Goal: Task Accomplishment & Management: Manage account settings

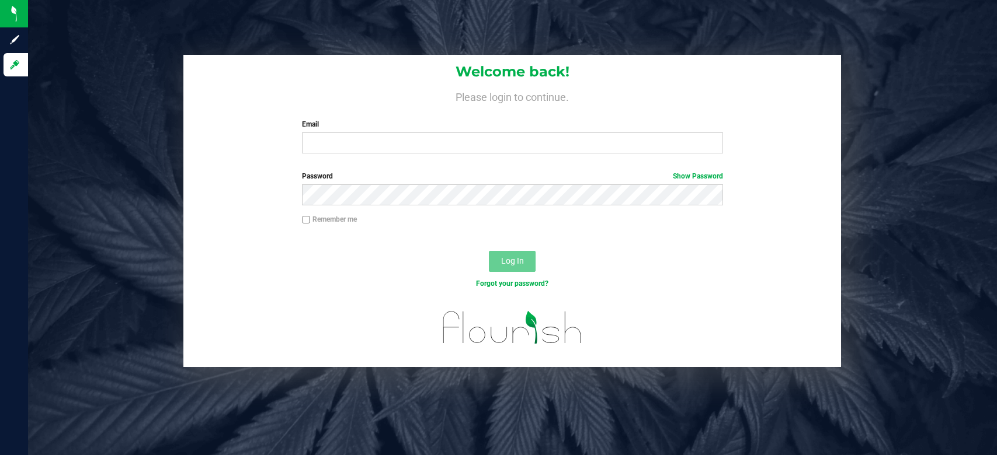
type input "[EMAIL_ADDRESS][DOMAIN_NAME]"
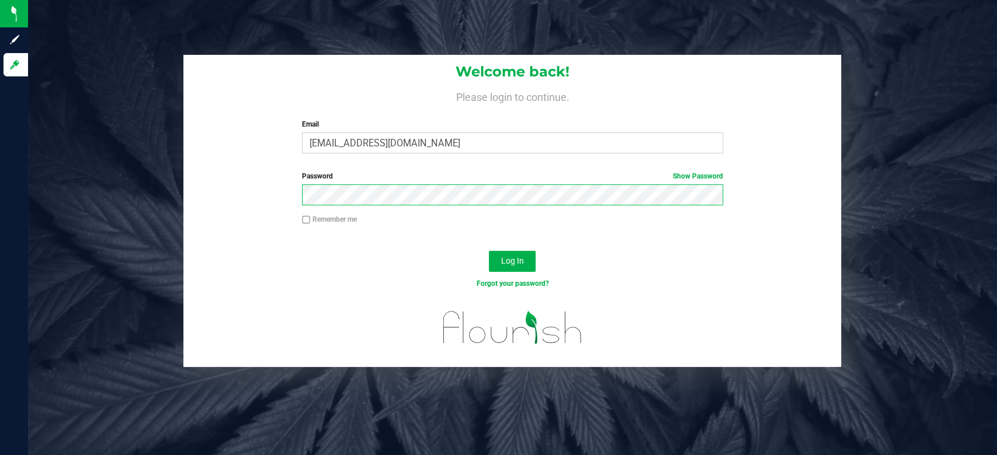
click at [489, 251] on button "Log In" at bounding box center [512, 261] width 47 height 21
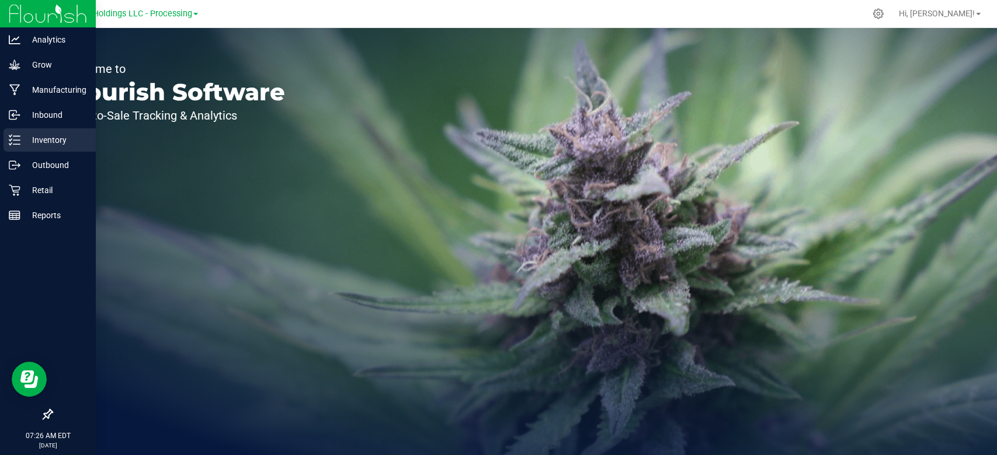
click at [25, 140] on p "Inventory" at bounding box center [55, 140] width 70 height 14
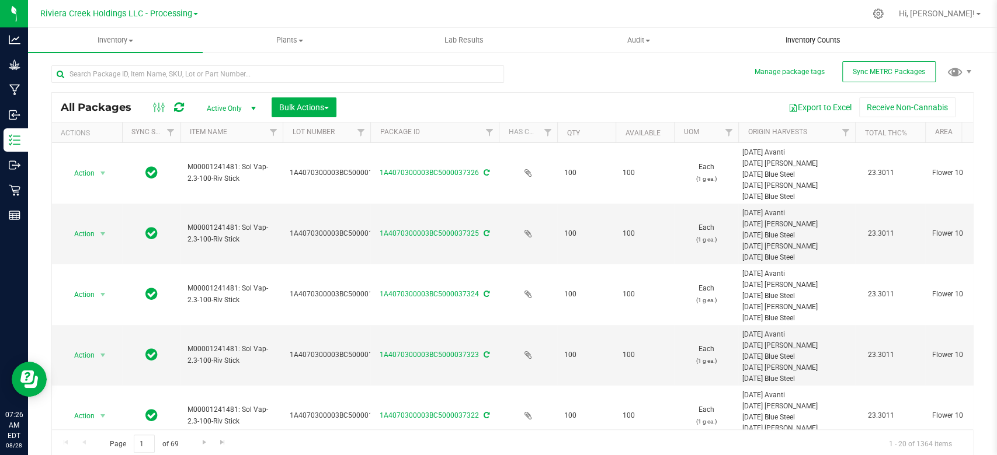
click at [808, 38] on span "Inventory Counts" at bounding box center [812, 40] width 86 height 11
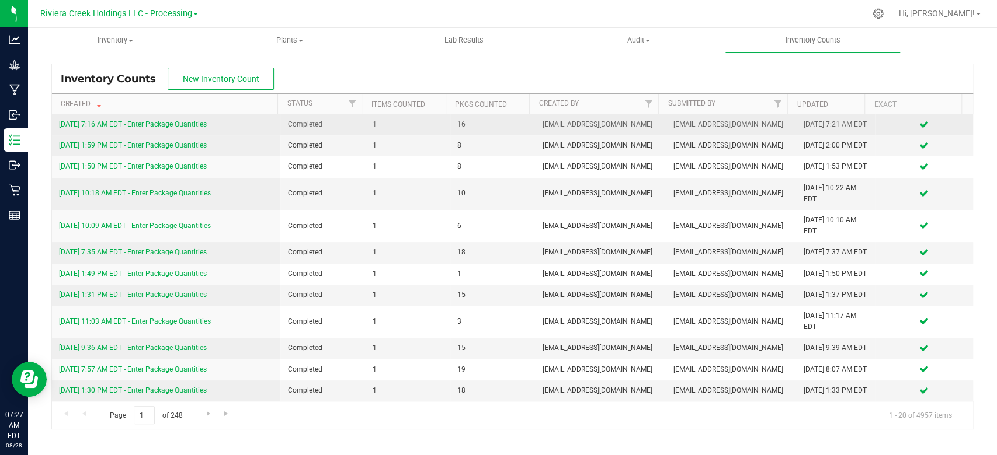
click at [166, 128] on link "[DATE] 7:16 AM EDT - Enter Package Quantities" at bounding box center [133, 124] width 148 height 8
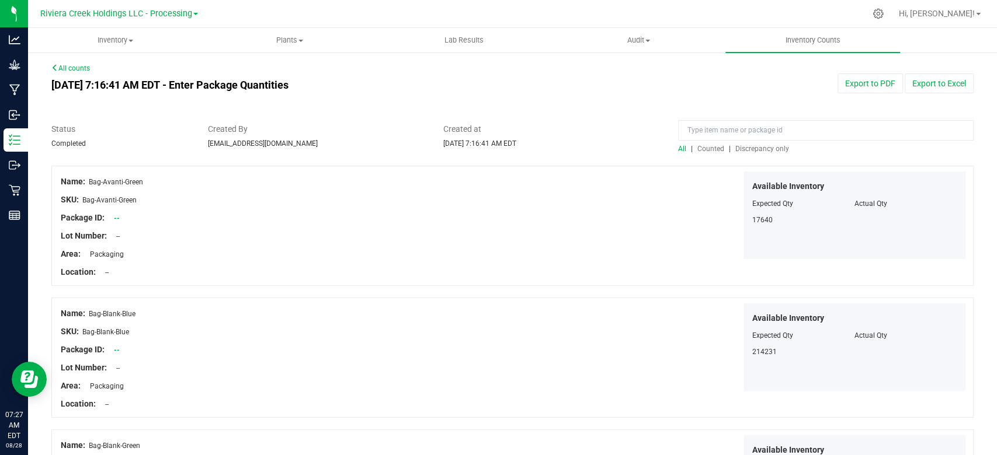
click at [702, 145] on span "Counted" at bounding box center [710, 149] width 27 height 8
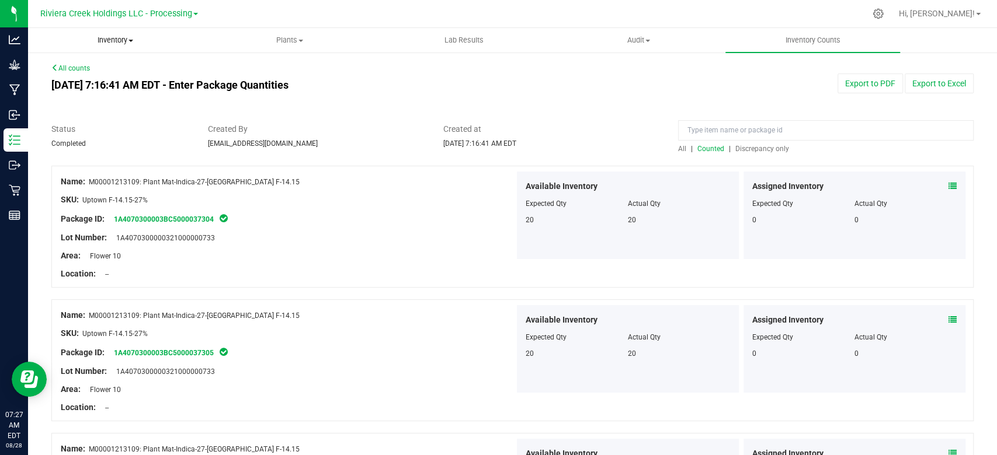
click at [107, 41] on span "Inventory" at bounding box center [115, 40] width 173 height 11
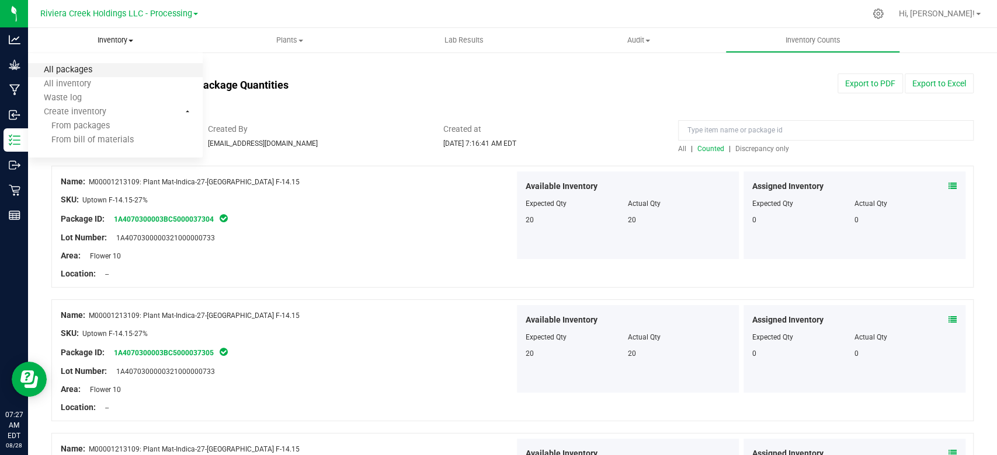
click at [88, 68] on span "All packages" at bounding box center [68, 70] width 80 height 10
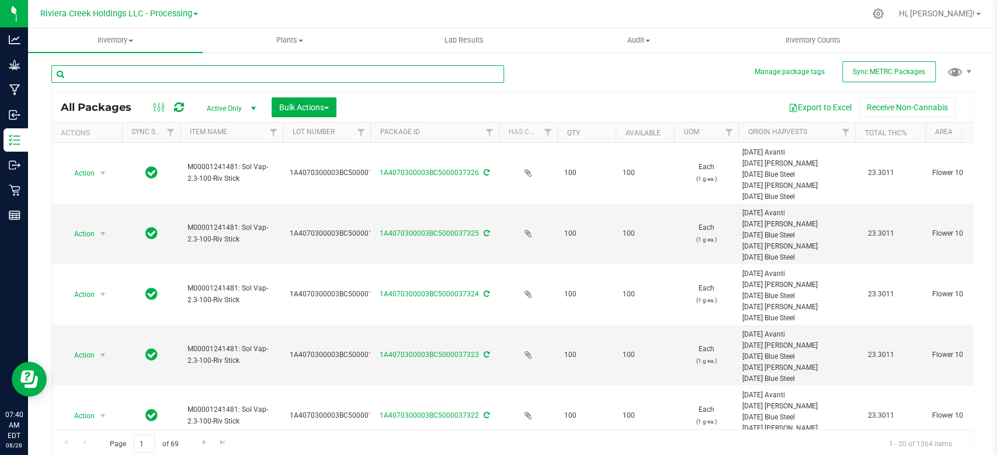
click at [159, 71] on input "text" at bounding box center [277, 74] width 452 height 18
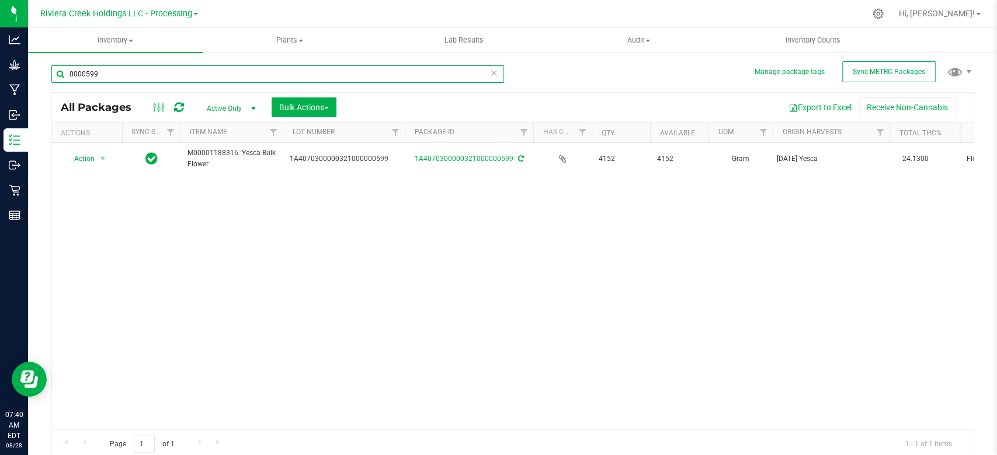
drag, startPoint x: 370, startPoint y: 134, endPoint x: 405, endPoint y: 133, distance: 35.6
click at [405, 133] on div "Actions Sync Status Item Name Lot Number Package ID Has COA Qty Available UOM O…" at bounding box center [507, 133] width 910 height 20
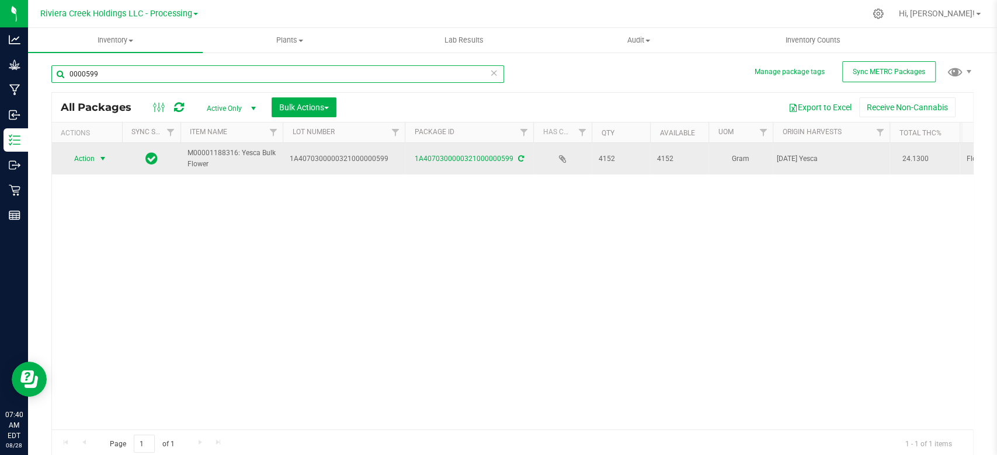
type input "0000599"
click at [102, 160] on span "select" at bounding box center [102, 158] width 9 height 9
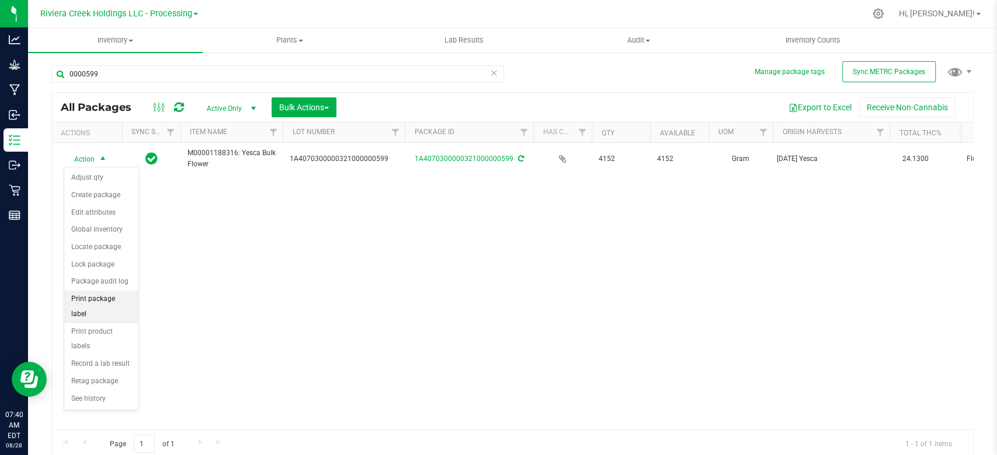
click at [83, 304] on li "Print package label" at bounding box center [101, 307] width 74 height 32
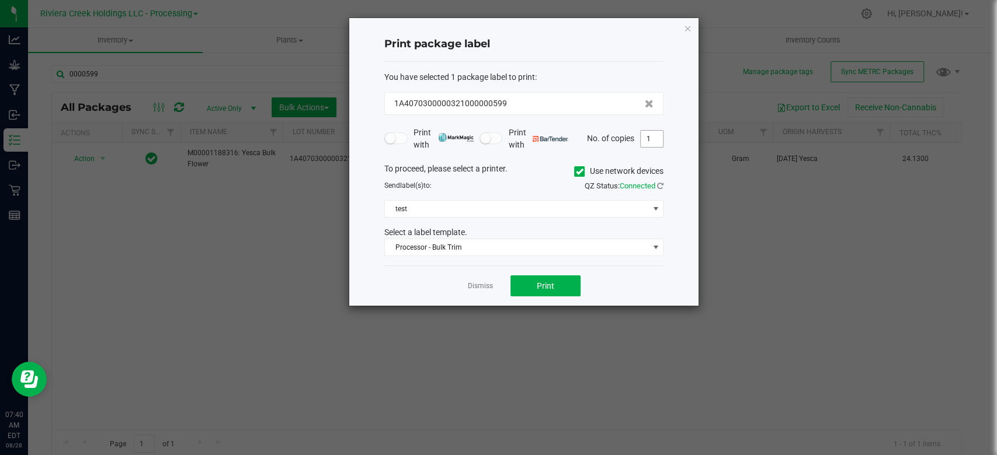
click at [653, 137] on input "1" at bounding box center [651, 139] width 22 height 16
type input "30"
click at [578, 172] on icon at bounding box center [580, 172] width 8 height 0
click at [0, 0] on input "Use network devices" at bounding box center [0, 0] width 0 height 0
click at [422, 213] on span at bounding box center [516, 209] width 263 height 16
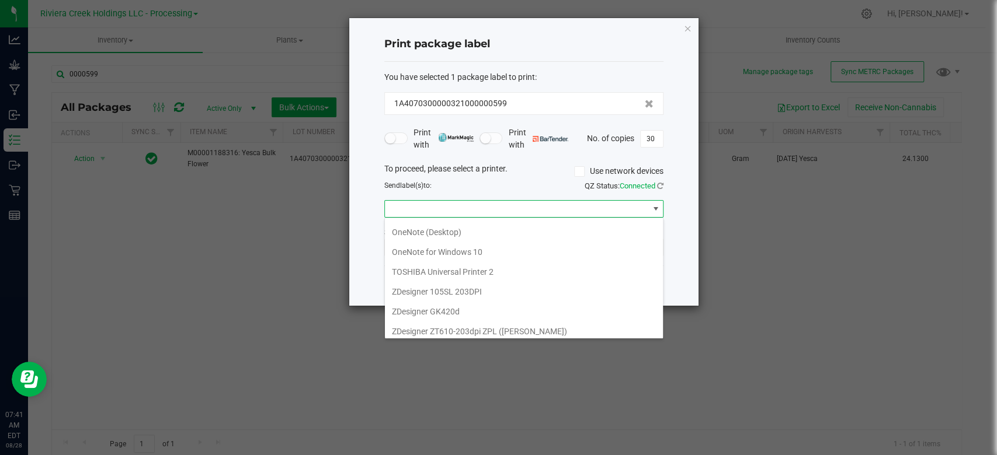
scroll to position [218, 0]
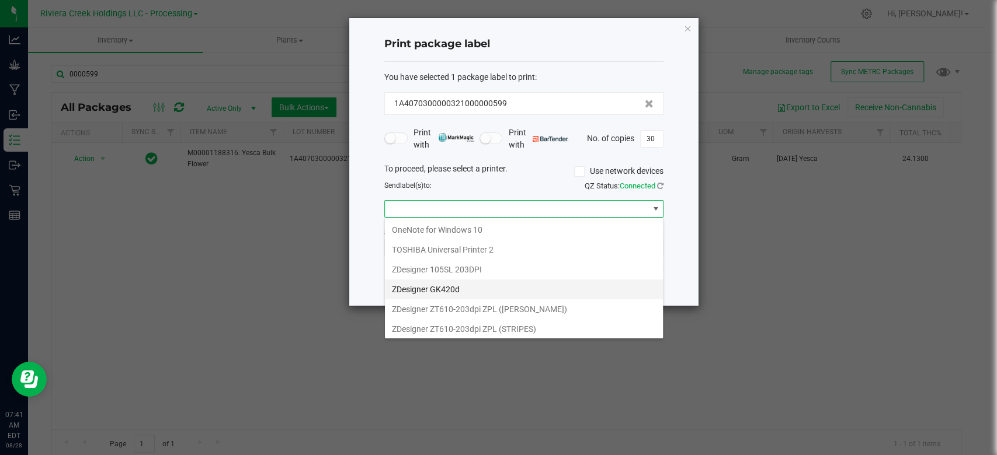
click at [420, 290] on GK420d "ZDesigner GK420d" at bounding box center [524, 290] width 278 height 20
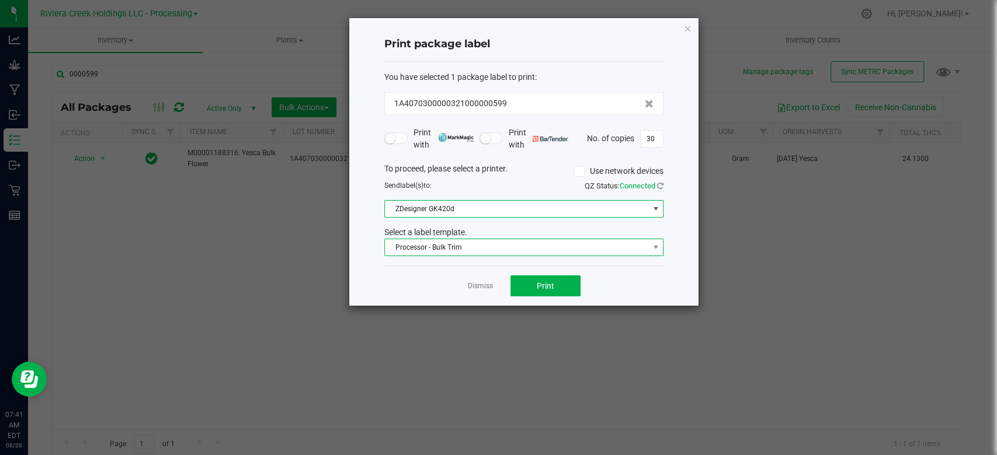
click at [433, 250] on span "Processor - Bulk Trim" at bounding box center [516, 247] width 263 height 16
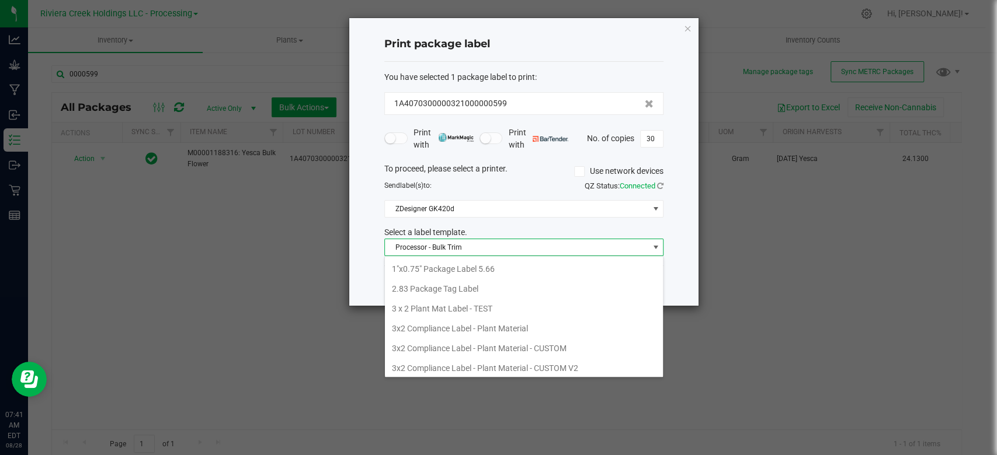
scroll to position [0, 0]
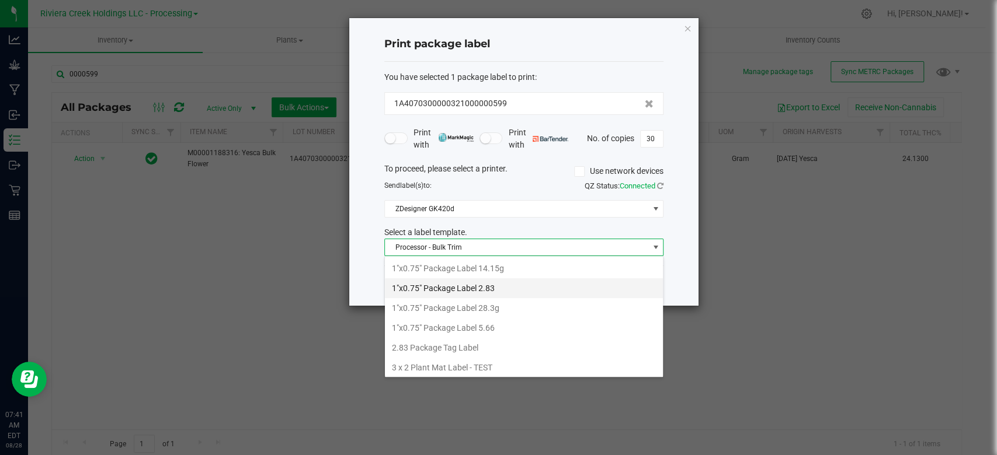
click at [441, 291] on li "1"x0.75" Package Label 2.83" at bounding box center [524, 288] width 278 height 20
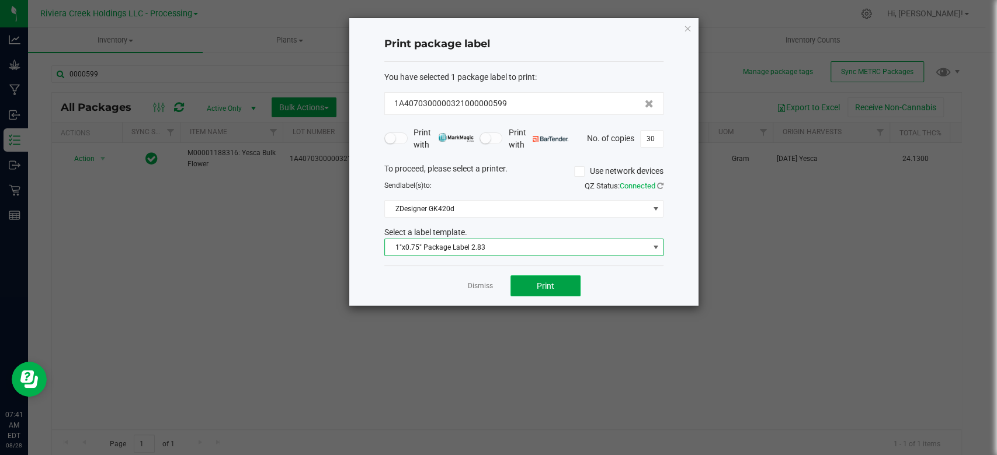
click at [546, 292] on button "Print" at bounding box center [545, 286] width 70 height 21
click at [684, 29] on icon "button" at bounding box center [687, 28] width 8 height 14
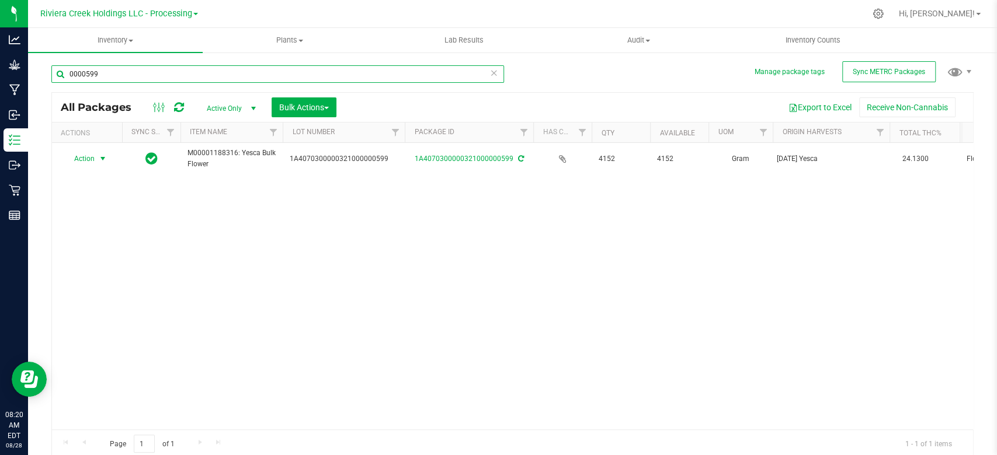
click at [110, 75] on input "0000599" at bounding box center [277, 74] width 452 height 18
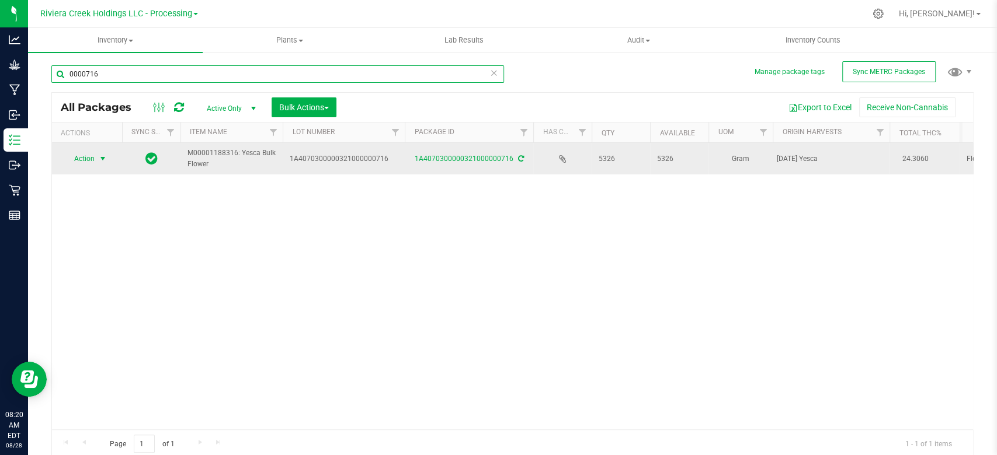
type input "0000716"
click at [100, 156] on span "select" at bounding box center [102, 158] width 9 height 9
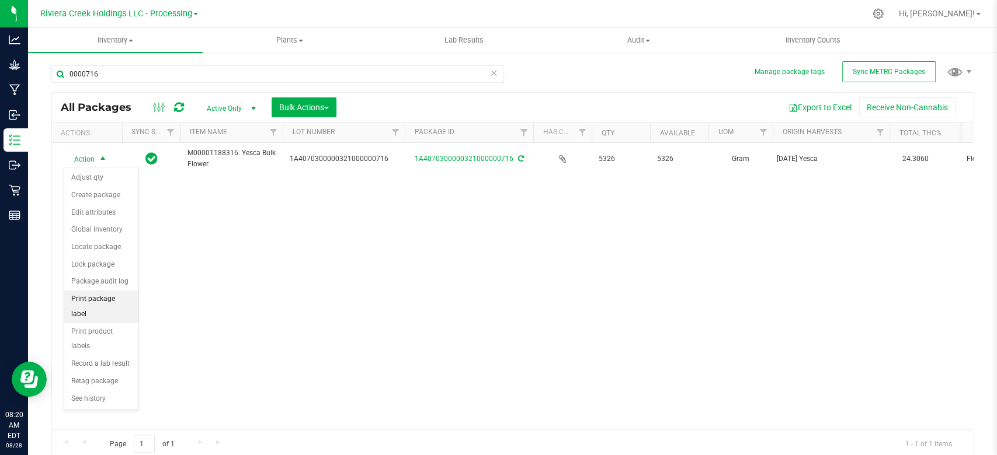
click at [89, 299] on li "Print package label" at bounding box center [101, 307] width 74 height 32
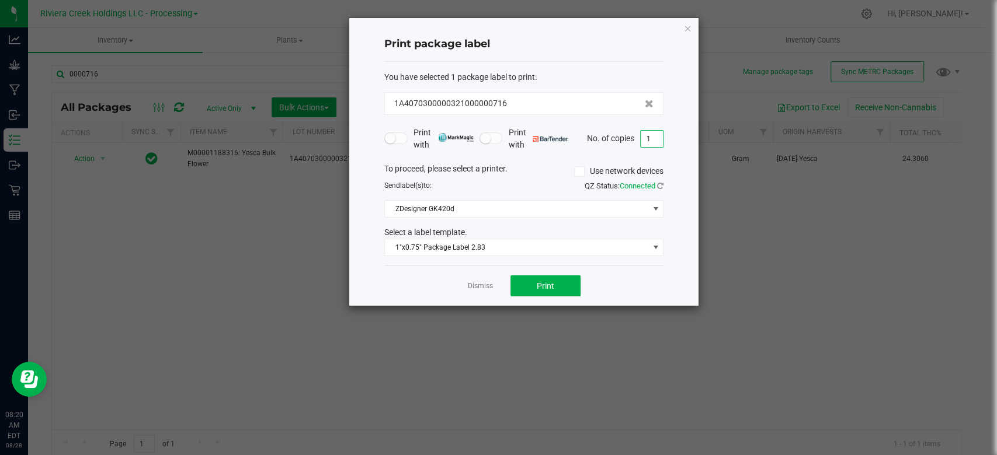
click at [654, 139] on input "1" at bounding box center [651, 139] width 22 height 16
type input "40"
click at [451, 210] on span "ZDesigner GK420d" at bounding box center [516, 209] width 263 height 16
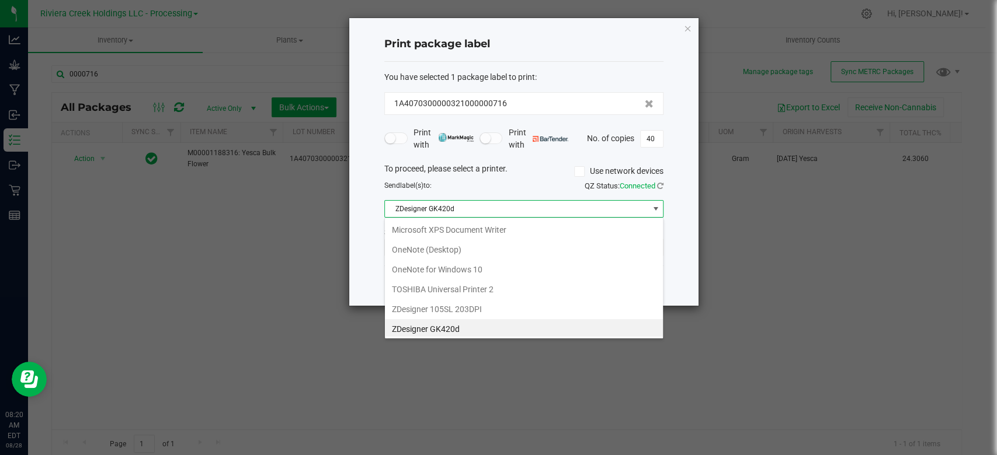
scroll to position [17, 279]
click at [451, 210] on span "ZDesigner GK420d" at bounding box center [516, 209] width 263 height 16
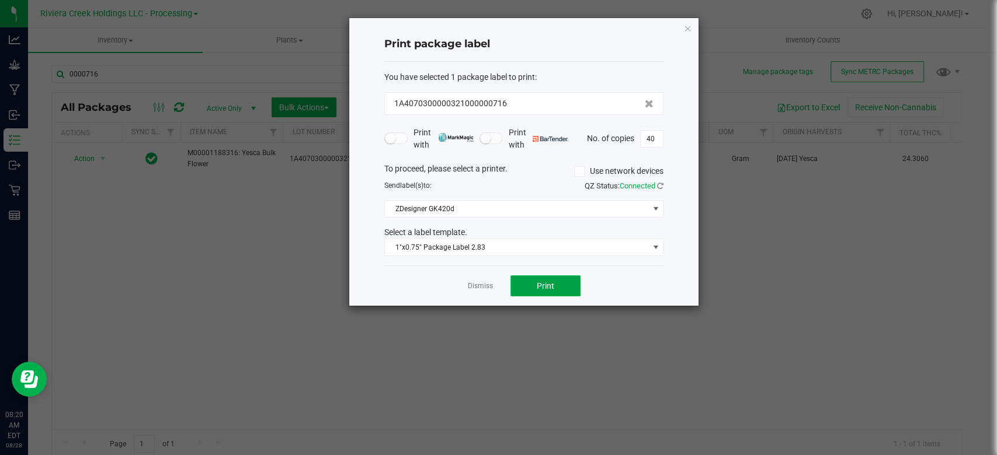
click at [562, 296] on button "Print" at bounding box center [545, 286] width 70 height 21
click at [690, 29] on icon "button" at bounding box center [687, 28] width 8 height 14
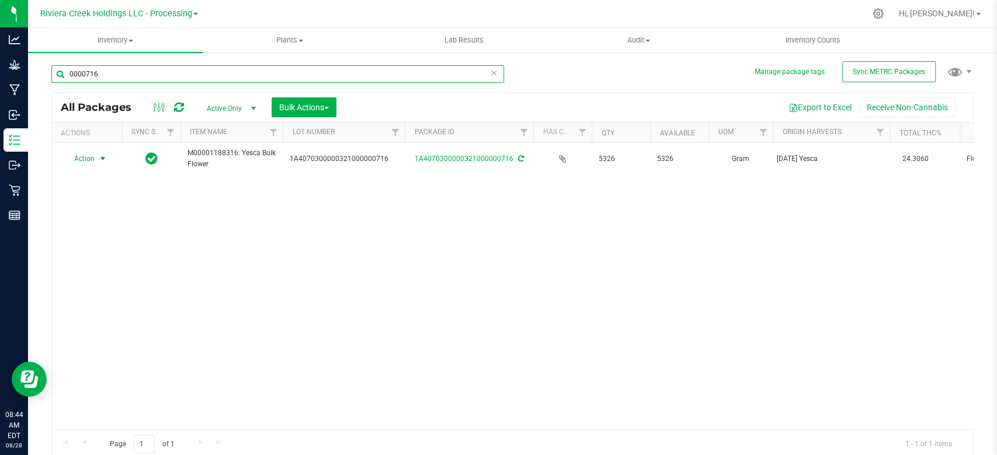
click at [117, 77] on input "0000716" at bounding box center [277, 74] width 452 height 18
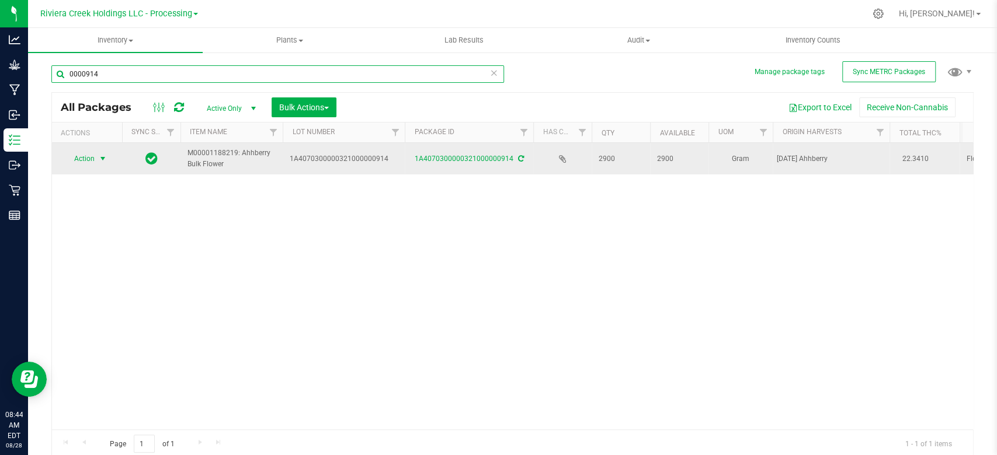
type input "0000914"
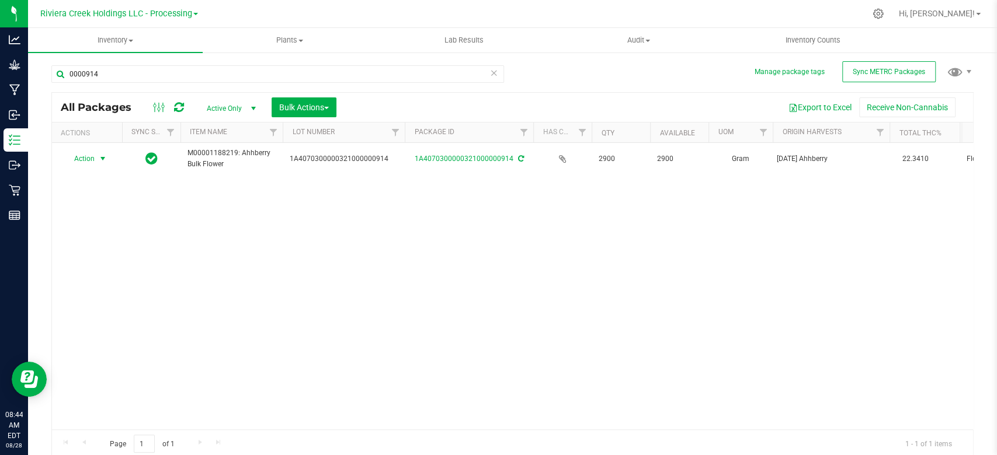
drag, startPoint x: 99, startPoint y: 161, endPoint x: 98, endPoint y: 168, distance: 6.4
click at [99, 161] on span "select" at bounding box center [102, 158] width 9 height 9
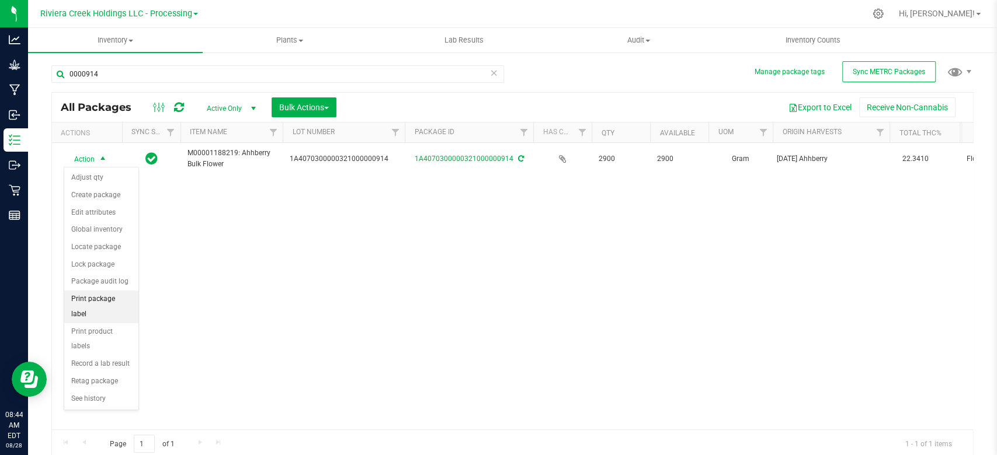
click at [89, 302] on li "Print package label" at bounding box center [101, 307] width 74 height 32
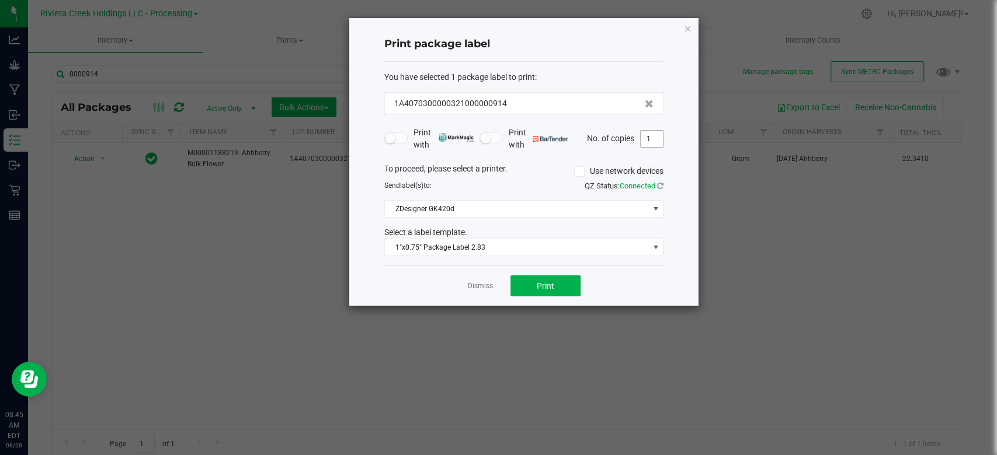
click at [650, 136] on input "1" at bounding box center [651, 139] width 22 height 16
type input "22"
click at [538, 276] on button "Print" at bounding box center [545, 286] width 70 height 21
click at [688, 28] on icon "button" at bounding box center [687, 28] width 8 height 14
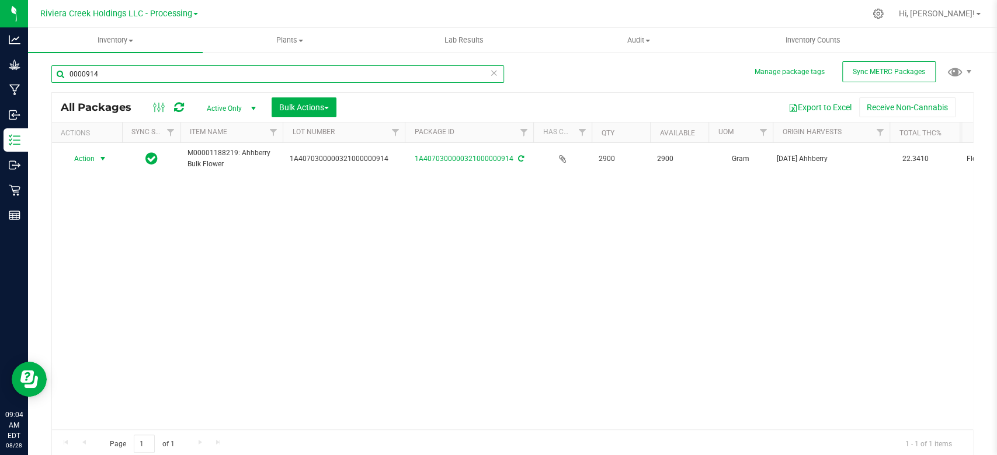
click at [120, 71] on input "0000914" at bounding box center [277, 74] width 452 height 18
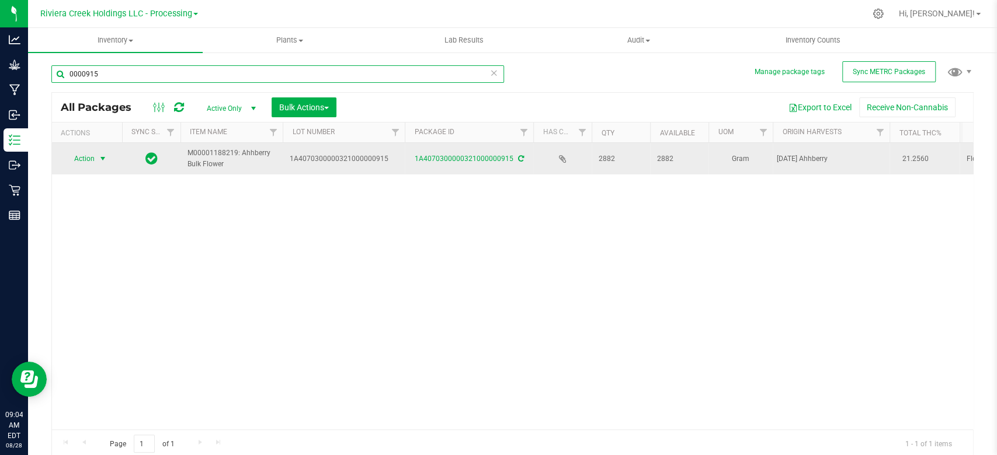
type input "0000915"
click at [102, 160] on span "select" at bounding box center [102, 158] width 9 height 9
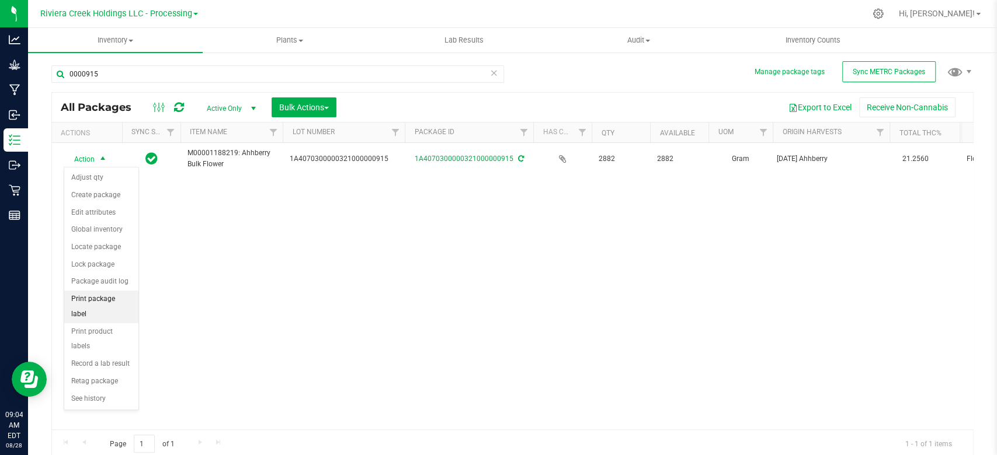
click at [103, 301] on li "Print package label" at bounding box center [101, 307] width 74 height 32
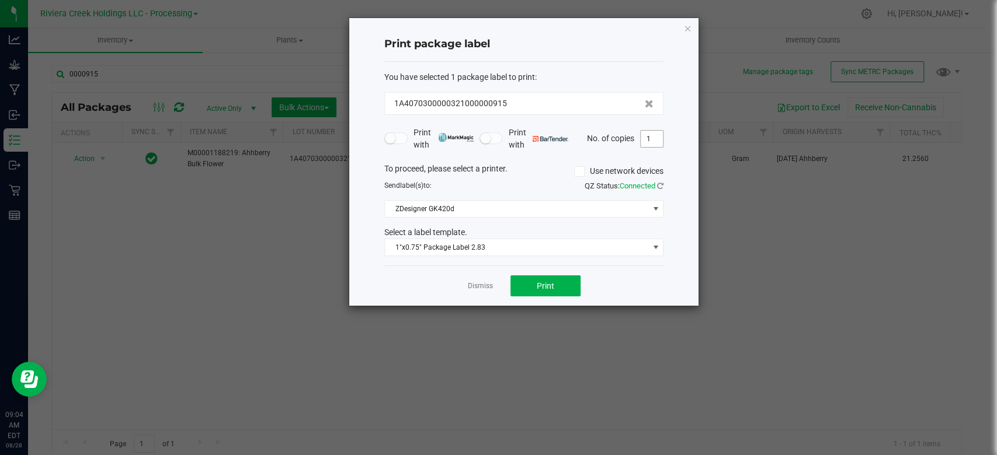
click at [663, 130] on span "1" at bounding box center [651, 139] width 23 height 18
click at [660, 137] on input "1" at bounding box center [651, 139] width 22 height 16
type input "22"
click at [535, 285] on button "Print" at bounding box center [545, 286] width 70 height 21
click at [689, 29] on icon "button" at bounding box center [687, 28] width 8 height 14
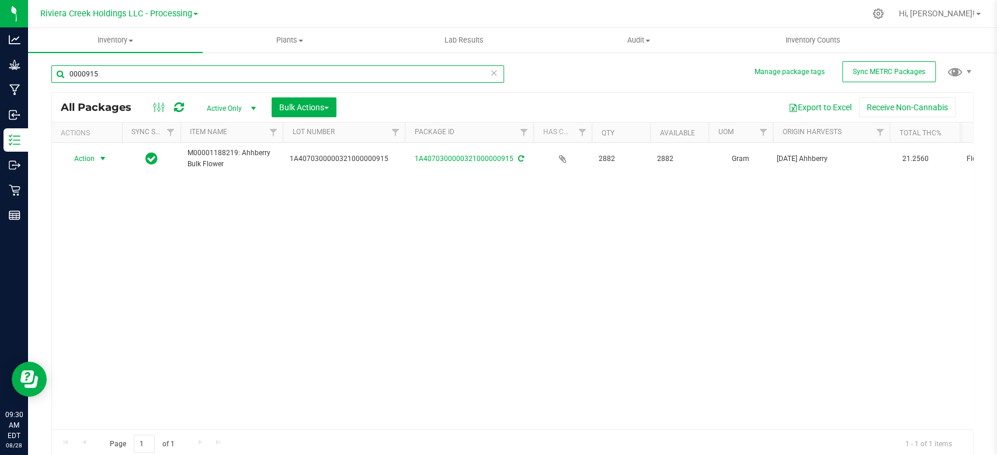
click at [115, 72] on input "0000915" at bounding box center [277, 74] width 452 height 18
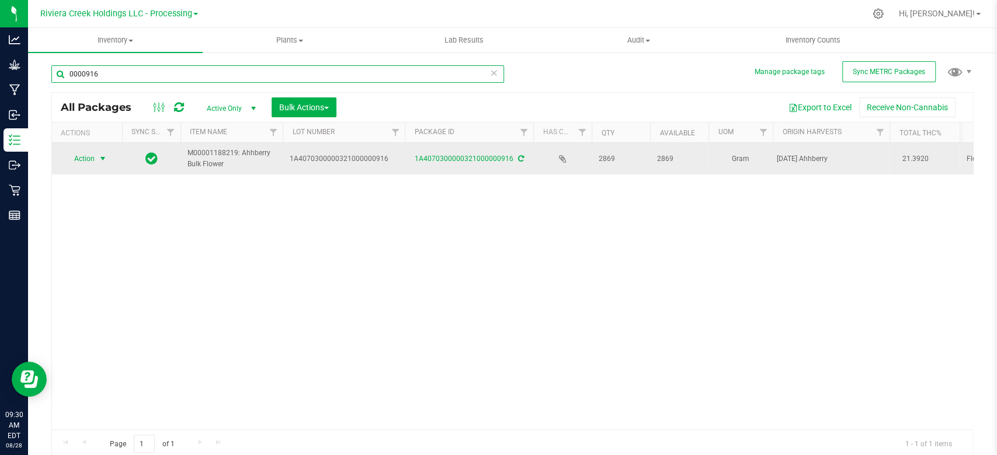
type input "0000916"
click at [106, 161] on span "select" at bounding box center [102, 158] width 9 height 9
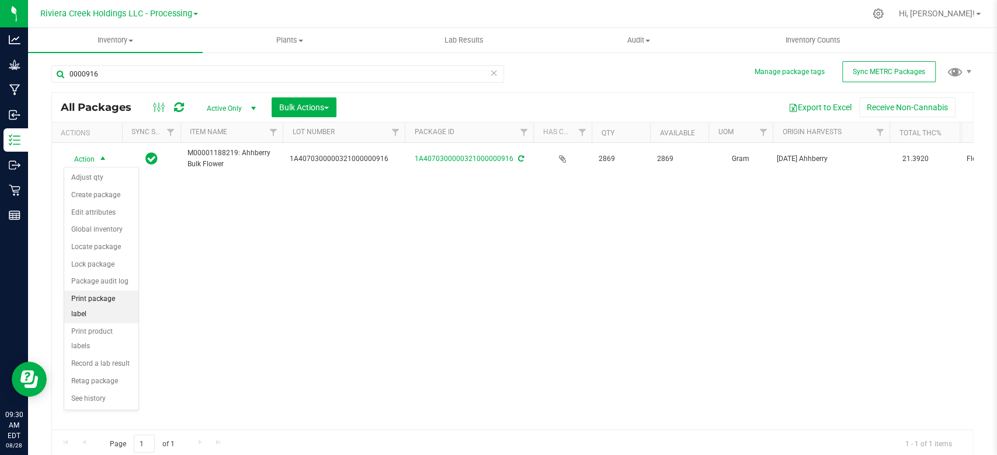
click at [96, 297] on li "Print package label" at bounding box center [101, 307] width 74 height 32
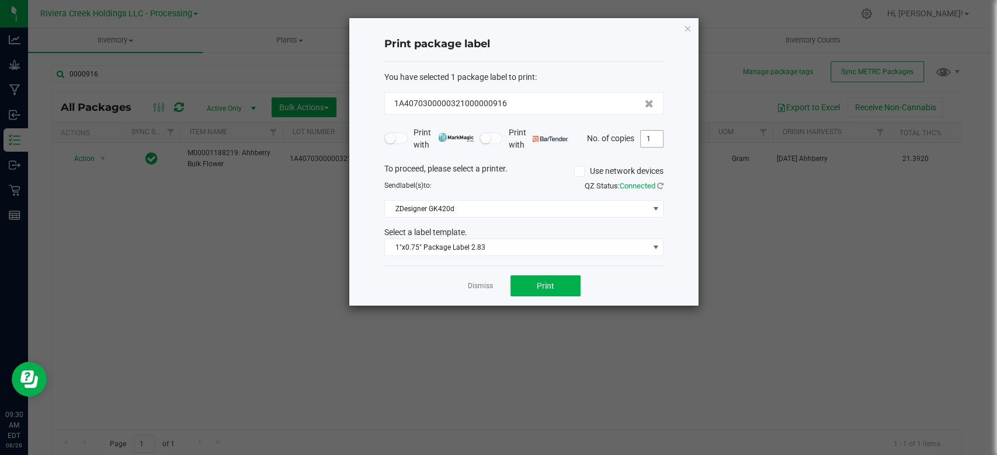
click at [649, 137] on input "1" at bounding box center [651, 139] width 22 height 16
type input "22"
click at [537, 287] on span "Print" at bounding box center [546, 285] width 18 height 9
click at [685, 28] on icon "button" at bounding box center [687, 28] width 8 height 14
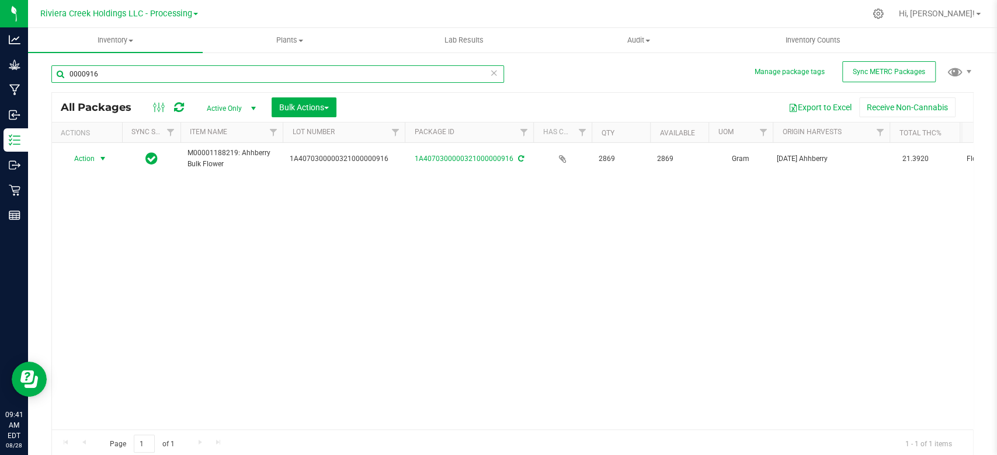
click at [134, 69] on input "0000916" at bounding box center [277, 74] width 452 height 18
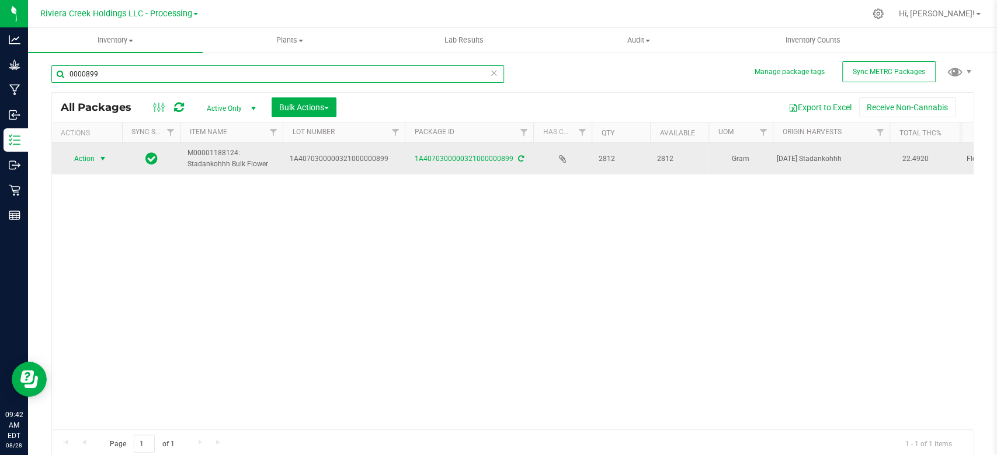
type input "0000899"
click at [99, 159] on span "select" at bounding box center [102, 158] width 9 height 9
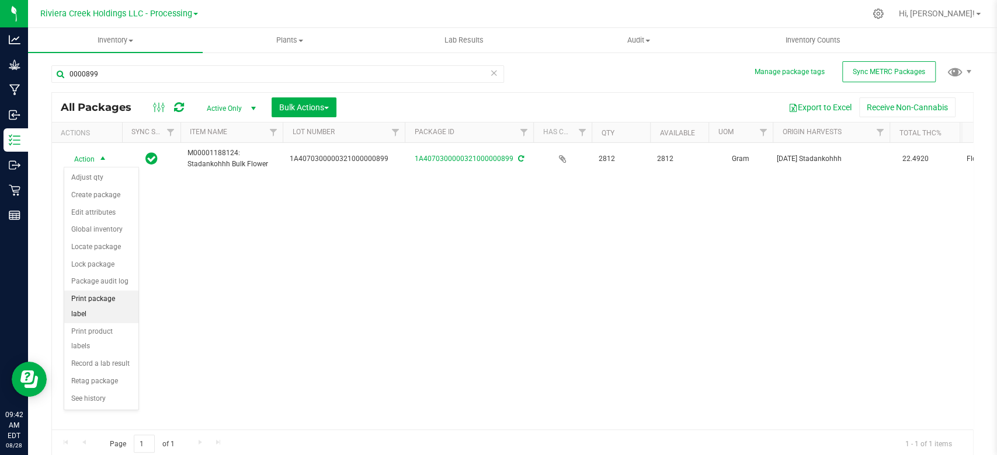
click at [99, 292] on li "Print package label" at bounding box center [101, 307] width 74 height 32
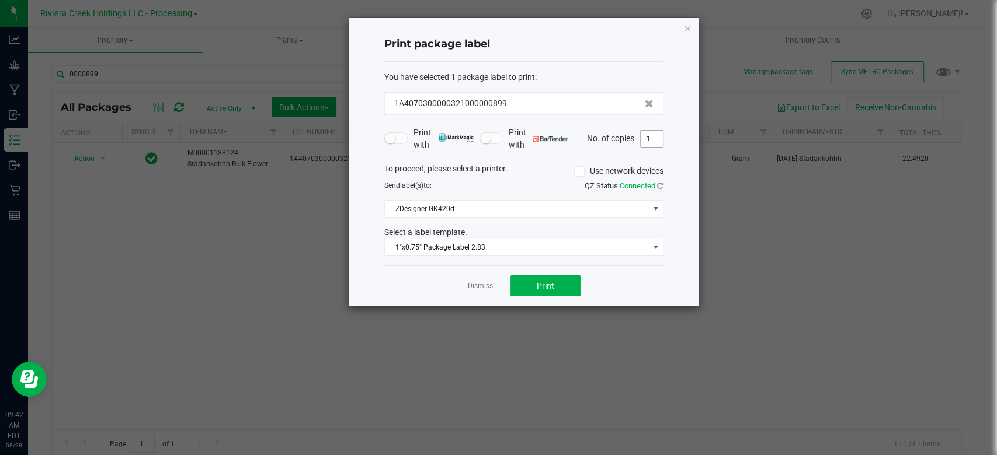
click at [660, 138] on input "1" at bounding box center [651, 139] width 22 height 16
type input "20"
click at [539, 283] on span "Print" at bounding box center [546, 285] width 18 height 9
click at [649, 383] on ngb-modal-window "Print package label You have selected 1 package label to print : 1A407030000032…" at bounding box center [502, 227] width 1005 height 455
click at [687, 26] on icon "button" at bounding box center [687, 28] width 8 height 14
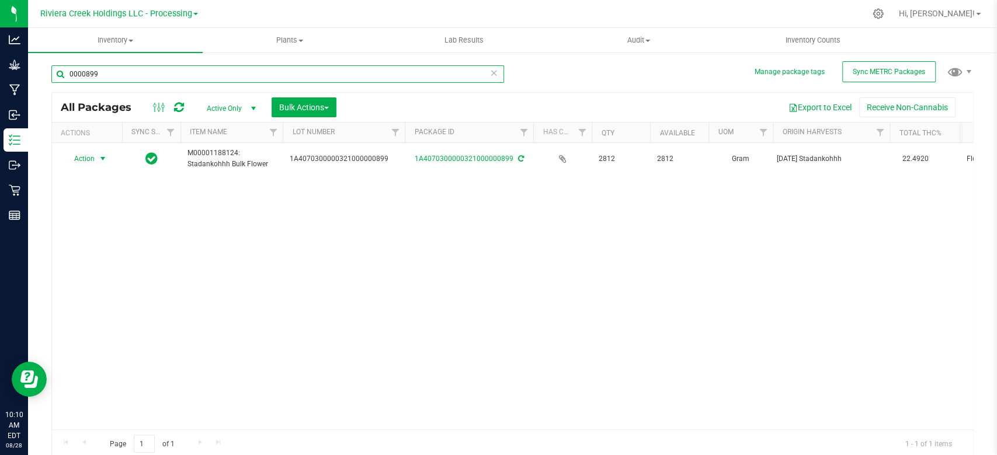
click at [141, 73] on input "0000899" at bounding box center [277, 74] width 452 height 18
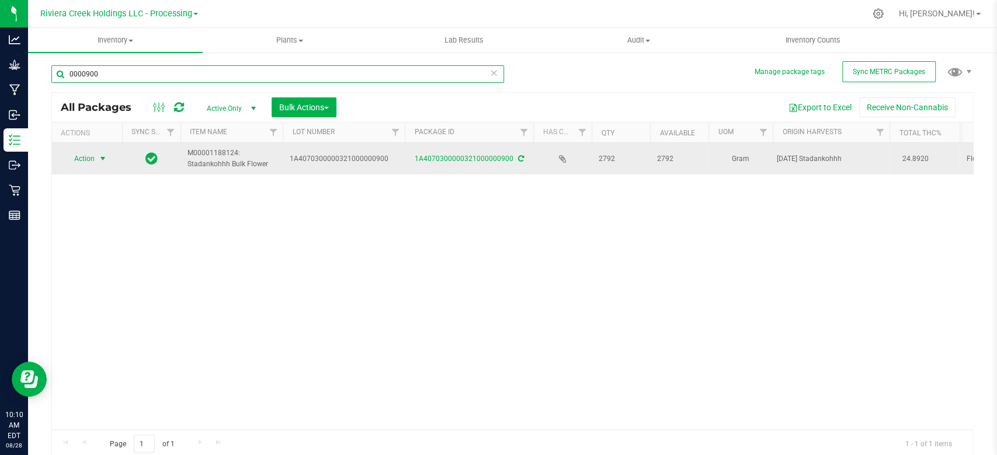
type input "0000900"
click at [102, 159] on span "select" at bounding box center [102, 158] width 9 height 9
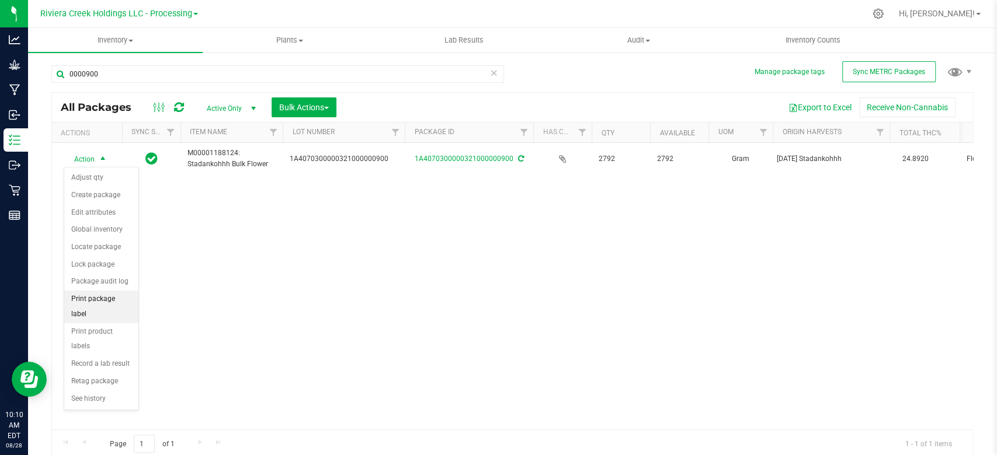
click at [94, 293] on li "Print package label" at bounding box center [101, 307] width 74 height 32
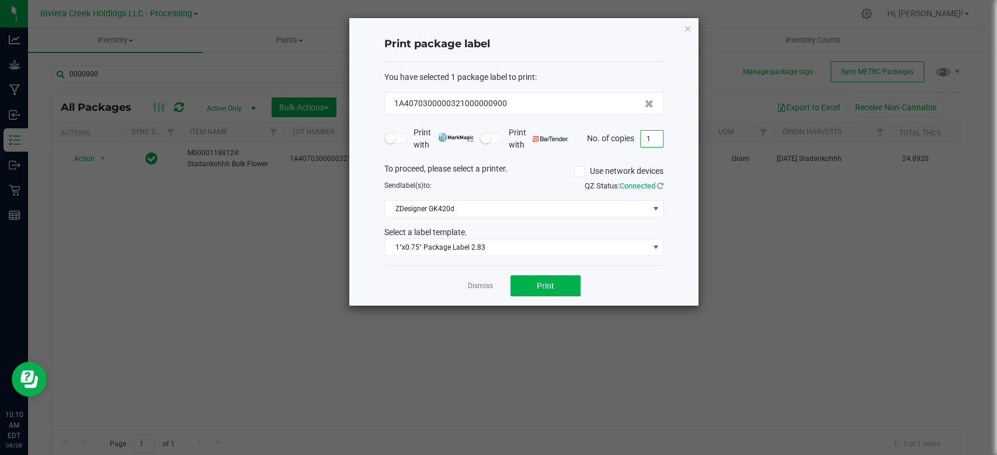
click at [657, 140] on input "1" at bounding box center [651, 139] width 22 height 16
type input "20"
click at [558, 287] on button "Print" at bounding box center [545, 286] width 70 height 21
click at [684, 30] on icon "button" at bounding box center [687, 28] width 8 height 14
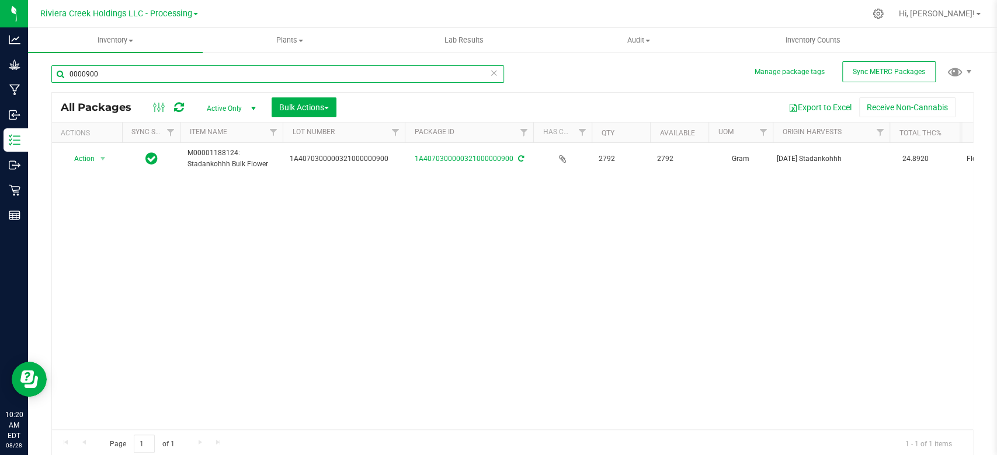
click at [121, 75] on input "0000900" at bounding box center [277, 74] width 452 height 18
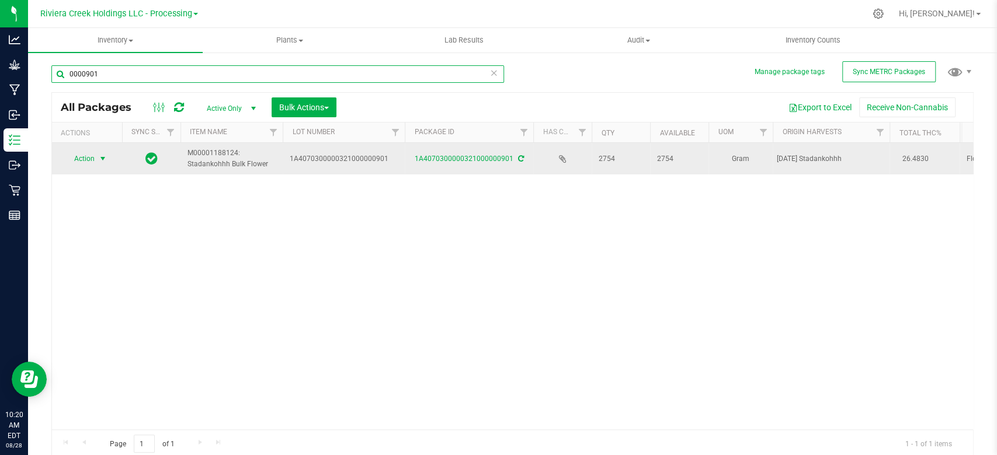
type input "0000901"
click at [96, 158] on span "select" at bounding box center [103, 159] width 15 height 16
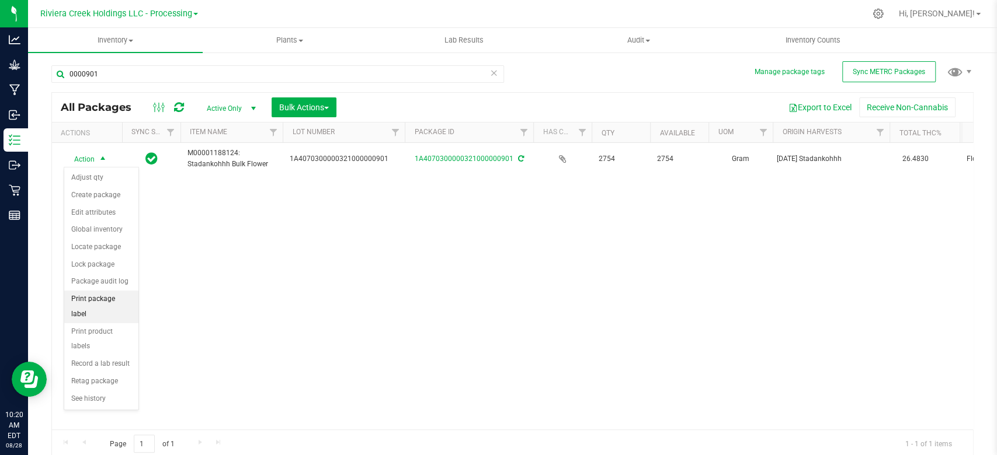
click at [88, 302] on li "Print package label" at bounding box center [101, 307] width 74 height 32
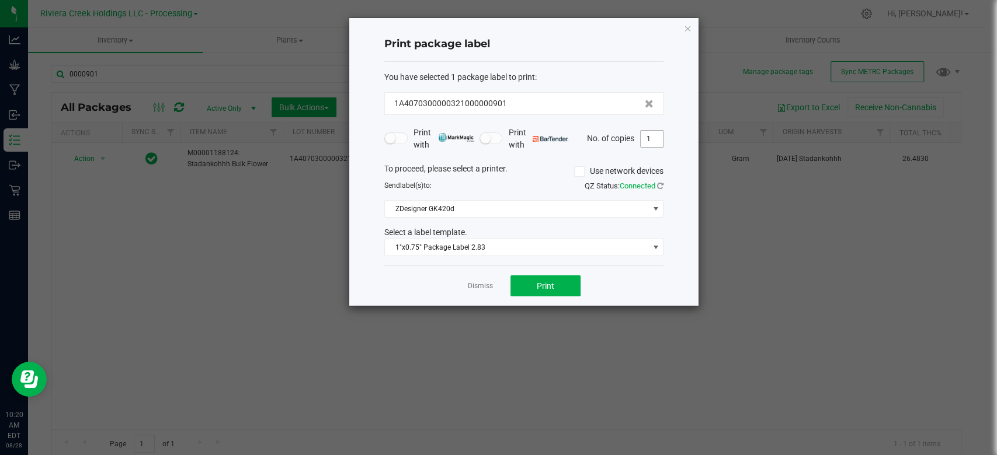
click at [656, 139] on input "1" at bounding box center [651, 139] width 22 height 16
type input "20"
click at [556, 294] on button "Print" at bounding box center [545, 286] width 70 height 21
click at [687, 29] on icon "button" at bounding box center [687, 28] width 8 height 14
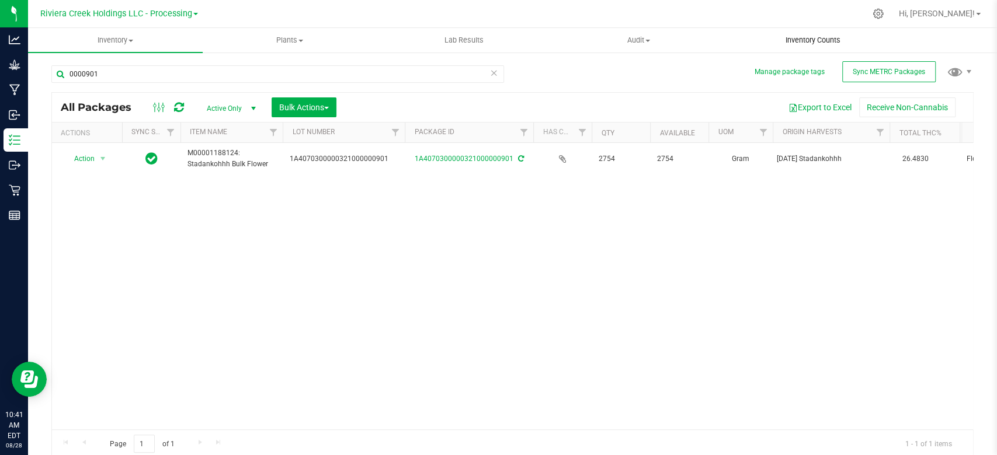
click at [826, 31] on uib-tab-heading "Inventory Counts" at bounding box center [812, 40] width 173 height 23
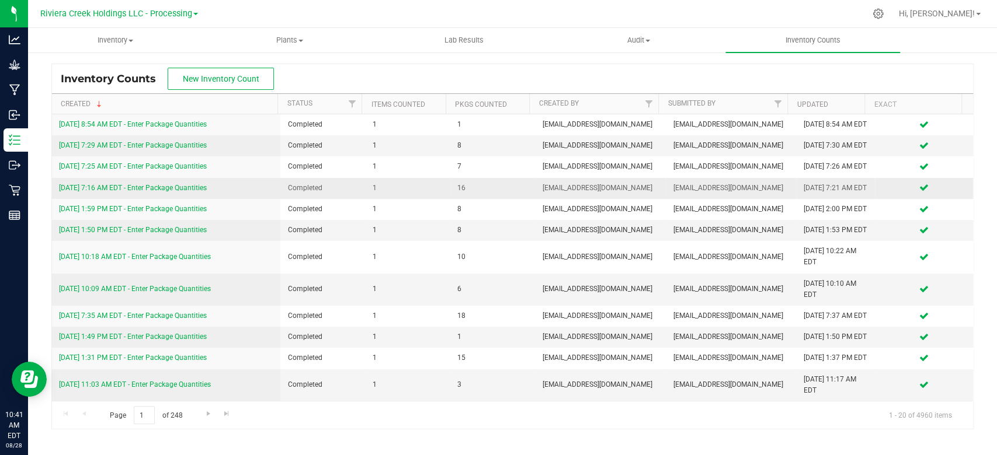
click at [189, 192] on link "[DATE] 7:16 AM EDT - Enter Package Quantities" at bounding box center [133, 188] width 148 height 8
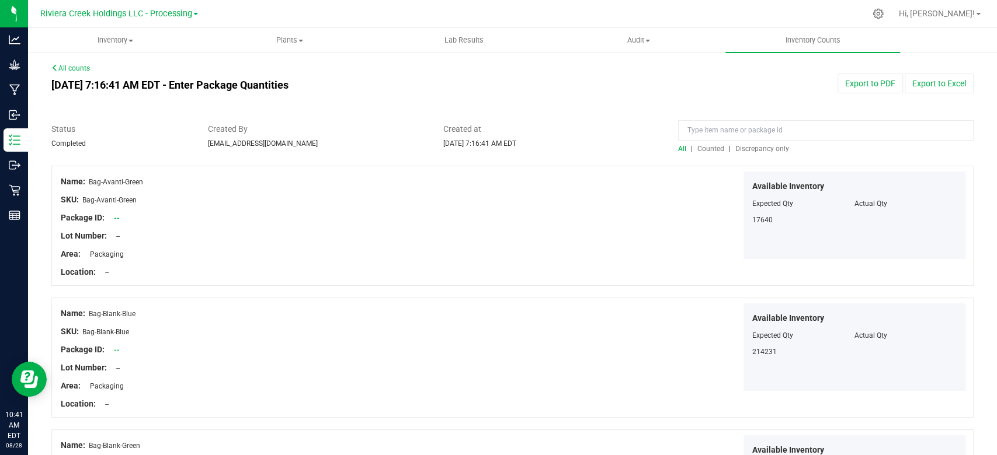
click at [700, 148] on span "Counted" at bounding box center [710, 149] width 27 height 8
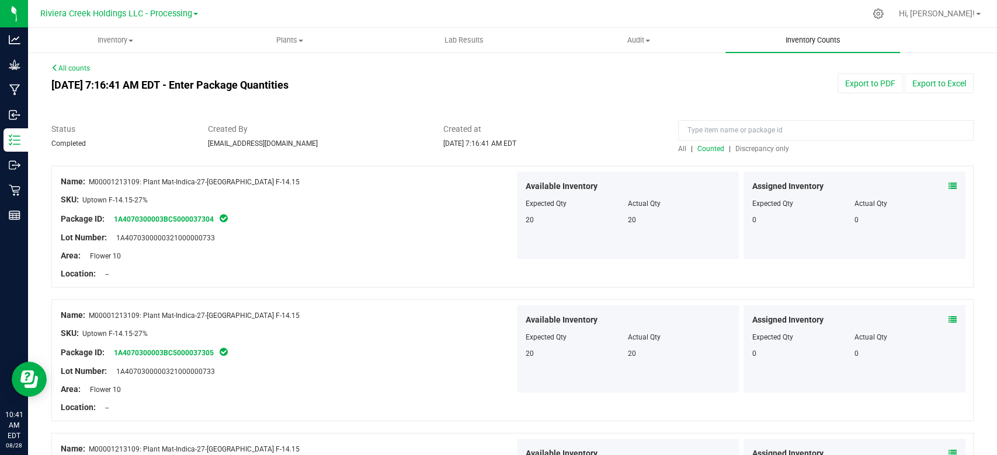
click at [814, 44] on span "Inventory Counts" at bounding box center [812, 40] width 86 height 11
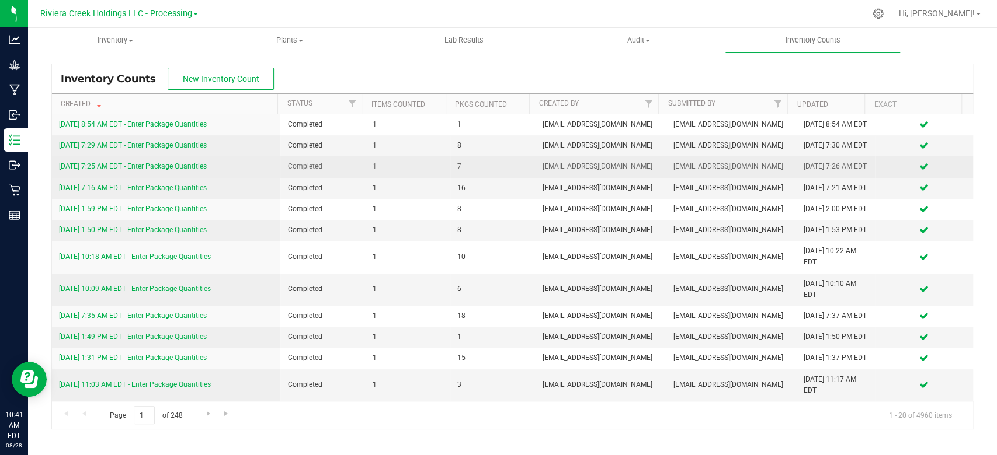
click at [141, 170] on link "[DATE] 7:25 AM EDT - Enter Package Quantities" at bounding box center [133, 166] width 148 height 8
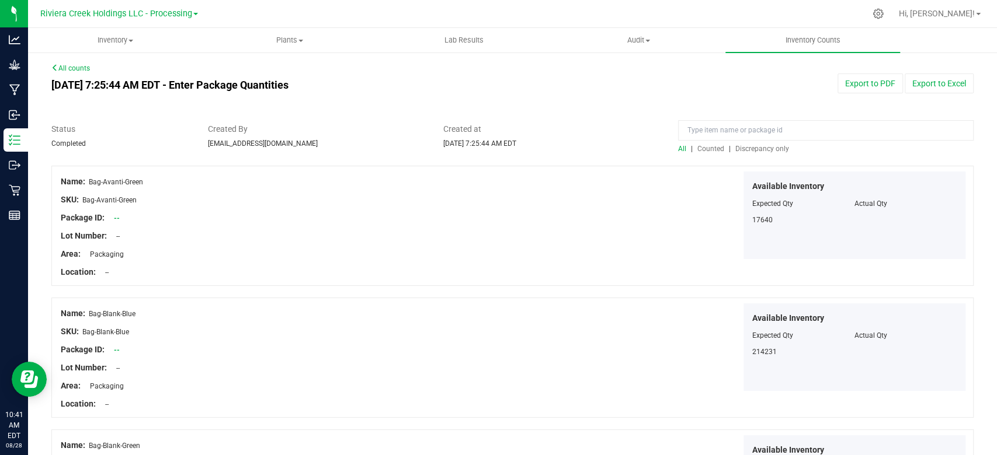
click at [702, 148] on span "Counted" at bounding box center [710, 149] width 27 height 8
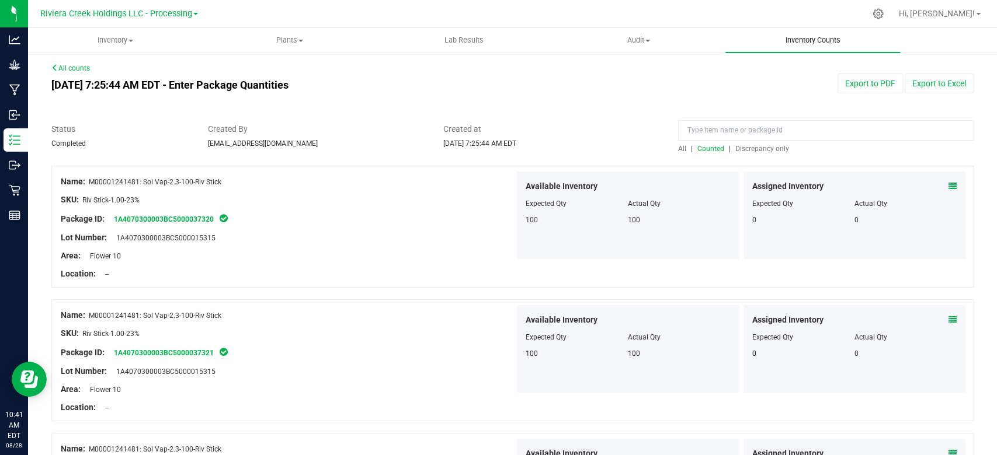
click at [827, 46] on uib-tab-heading "Inventory Counts" at bounding box center [812, 40] width 175 height 25
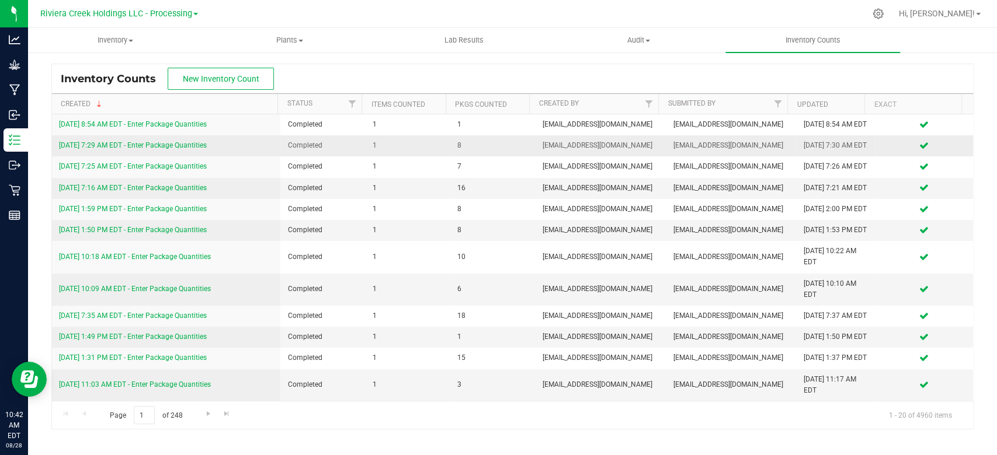
click at [182, 149] on link "[DATE] 7:29 AM EDT - Enter Package Quantities" at bounding box center [133, 145] width 148 height 8
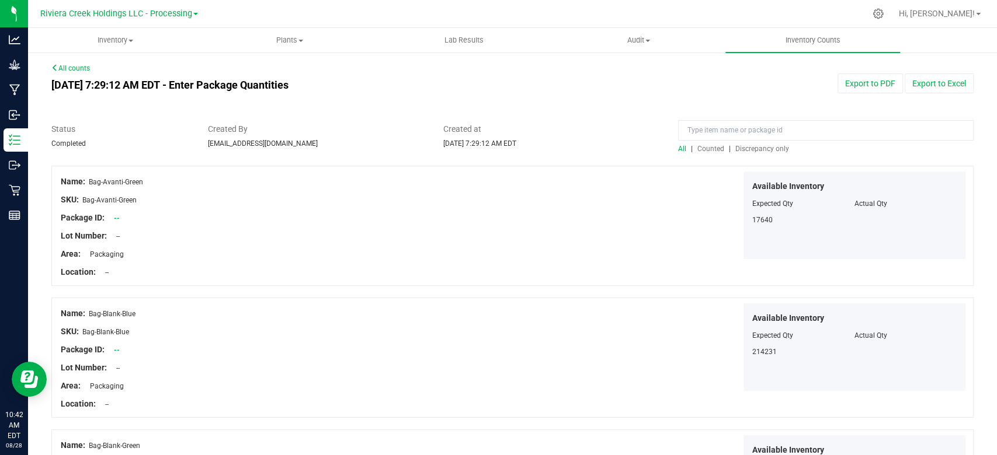
click at [705, 146] on span "Counted" at bounding box center [710, 149] width 27 height 8
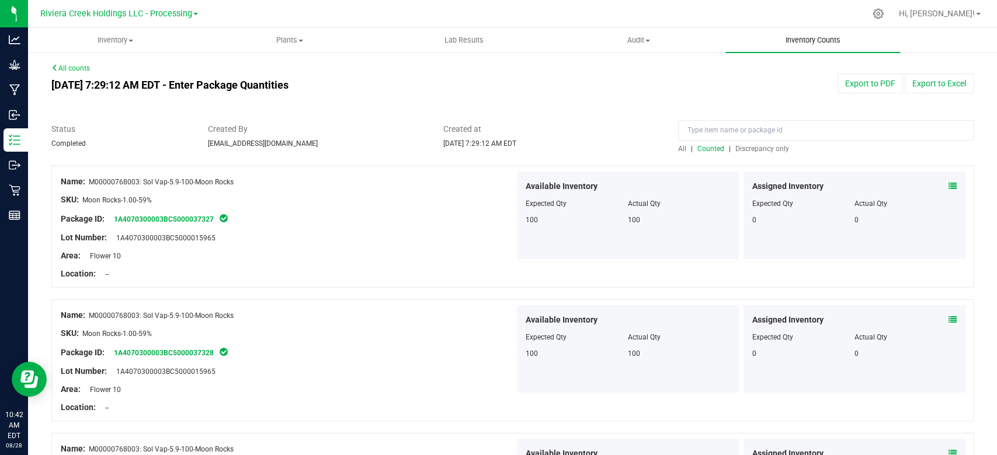
click at [820, 30] on uib-tab-heading "Inventory Counts" at bounding box center [812, 40] width 175 height 25
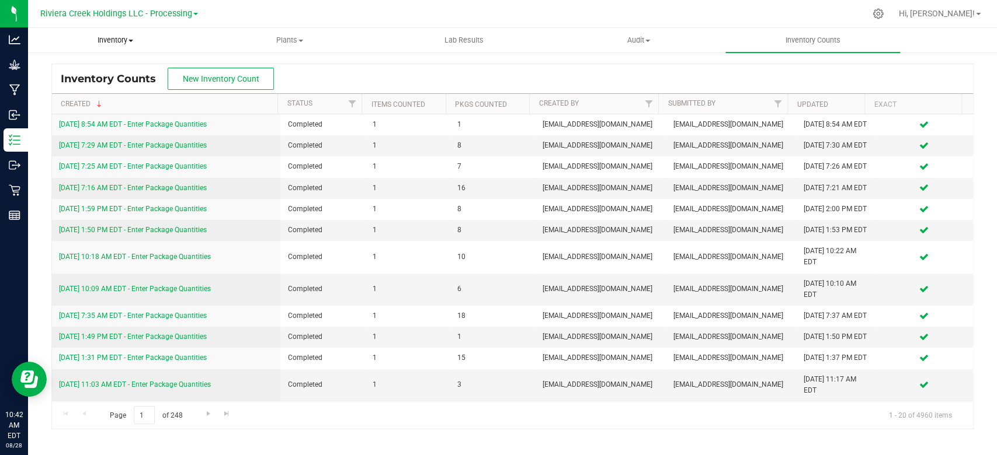
click at [119, 36] on span "Inventory" at bounding box center [115, 40] width 173 height 11
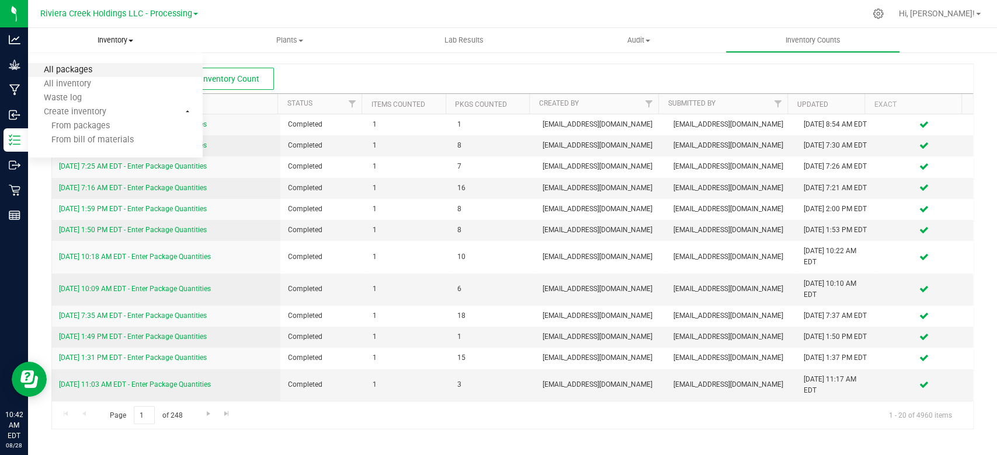
click at [106, 71] on span "All packages" at bounding box center [68, 70] width 80 height 10
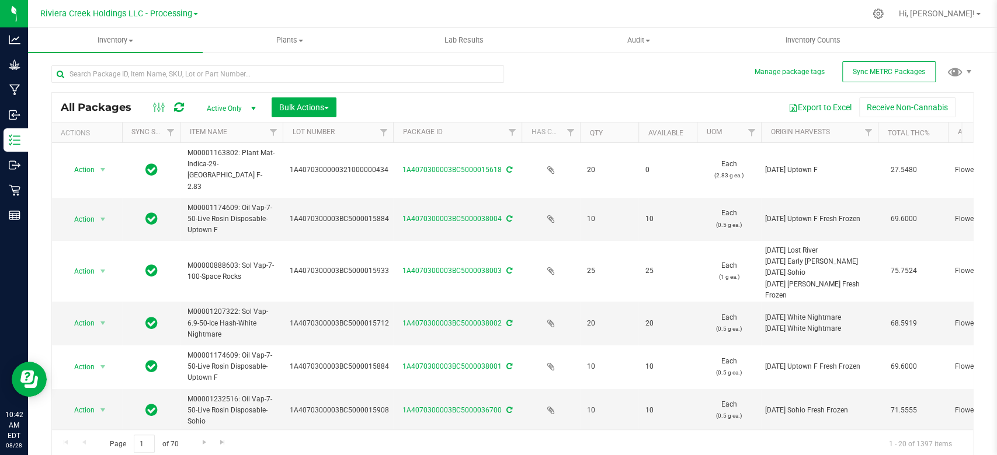
drag, startPoint x: 369, startPoint y: 132, endPoint x: 393, endPoint y: 132, distance: 24.5
click at [393, 132] on div "Actions Sync Status Item Name Lot Number Package ID Has COA Qty Available UOM O…" at bounding box center [507, 133] width 910 height 20
click at [105, 81] on input "text" at bounding box center [277, 74] width 452 height 18
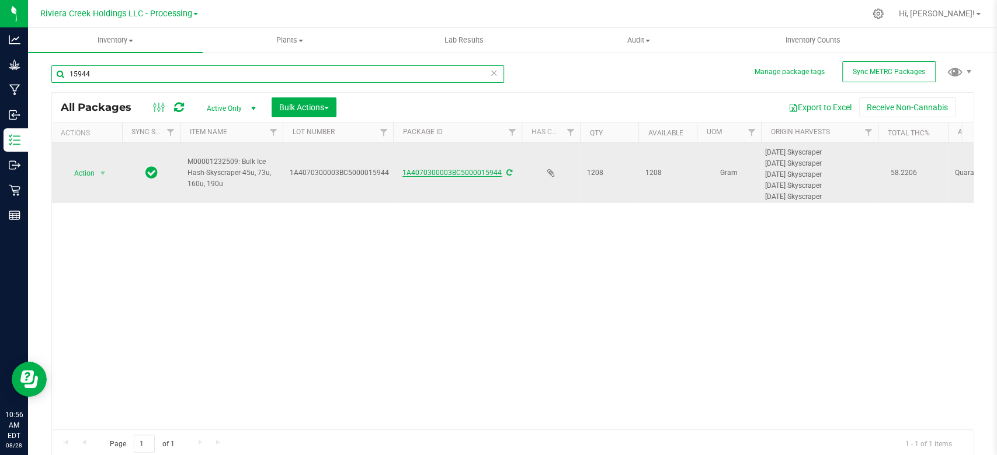
type input "15944"
click at [460, 172] on link "1A4070300003BC5000015944" at bounding box center [451, 173] width 99 height 8
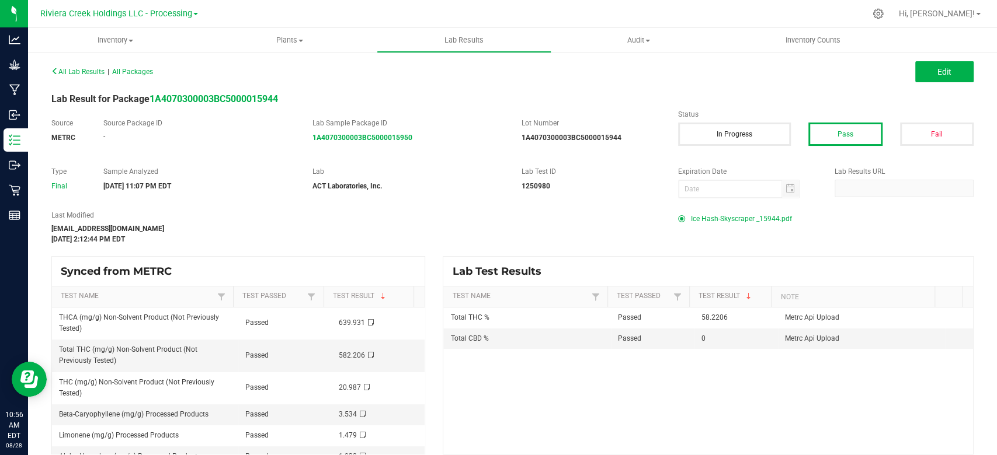
click at [710, 221] on span "Ice Hash-Skyscraper _15944.pdf" at bounding box center [741, 219] width 101 height 18
click at [127, 38] on span "Inventory" at bounding box center [115, 40] width 175 height 11
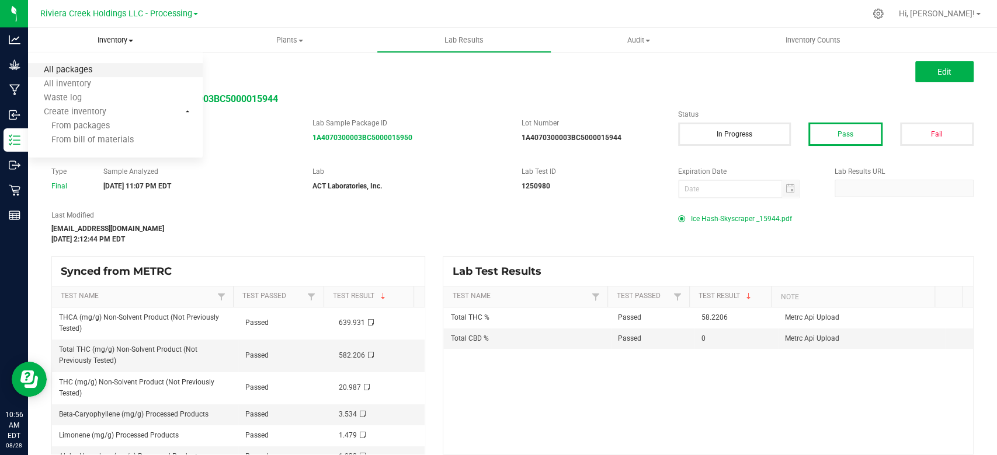
click at [98, 72] on span "All packages" at bounding box center [68, 70] width 80 height 10
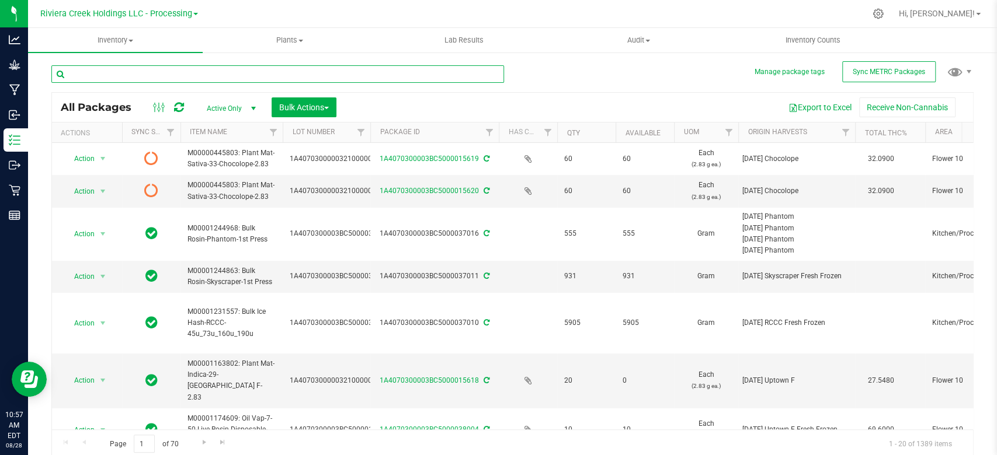
click at [195, 77] on input "text" at bounding box center [277, 74] width 452 height 18
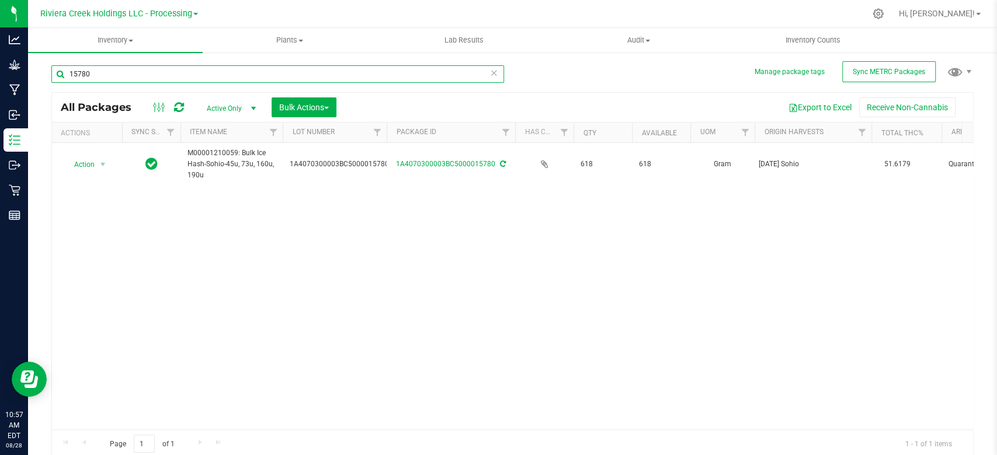
drag, startPoint x: 367, startPoint y: 140, endPoint x: 389, endPoint y: 138, distance: 22.3
click at [389, 138] on div "Actions Sync Status Item Name Lot Number Package ID Has COA Qty Available UOM O…" at bounding box center [507, 133] width 910 height 20
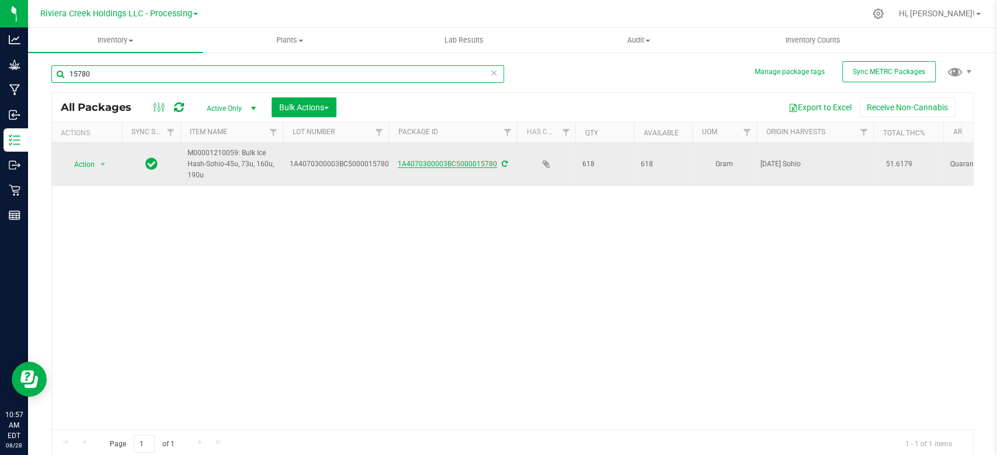
type input "15780"
click at [465, 166] on link "1A4070300003BC5000015780" at bounding box center [447, 164] width 99 height 8
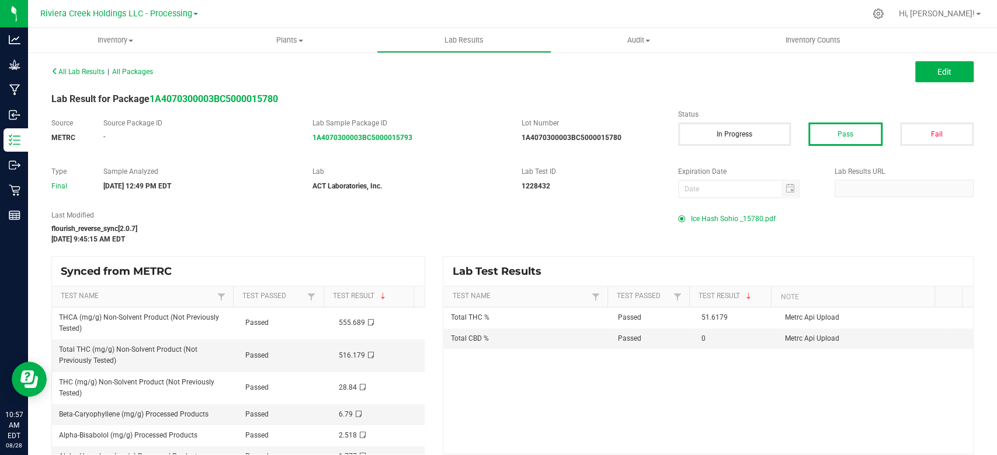
click at [719, 221] on span "Ice Hash Sohio _15780.pdf" at bounding box center [733, 219] width 85 height 18
click at [107, 38] on span "Inventory" at bounding box center [115, 40] width 175 height 11
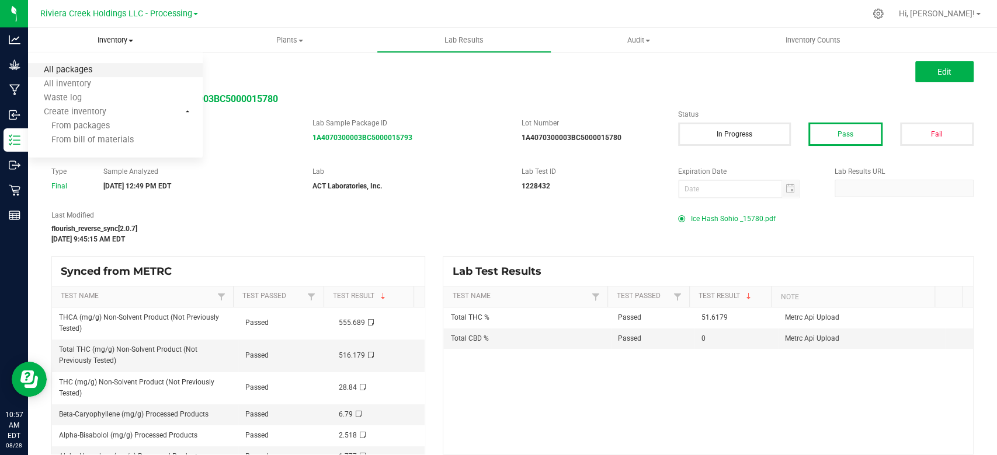
click at [79, 70] on span "All packages" at bounding box center [68, 70] width 80 height 10
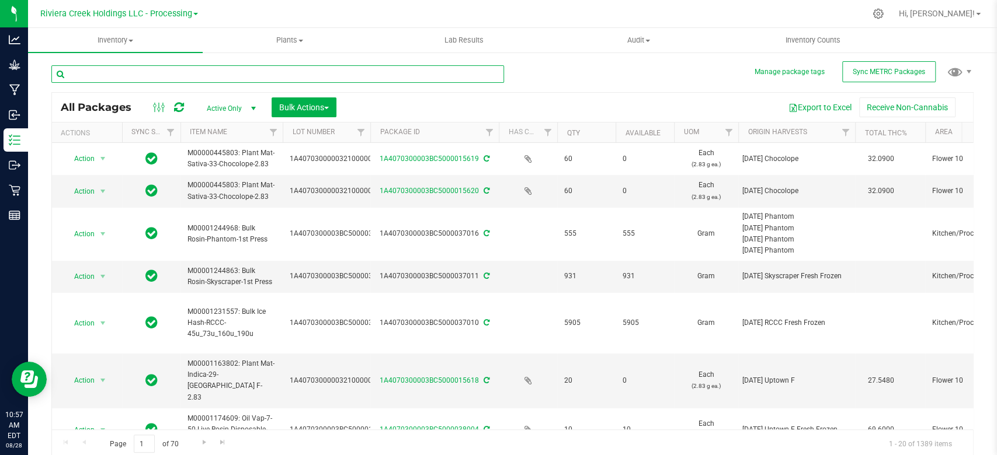
click at [80, 71] on input "text" at bounding box center [277, 74] width 452 height 18
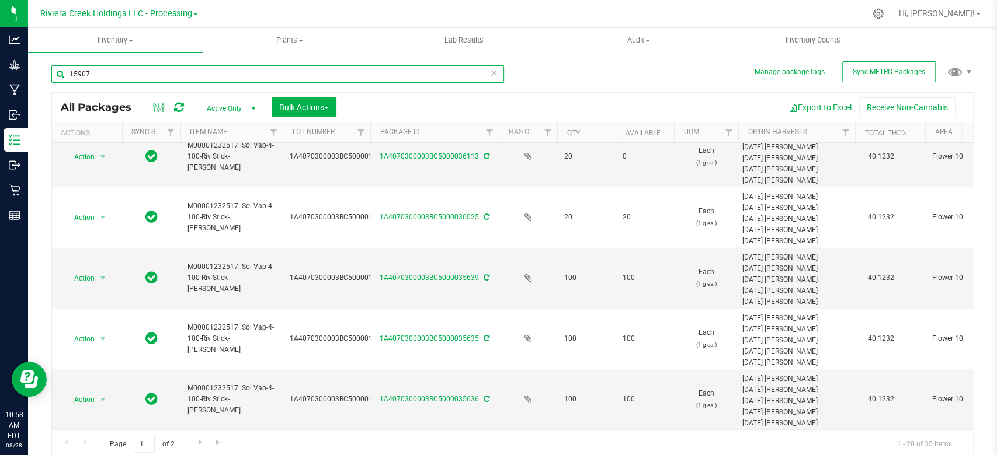
scroll to position [938, 0]
type input "15907"
click at [196, 438] on span "Go to the next page" at bounding box center [200, 442] width 9 height 9
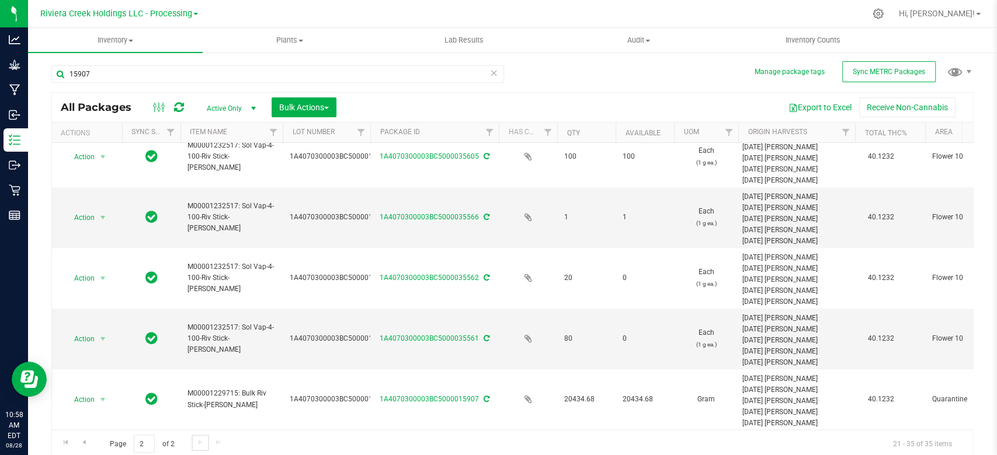
scroll to position [634, 0]
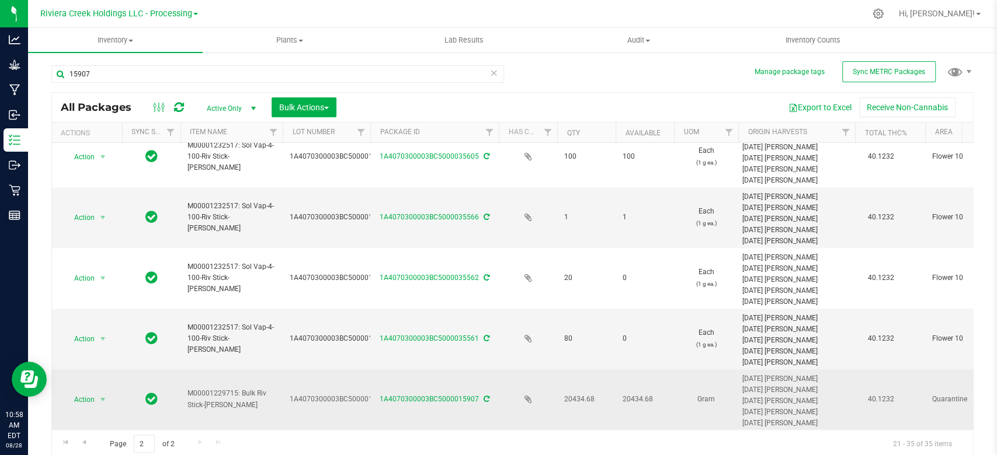
click at [425, 394] on div "1A4070300003BC5000015907" at bounding box center [434, 399] width 132 height 11
click at [426, 395] on link "1A4070300003BC5000015907" at bounding box center [428, 399] width 99 height 8
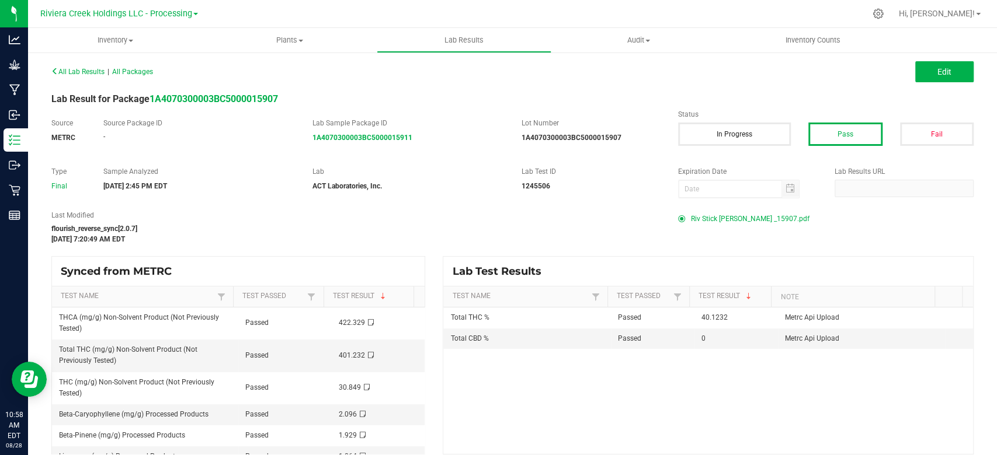
click at [728, 217] on span "Riv Stick [PERSON_NAME] _15907.pdf" at bounding box center [750, 219] width 119 height 18
click at [119, 46] on uib-tab-heading "Inventory All packages All inventory Waste log Create inventory" at bounding box center [115, 40] width 175 height 25
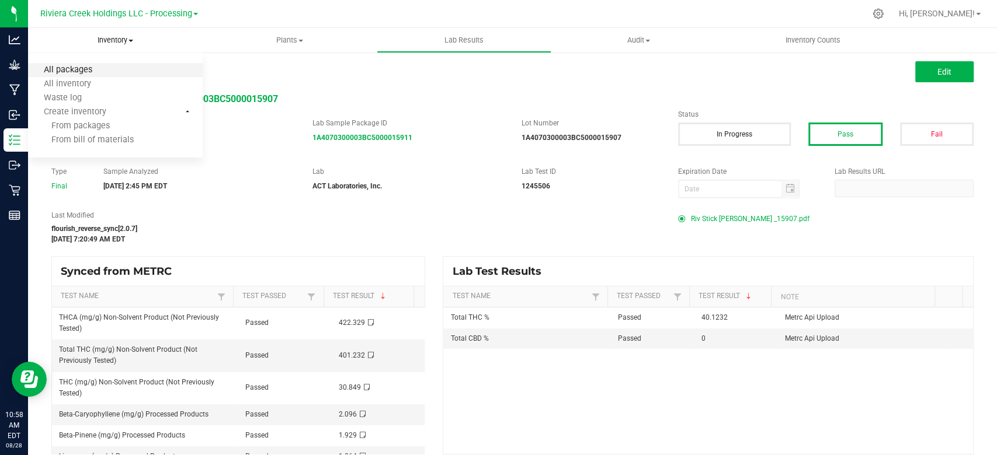
click at [98, 67] on span "All packages" at bounding box center [68, 70] width 80 height 10
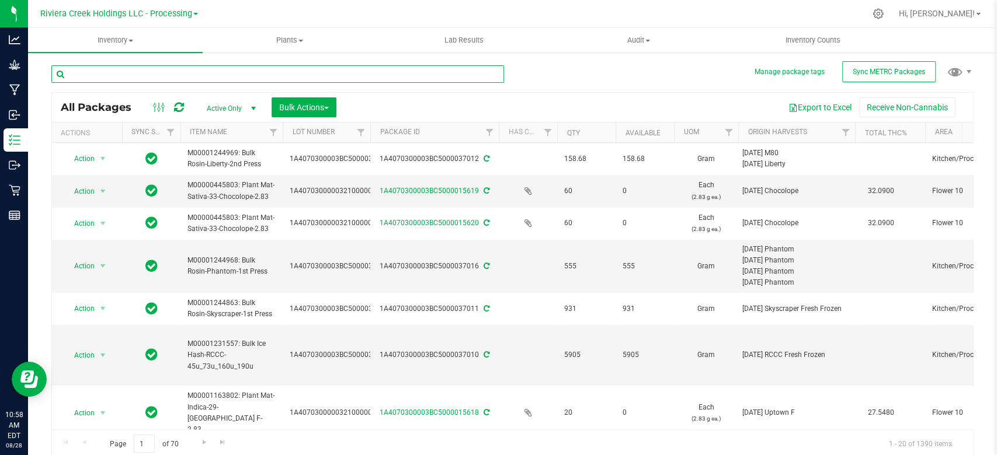
click at [105, 74] on input "text" at bounding box center [277, 74] width 452 height 18
type input "15965"
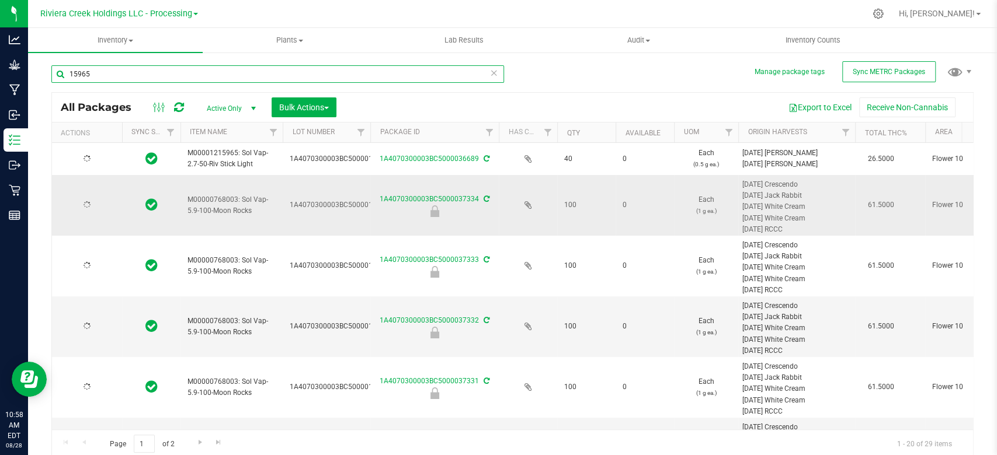
type input "[DATE]"
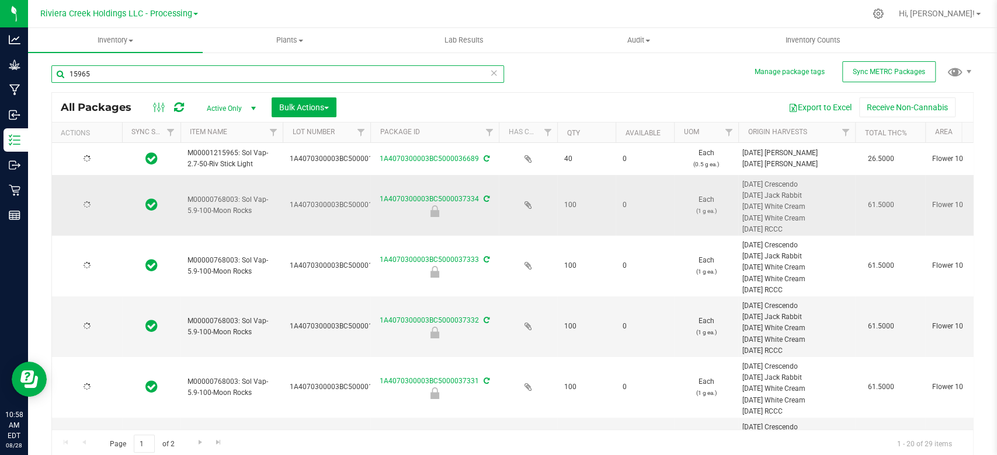
type input "[DATE]"
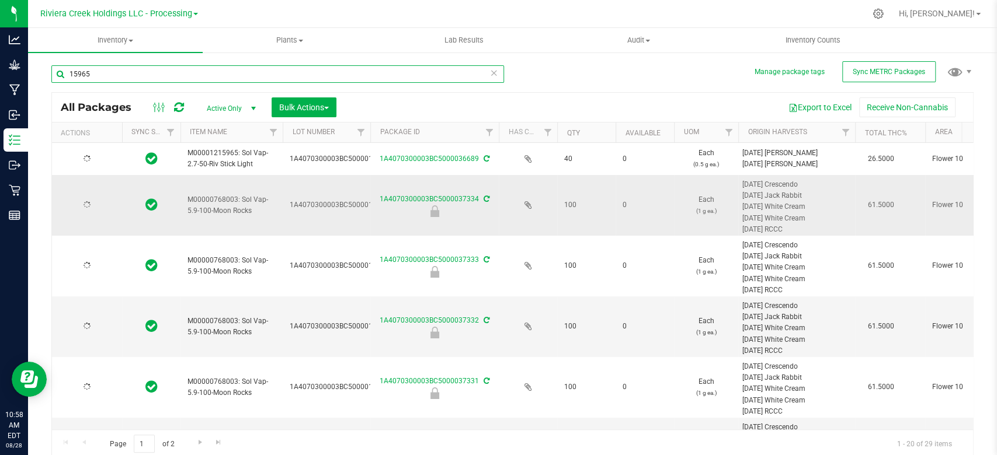
type input "[DATE]"
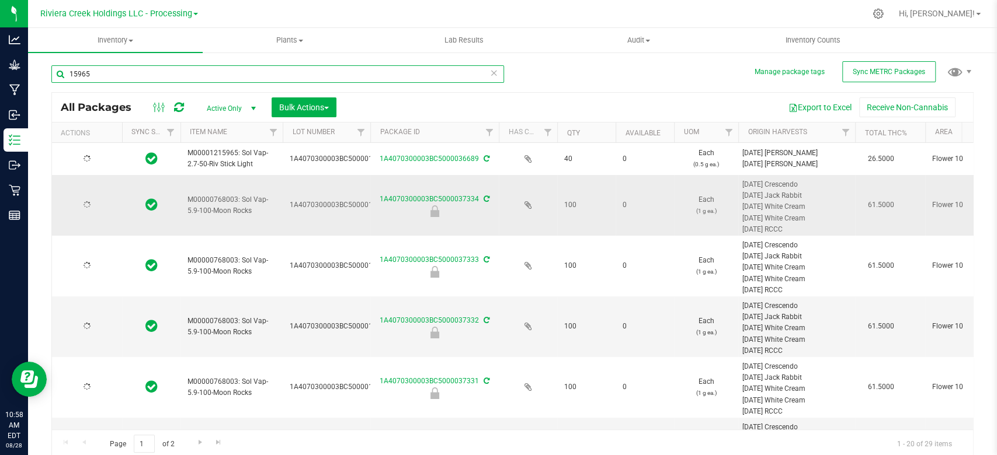
type input "[DATE]"
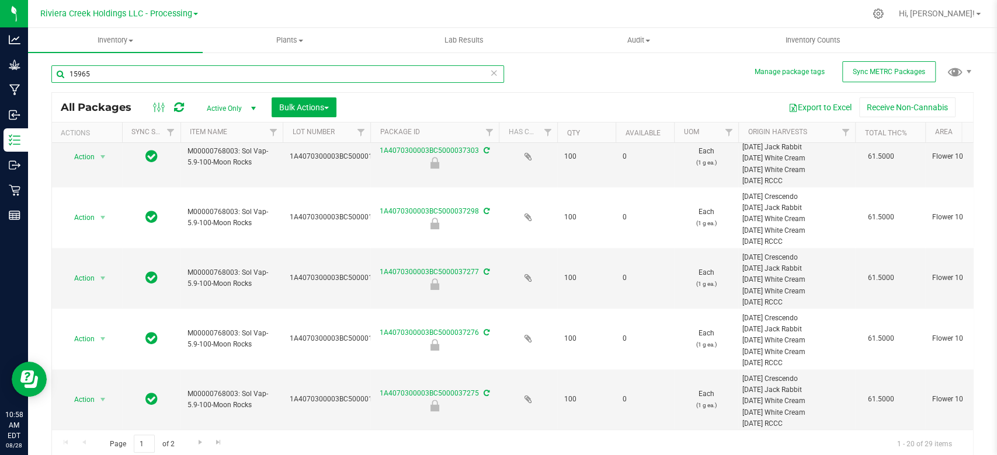
scroll to position [2, 0]
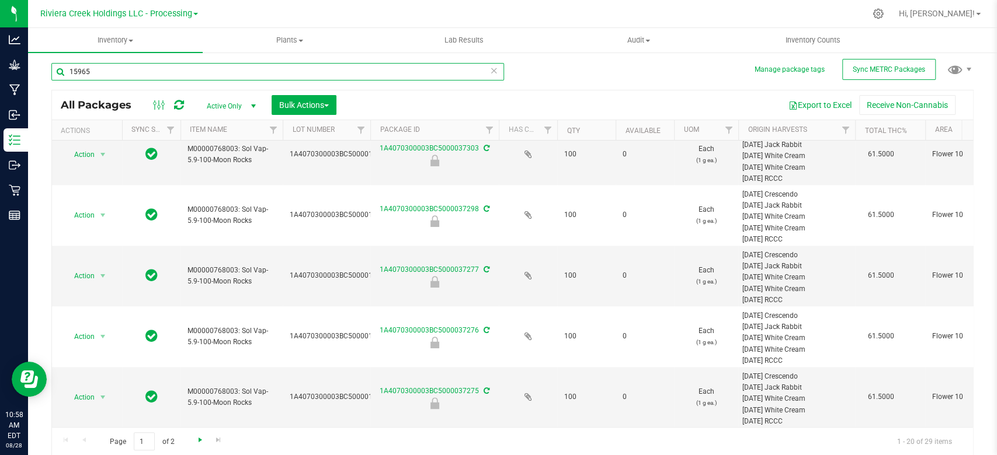
type input "15965"
click at [200, 440] on span "Go to the next page" at bounding box center [200, 440] width 9 height 9
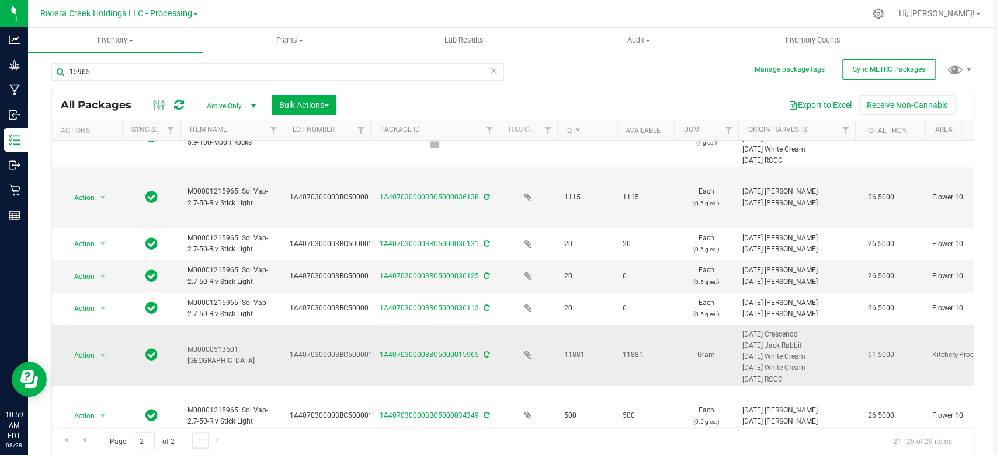
scroll to position [185, 0]
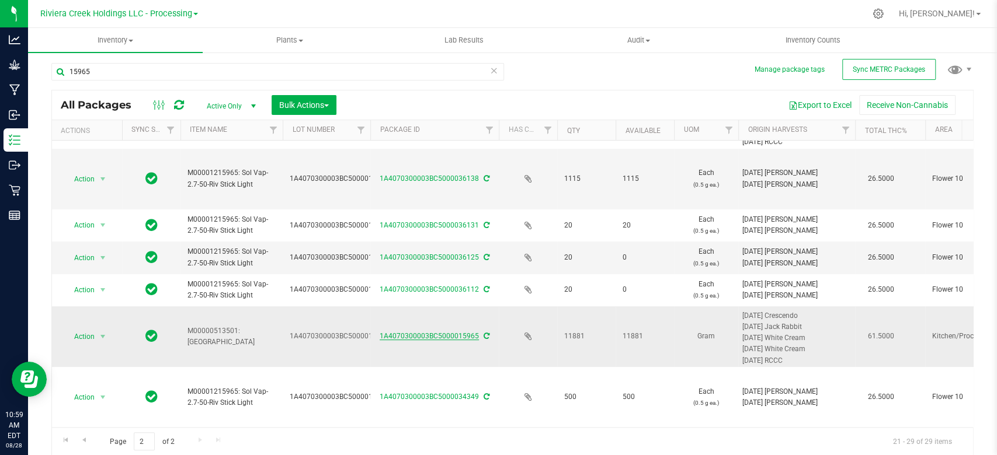
click at [440, 332] on link "1A4070300003BC5000015965" at bounding box center [428, 336] width 99 height 8
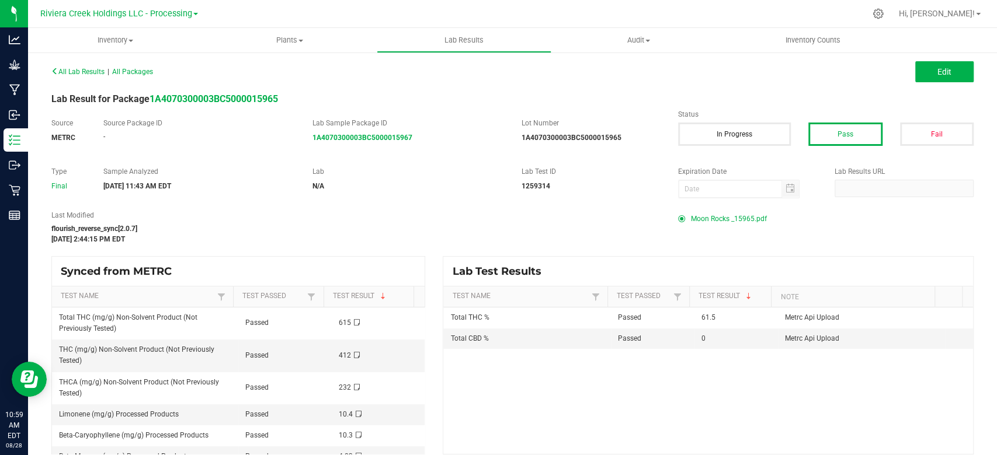
click at [719, 214] on span "Moon Rocks _15965.pdf" at bounding box center [729, 219] width 76 height 18
click at [115, 39] on span "Inventory" at bounding box center [115, 40] width 175 height 11
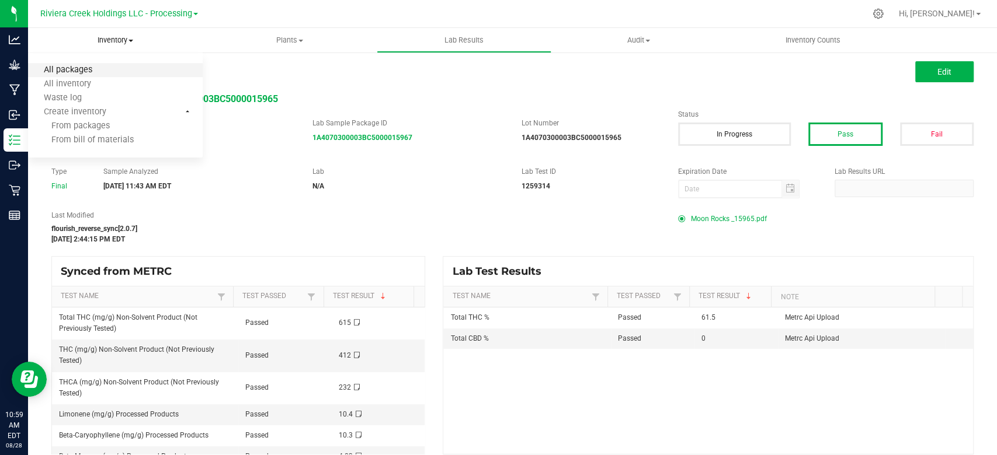
click at [78, 68] on span "All packages" at bounding box center [68, 70] width 80 height 10
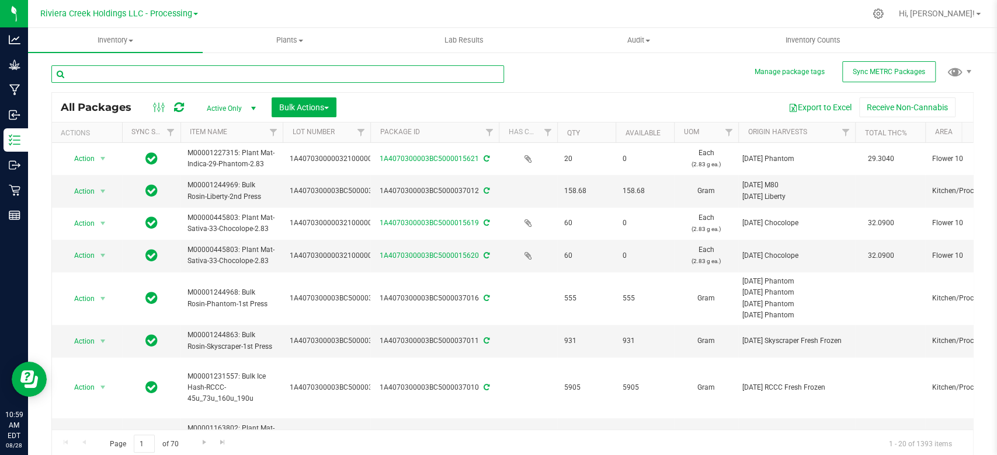
click at [88, 71] on input "text" at bounding box center [277, 74] width 452 height 18
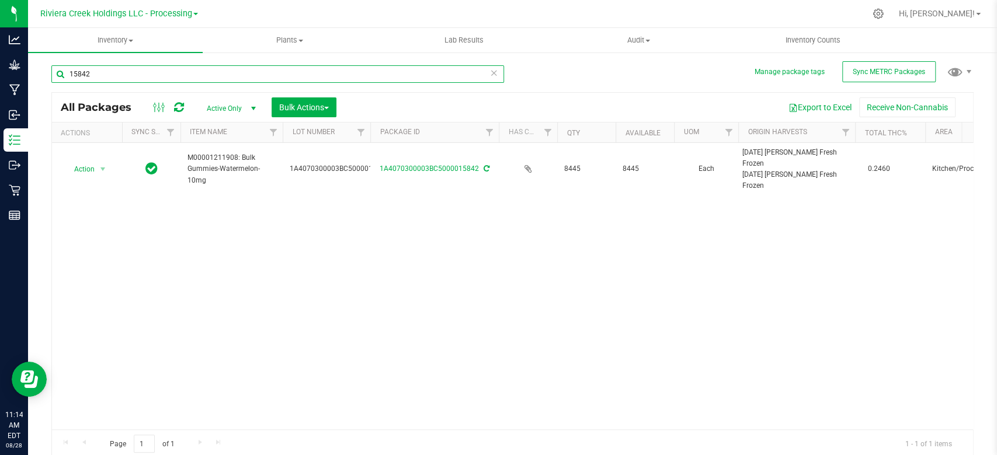
type input "15842"
click at [120, 30] on uib-tab-heading "Inventory All packages All inventory Waste log Create inventory" at bounding box center [115, 40] width 175 height 25
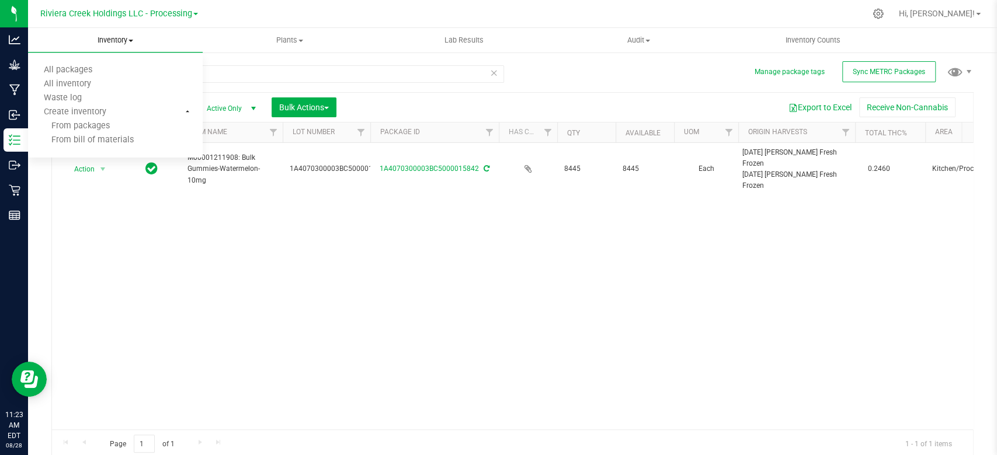
click at [117, 37] on span "Inventory" at bounding box center [115, 40] width 175 height 11
click at [115, 41] on span "Inventory" at bounding box center [115, 40] width 175 height 11
click at [72, 138] on span "From bill of materials" at bounding box center [81, 140] width 106 height 10
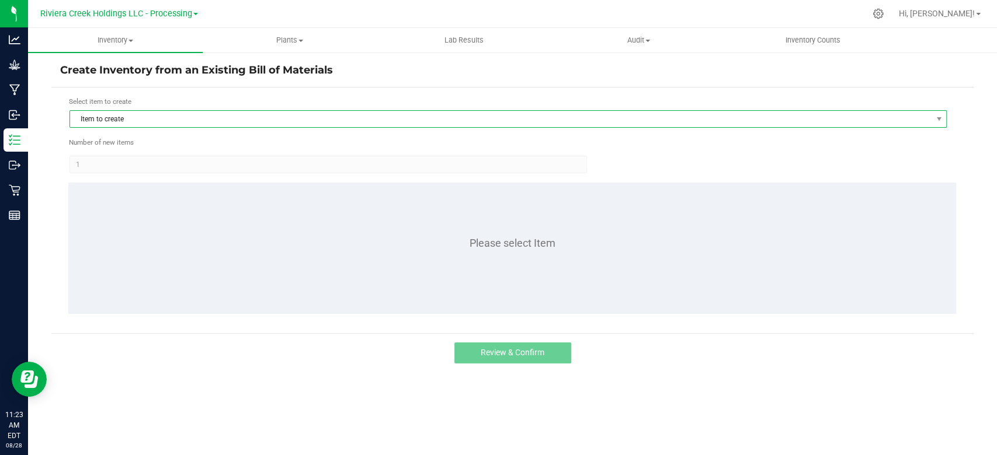
click at [165, 111] on span "Item to create" at bounding box center [500, 119] width 861 height 16
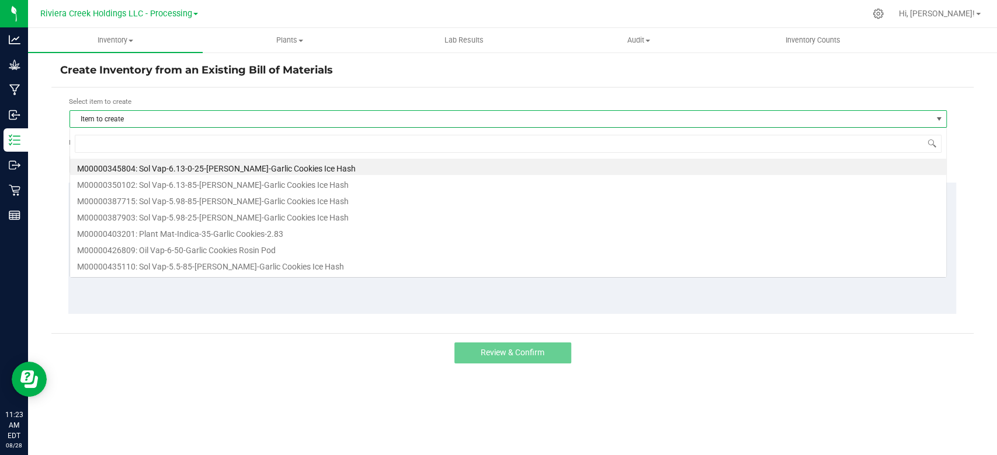
scroll to position [17, 876]
type input "445940"
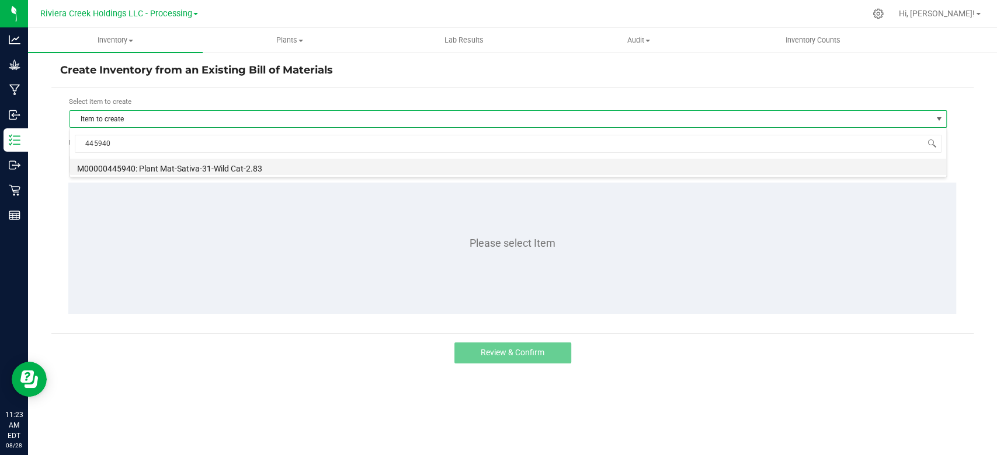
click at [191, 166] on li "M00000445940: Plant Mat-Sativa-31-Wild Cat-2.83" at bounding box center [508, 167] width 876 height 16
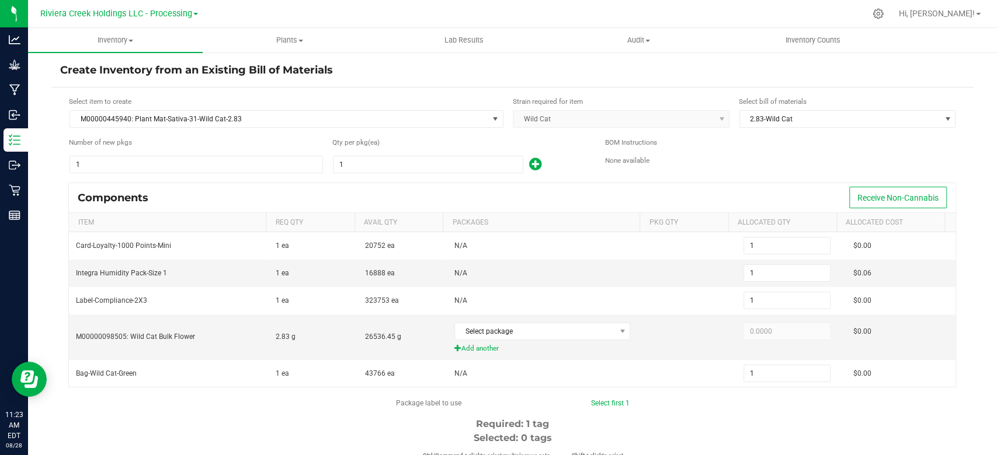
click at [191, 166] on input "1" at bounding box center [196, 164] width 252 height 16
type input "14"
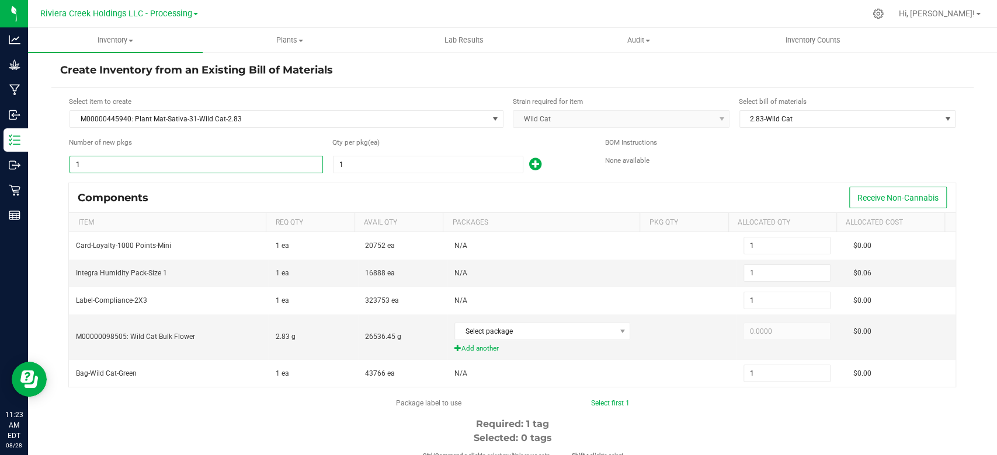
type input "14"
click at [363, 158] on input "1" at bounding box center [427, 164] width 189 height 16
type input "8"
type input "112"
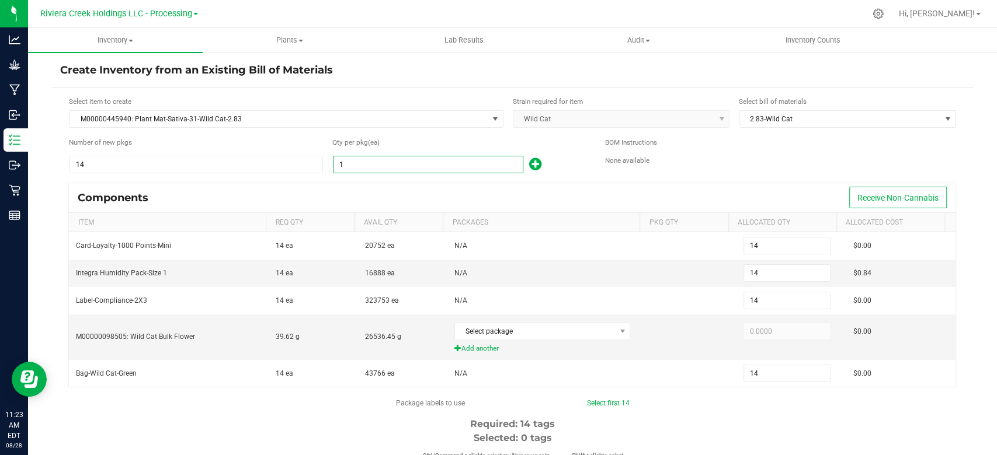
type input "112"
type input "80"
type input "1,120"
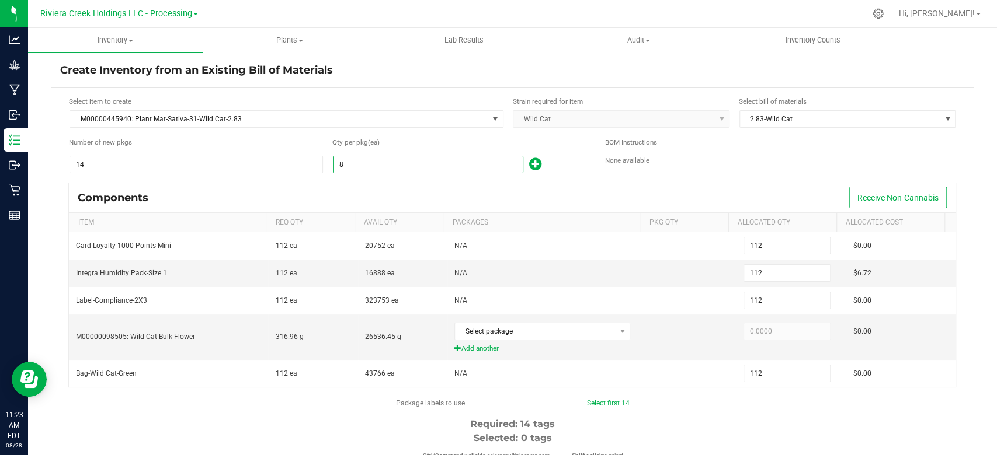
type input "1,120"
type input "80"
click at [529, 163] on icon at bounding box center [535, 164] width 12 height 15
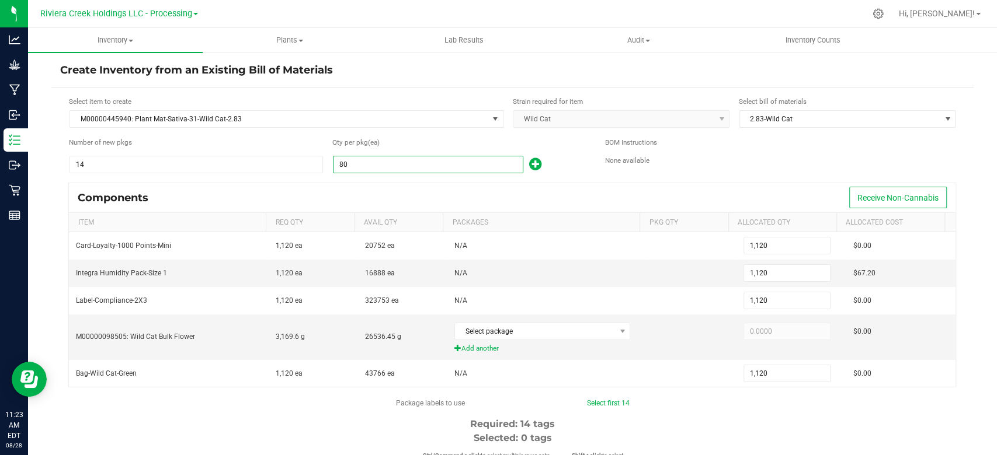
type input "1,121"
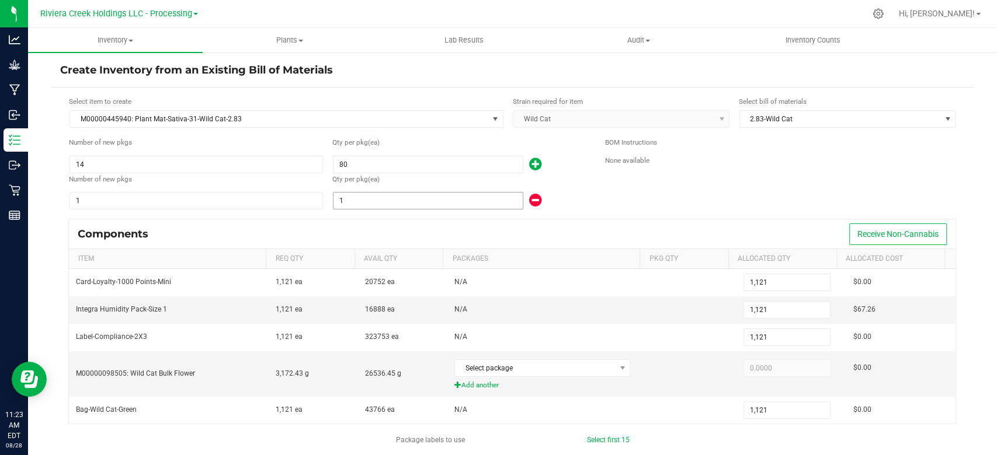
click at [359, 195] on input "1" at bounding box center [427, 201] width 189 height 16
type input "1,126"
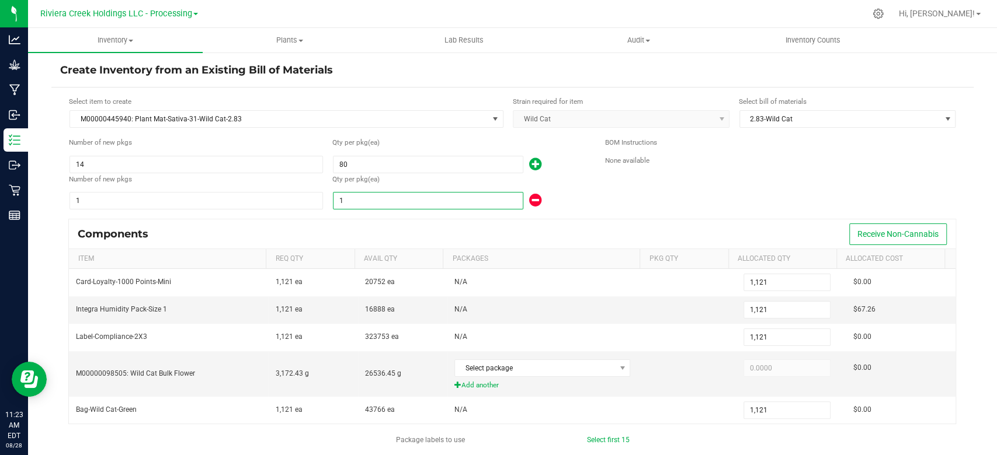
type input "6"
type input "1,180"
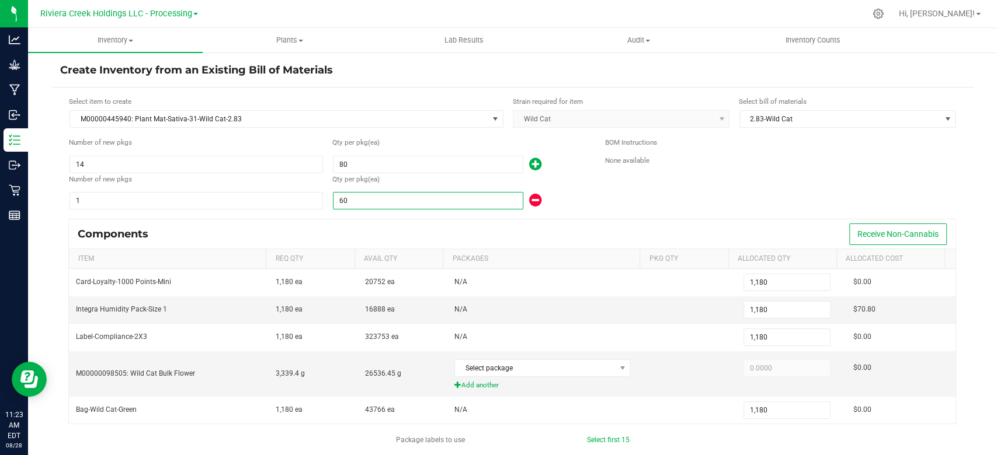
type input "60"
click at [560, 231] on div "Components Receive Non-Cannabis" at bounding box center [512, 234] width 886 height 29
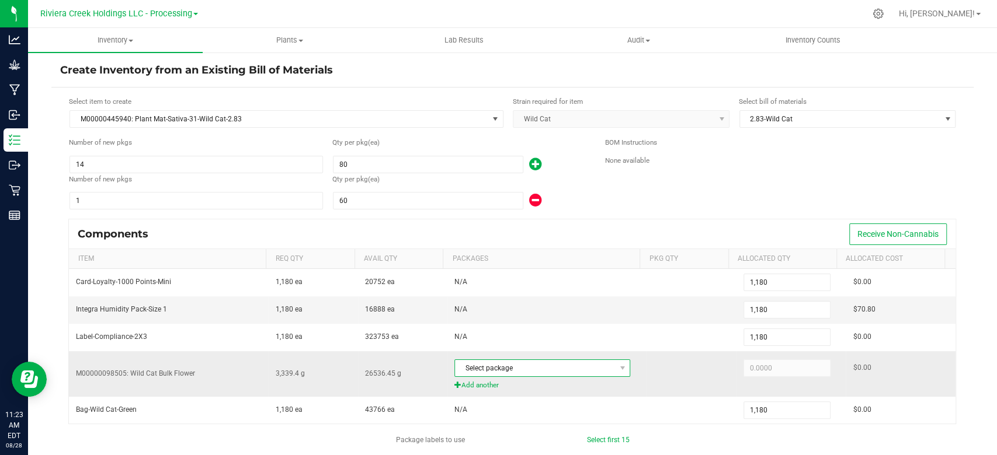
click at [507, 368] on span "Select package" at bounding box center [535, 368] width 160 height 16
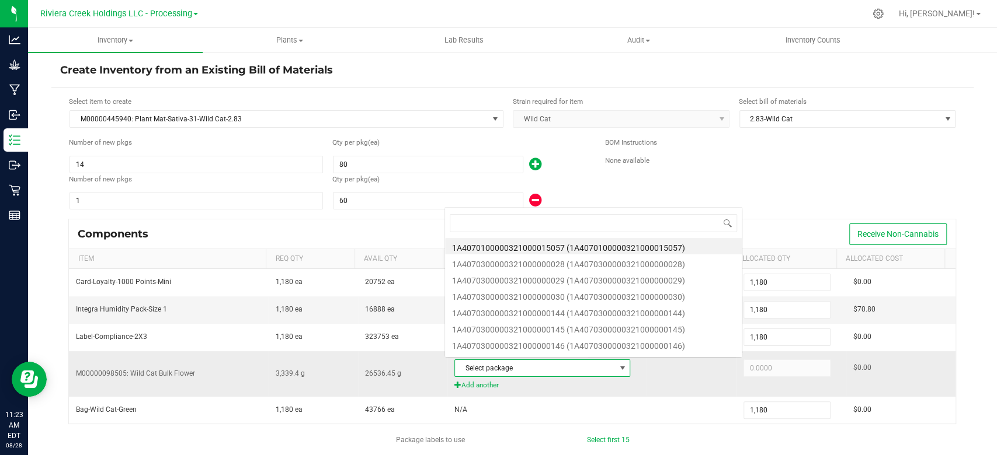
scroll to position [17, 168]
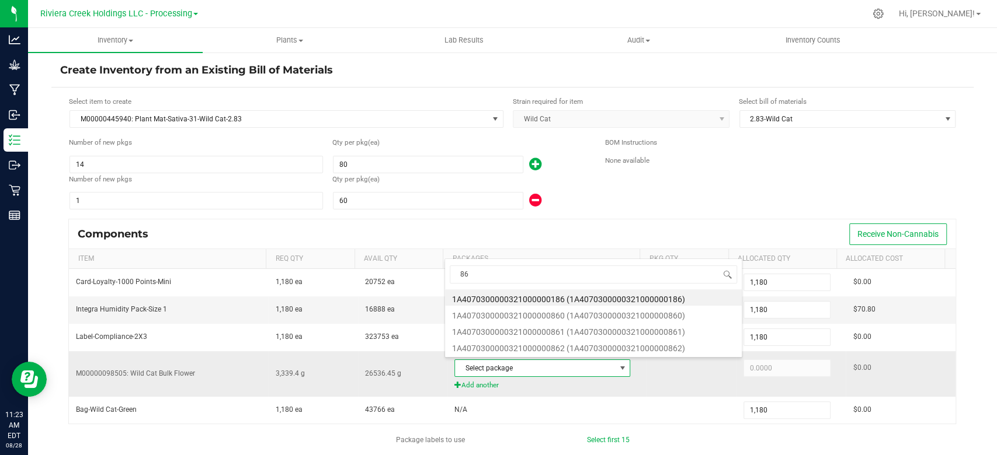
type input "861"
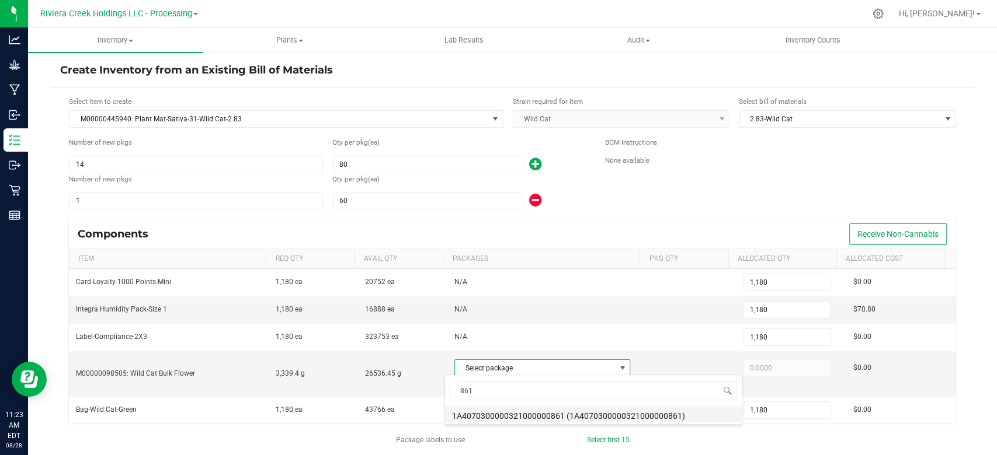
click at [527, 413] on li "1A4070300000321000000861 (1A4070300000321000000861)" at bounding box center [593, 414] width 297 height 16
type input "3,339.4000"
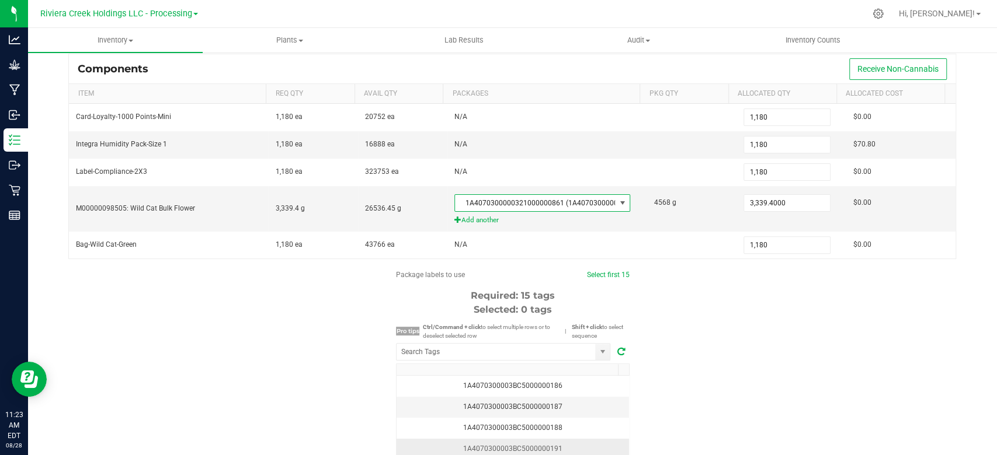
scroll to position [234, 0]
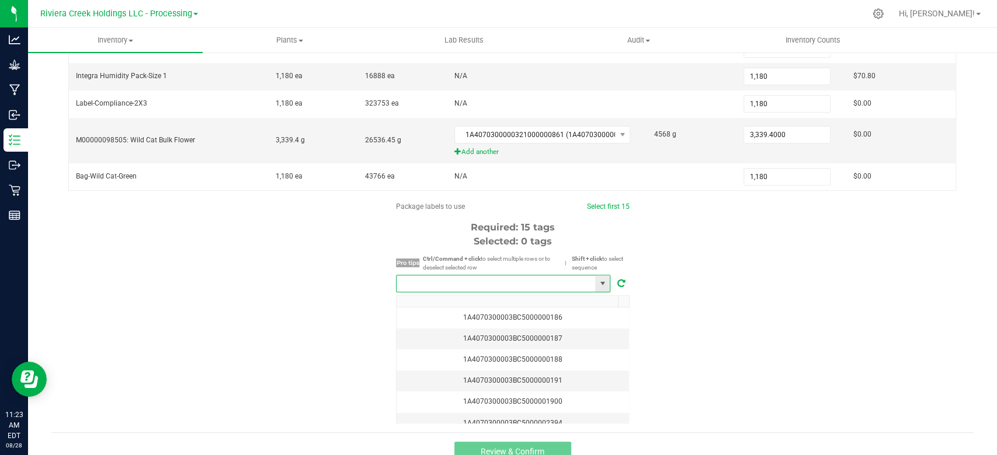
click at [440, 283] on input "NO DATA FOUND" at bounding box center [495, 284] width 198 height 16
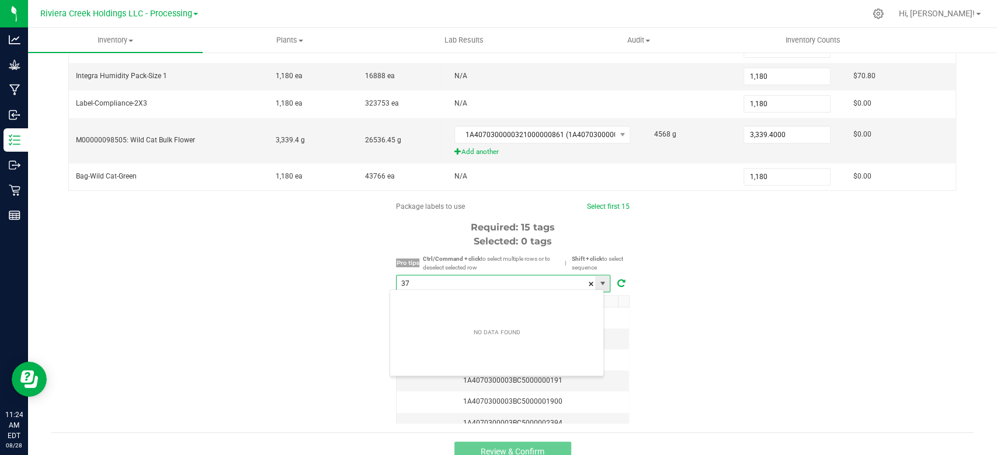
scroll to position [17, 215]
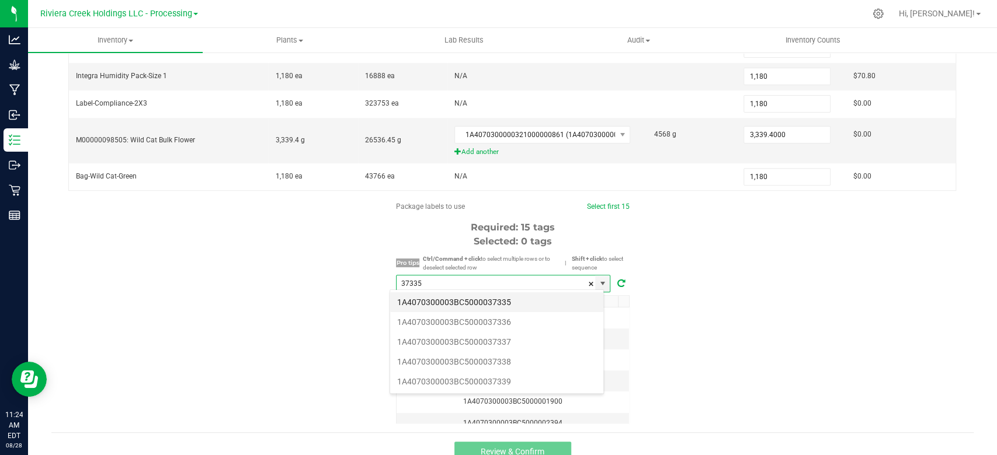
click at [441, 299] on li "1A4070300003BC5000037335" at bounding box center [496, 302] width 213 height 20
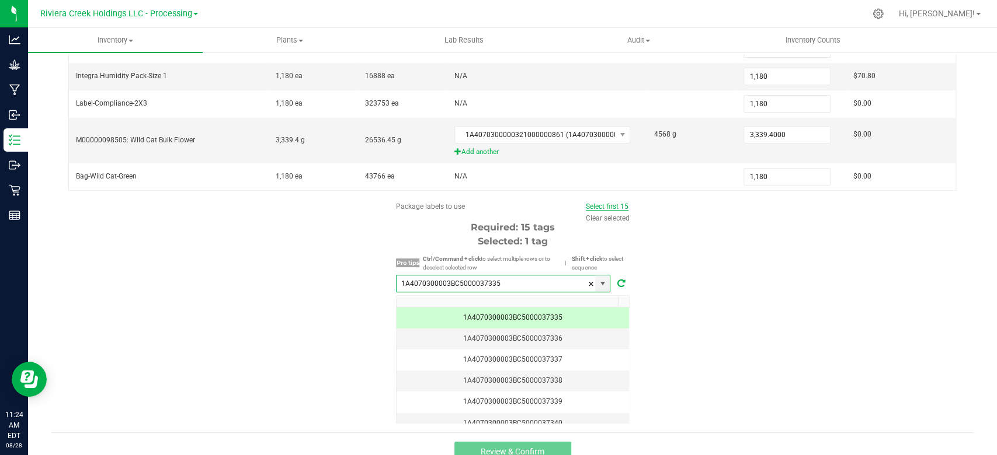
type input "1A4070300003BC5000037335"
click at [602, 204] on link "Select first 15" at bounding box center [607, 207] width 43 height 8
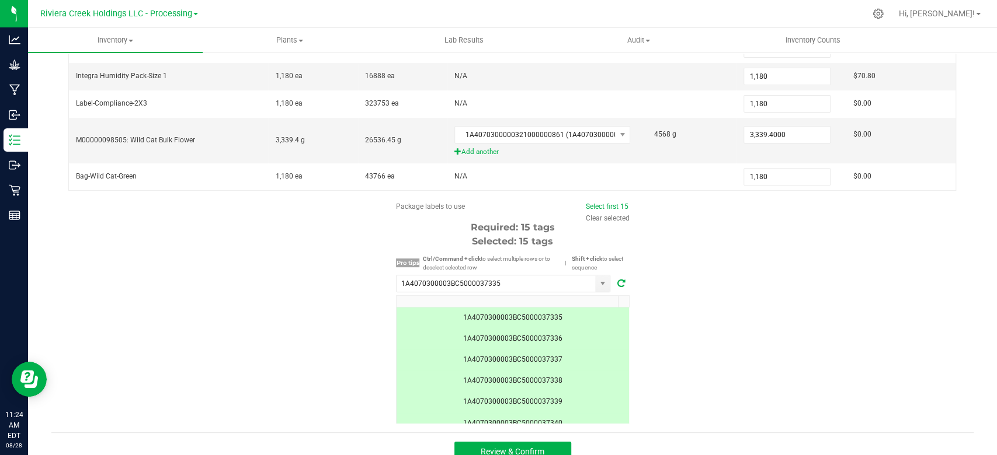
scroll to position [247, 0]
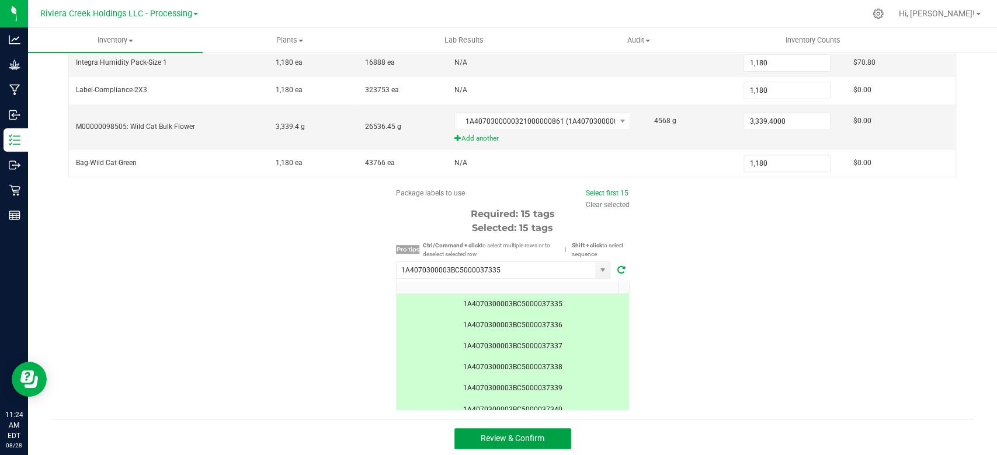
click at [481, 434] on span "Review & Confirm" at bounding box center [512, 438] width 64 height 9
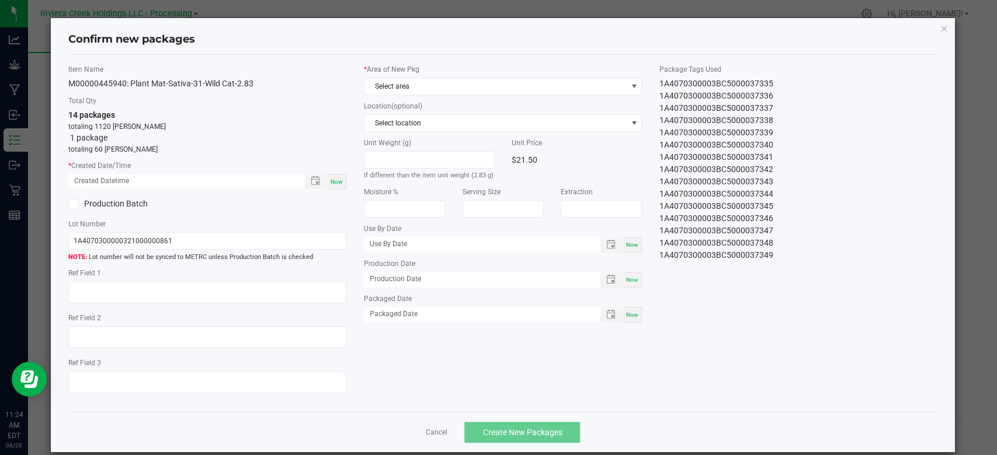
click at [332, 181] on span "Now" at bounding box center [336, 182] width 12 height 6
type input "[DATE] 11:24 AM"
click at [406, 86] on span "Select area" at bounding box center [495, 86] width 262 height 16
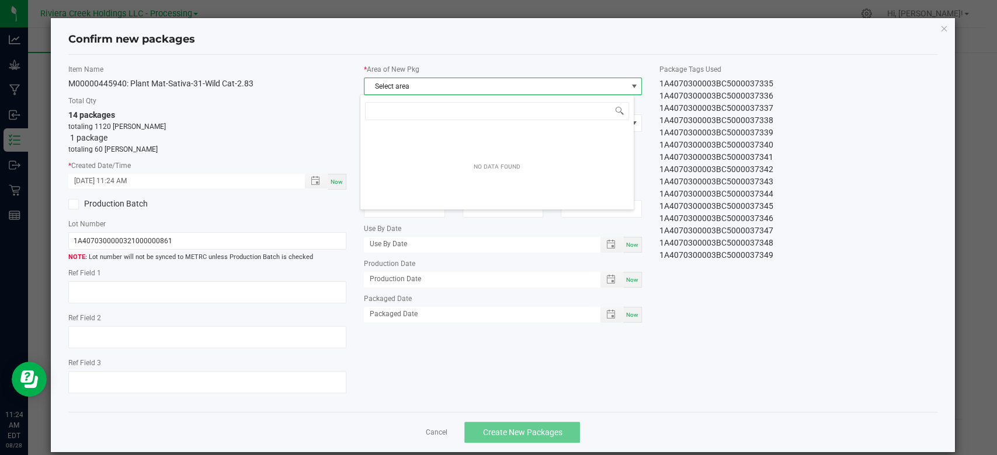
scroll to position [17, 274]
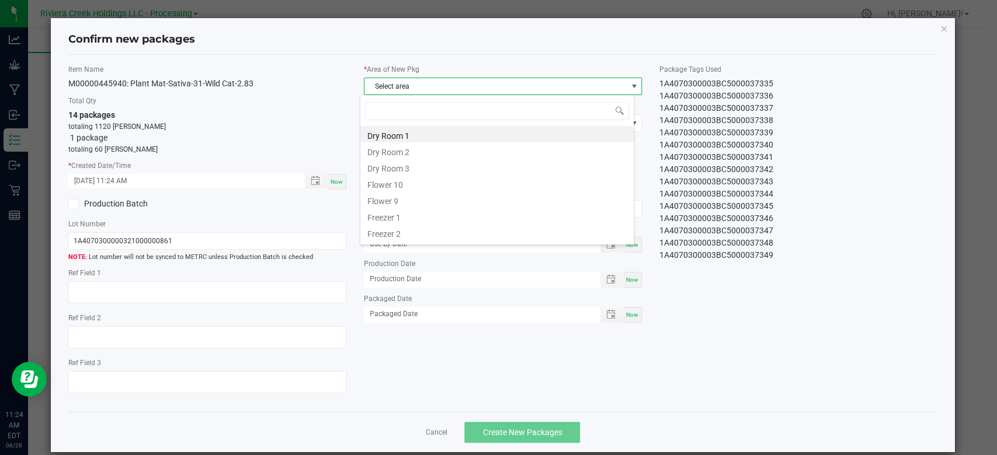
click at [388, 186] on li "Flower 10" at bounding box center [496, 183] width 273 height 16
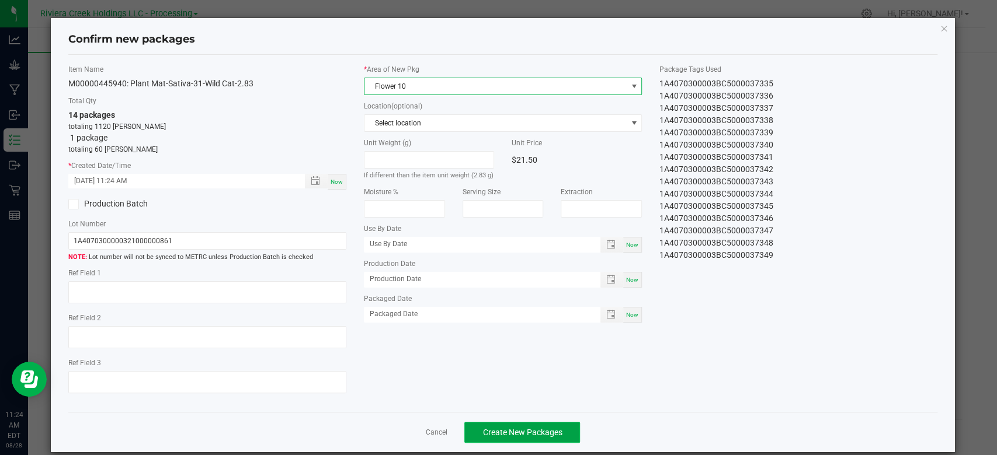
click at [500, 431] on span "Create New Packages" at bounding box center [521, 432] width 79 height 9
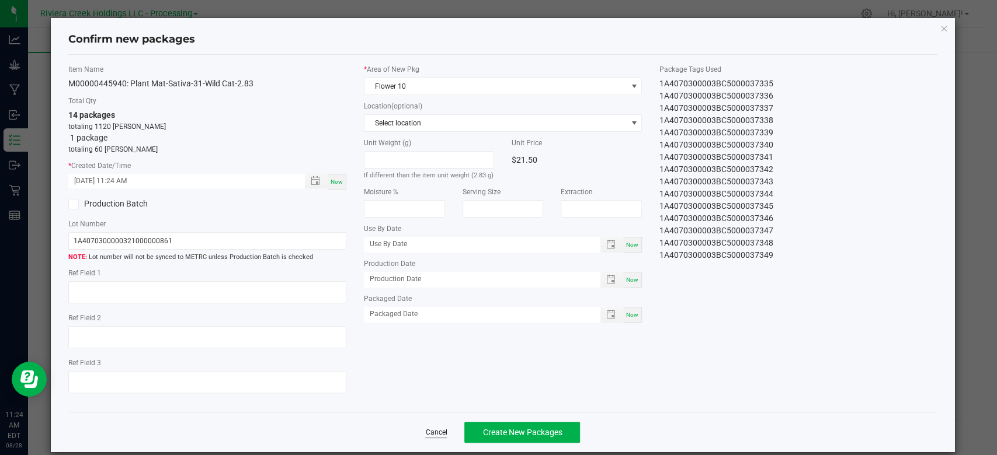
click at [427, 432] on link "Cancel" at bounding box center [436, 433] width 22 height 10
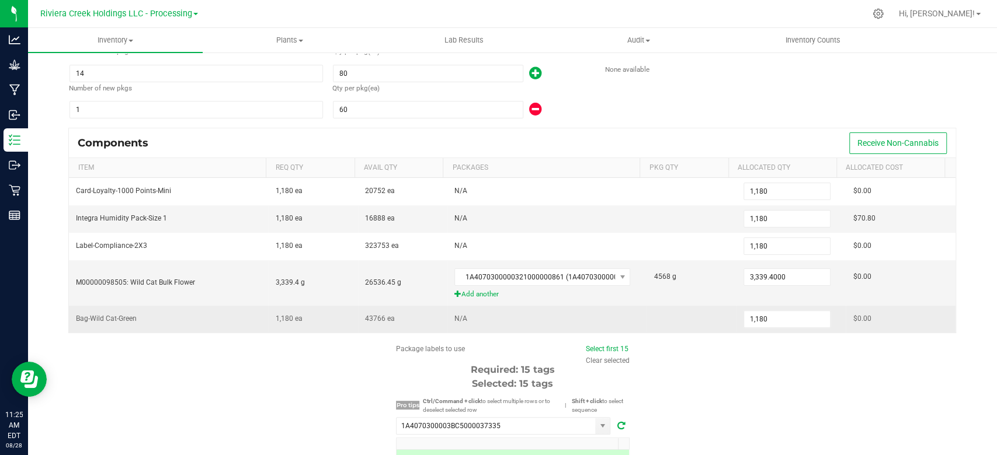
scroll to position [247, 0]
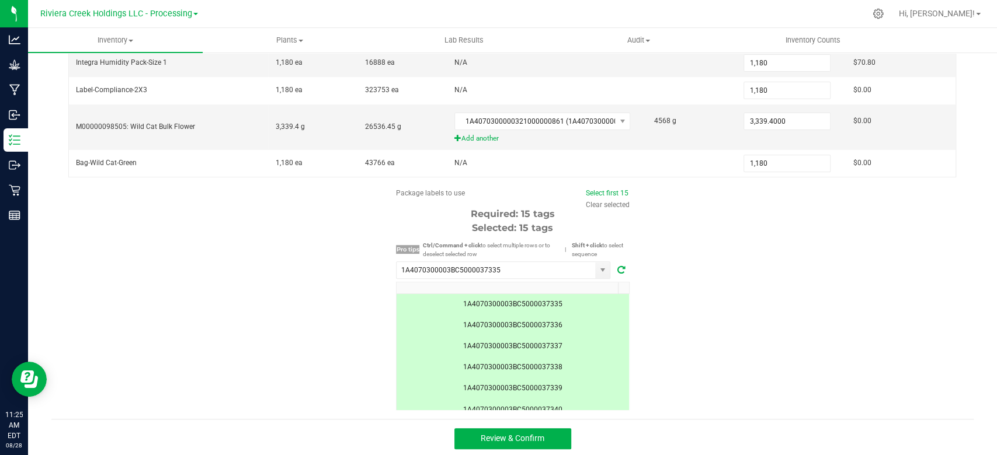
click at [507, 423] on div "Review & Confirm" at bounding box center [512, 438] width 922 height 39
click at [504, 434] on span "Review & Confirm" at bounding box center [512, 438] width 64 height 9
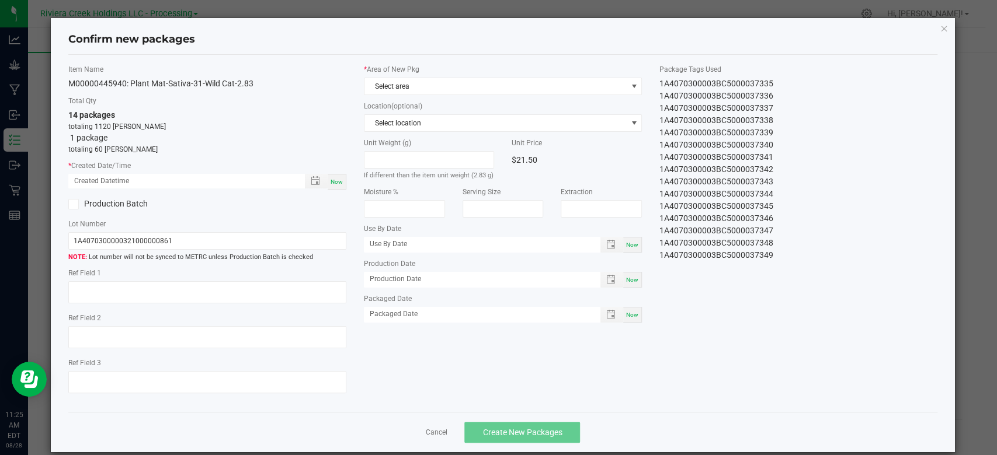
click at [337, 187] on div "Now" at bounding box center [337, 182] width 19 height 16
type input "[DATE] 11:25 AM"
click at [436, 88] on span "Select area" at bounding box center [495, 86] width 262 height 16
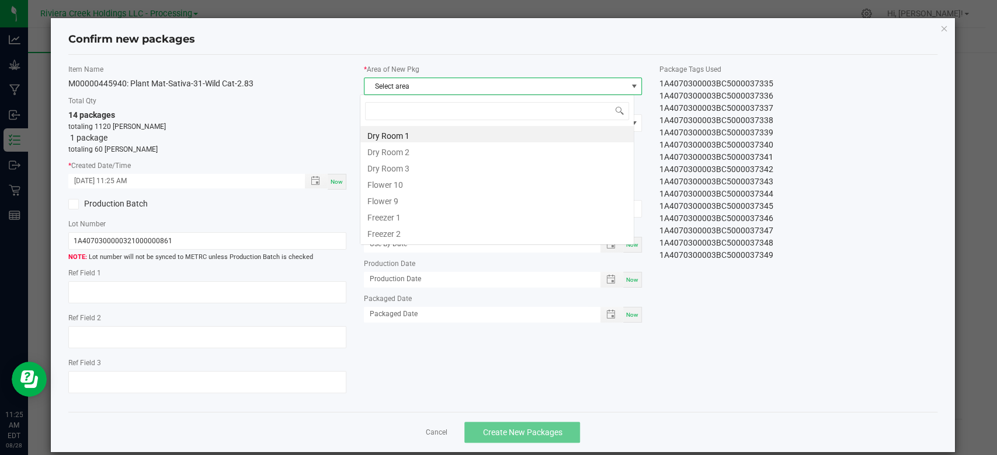
scroll to position [17, 274]
click at [397, 179] on li "Flower 10" at bounding box center [496, 183] width 273 height 16
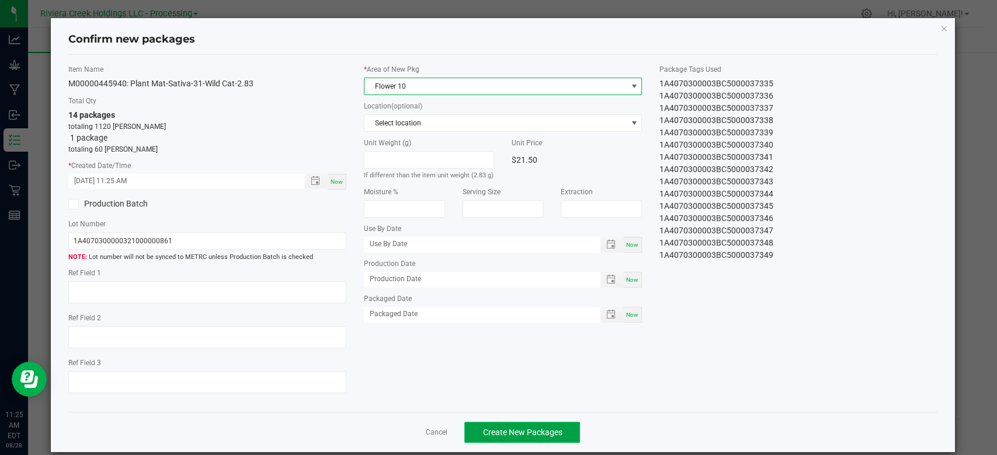
click at [502, 432] on span "Create New Packages" at bounding box center [521, 432] width 79 height 9
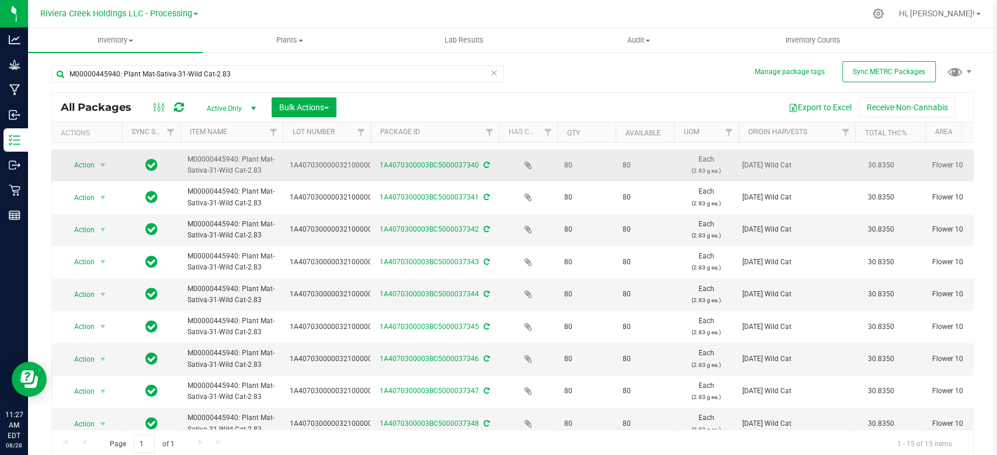
scroll to position [208, 0]
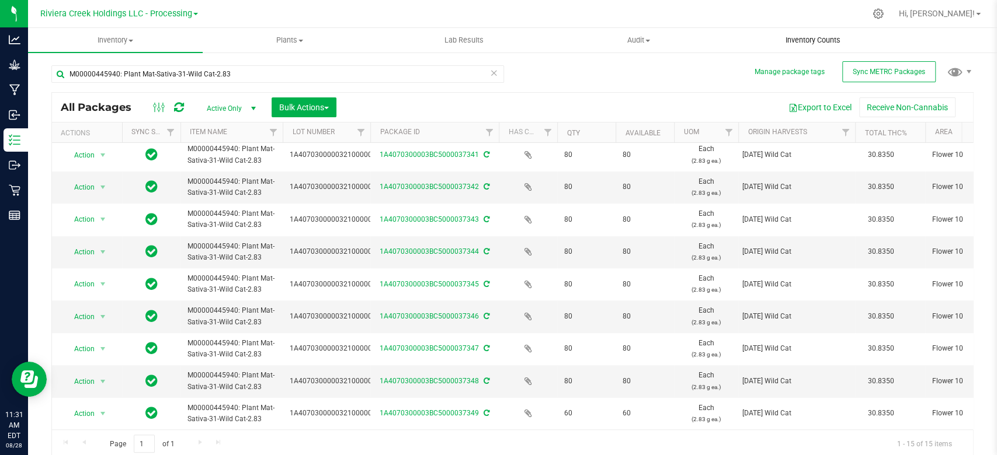
click at [822, 46] on uib-tab-heading "Inventory Counts" at bounding box center [812, 40] width 173 height 23
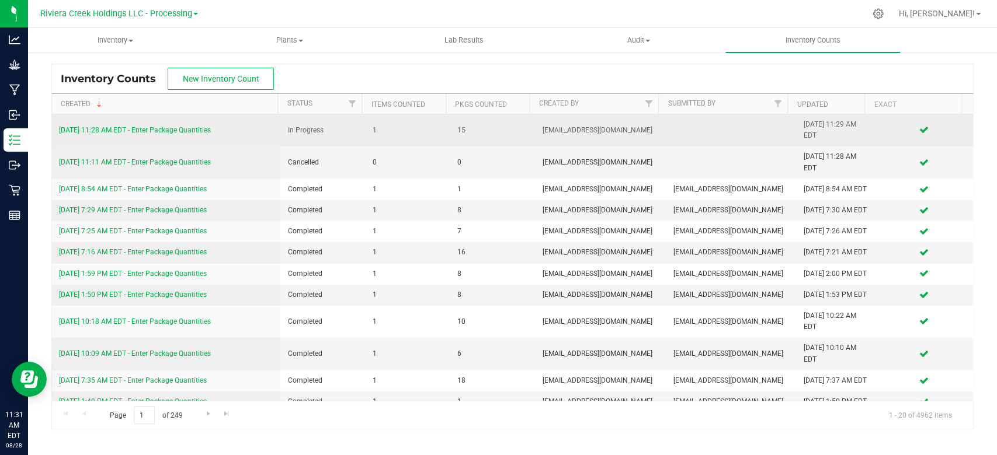
click at [138, 127] on link "[DATE] 11:28 AM EDT - Enter Package Quantities" at bounding box center [135, 130] width 152 height 8
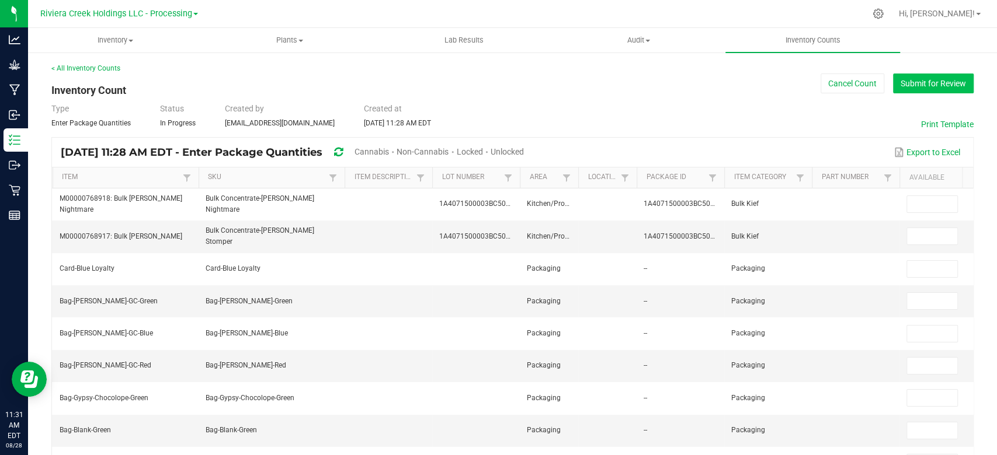
click at [914, 78] on button "Submit for Review" at bounding box center [933, 84] width 81 height 20
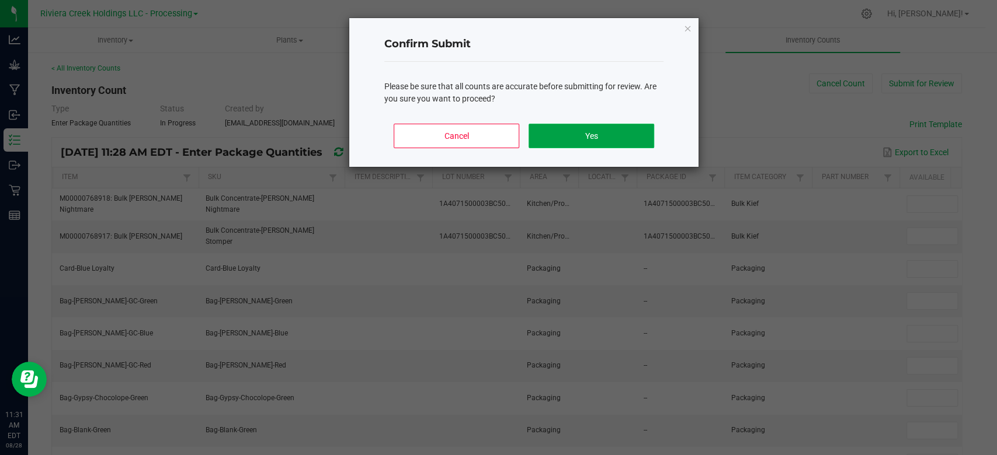
click at [561, 140] on button "Yes" at bounding box center [591, 136] width 126 height 25
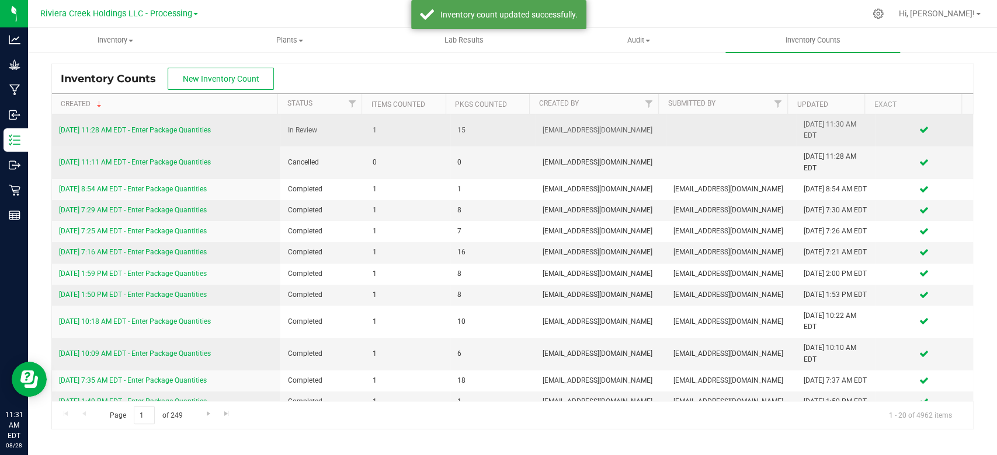
click at [147, 133] on link "[DATE] 11:28 AM EDT - Enter Package Quantities" at bounding box center [135, 130] width 152 height 8
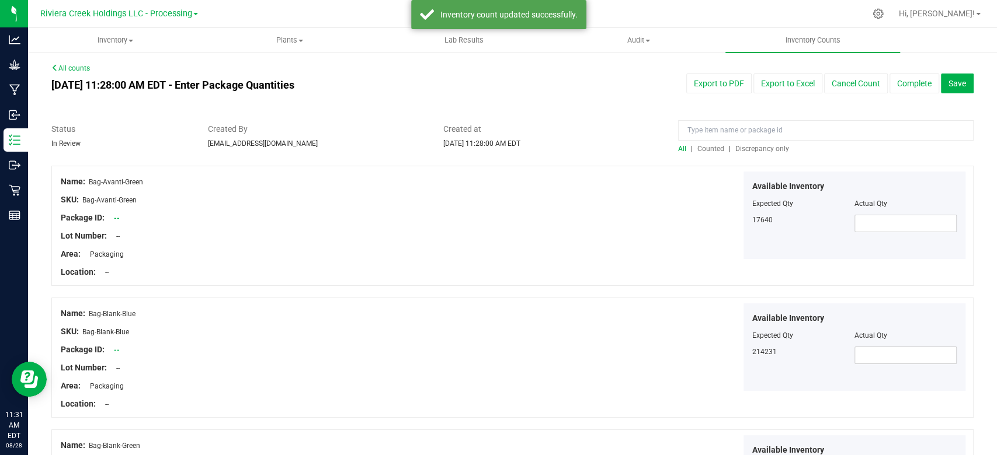
click at [703, 149] on span "Counted" at bounding box center [710, 149] width 27 height 8
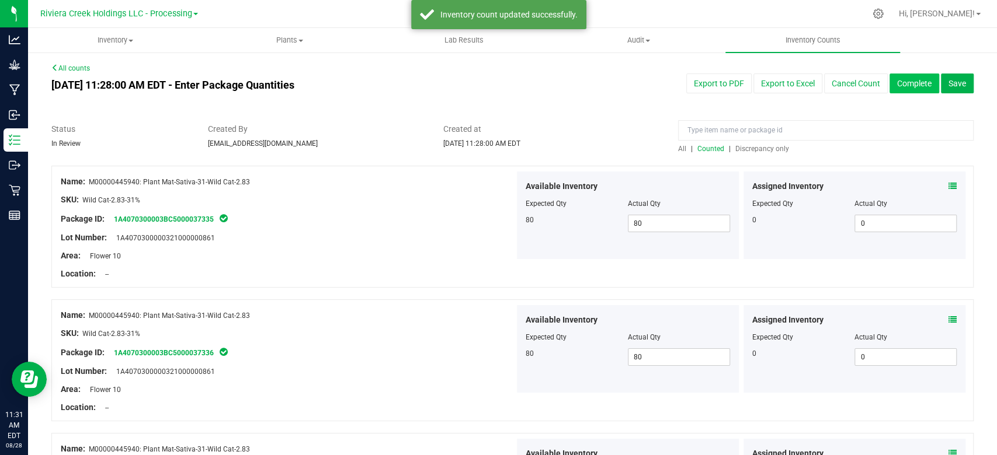
click at [901, 86] on button "Complete" at bounding box center [914, 84] width 50 height 20
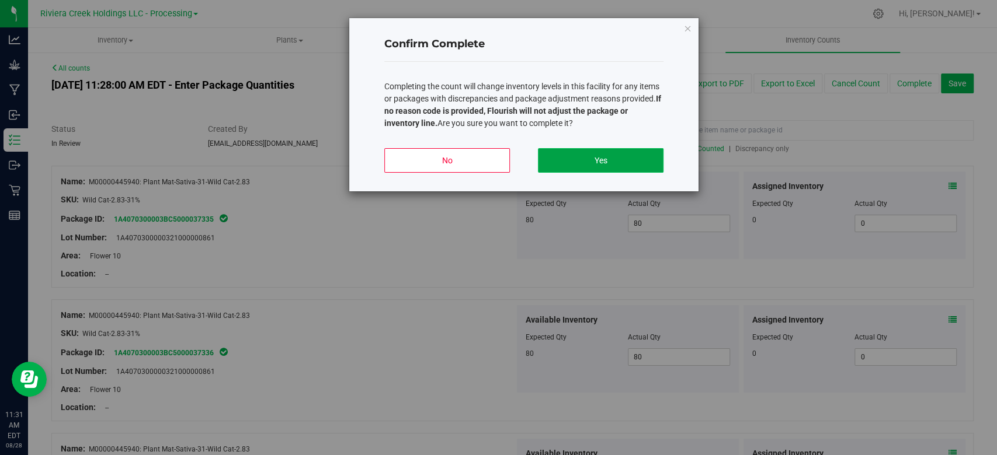
click at [574, 149] on button "Yes" at bounding box center [601, 160] width 126 height 25
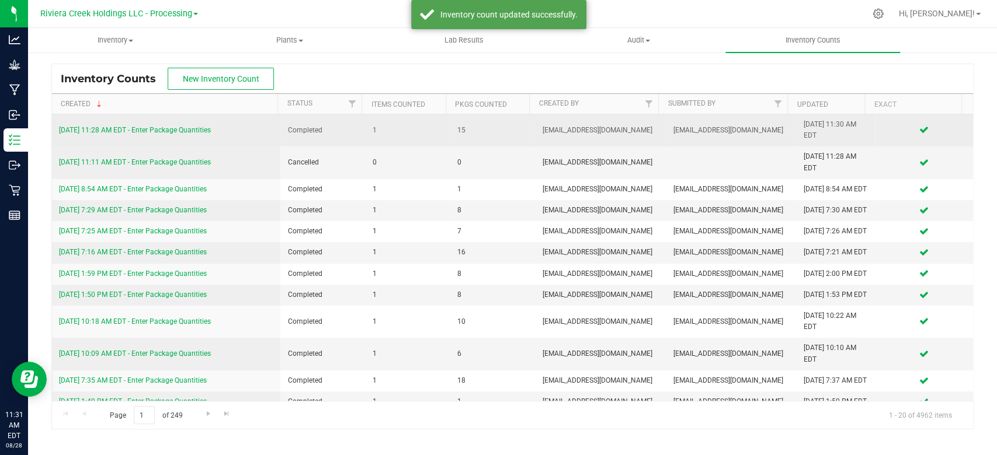
click at [142, 136] on td "[DATE] 11:28 AM EDT - Enter Package Quantities" at bounding box center [166, 130] width 228 height 32
click at [142, 131] on link "[DATE] 11:28 AM EDT - Enter Package Quantities" at bounding box center [135, 130] width 152 height 8
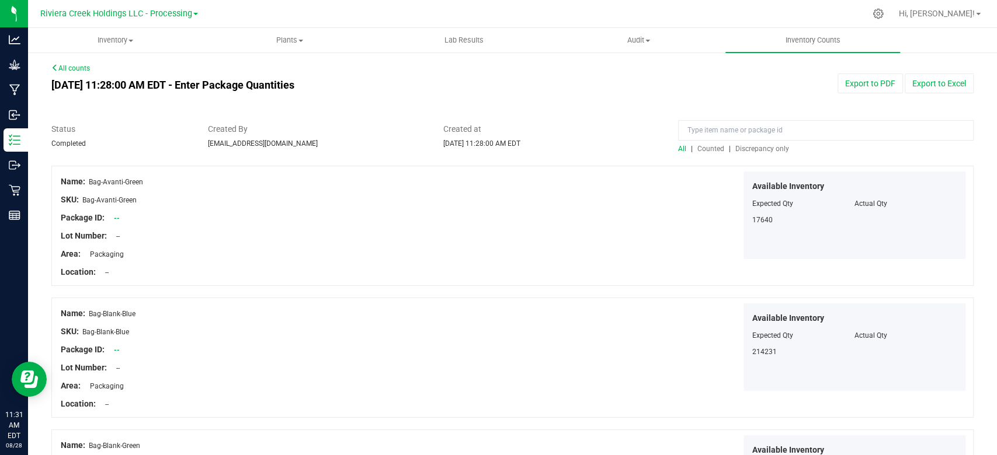
click at [703, 147] on span "Counted" at bounding box center [710, 149] width 27 height 8
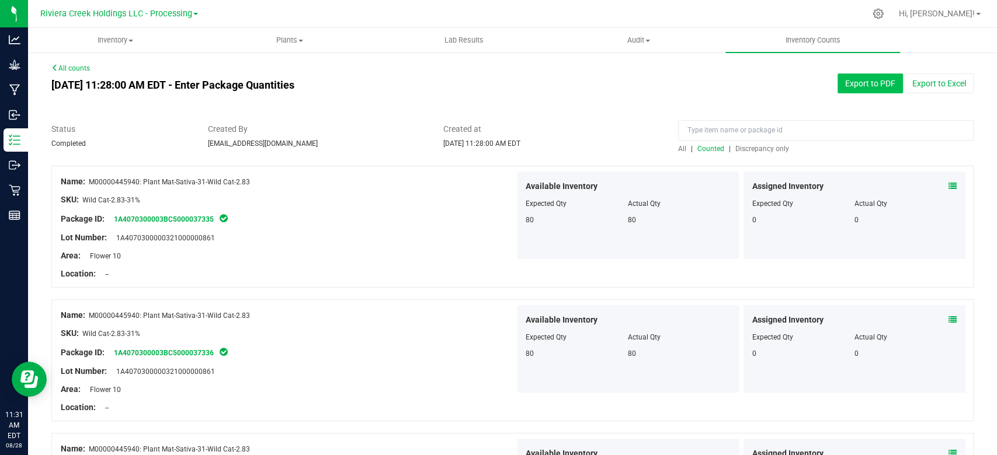
click at [868, 81] on button "Export to PDF" at bounding box center [869, 84] width 65 height 20
click at [107, 41] on span "Inventory" at bounding box center [115, 40] width 173 height 11
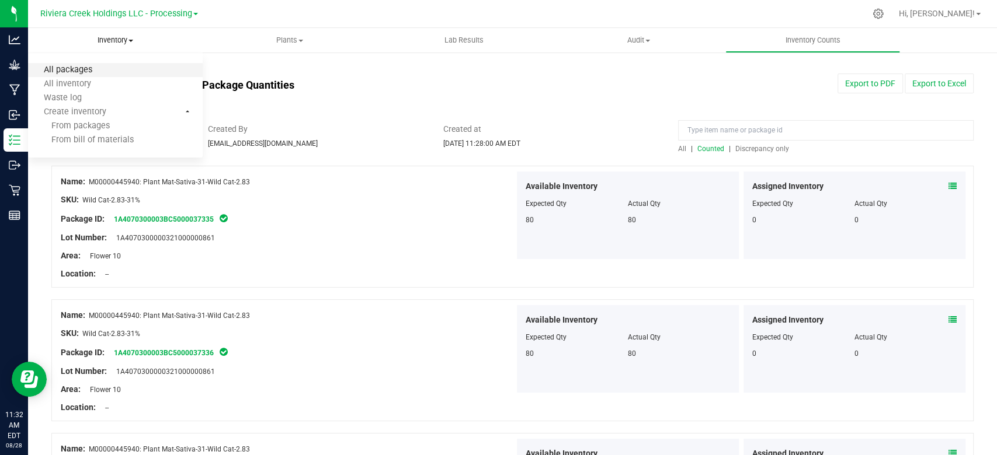
click at [97, 69] on span "All packages" at bounding box center [68, 70] width 80 height 10
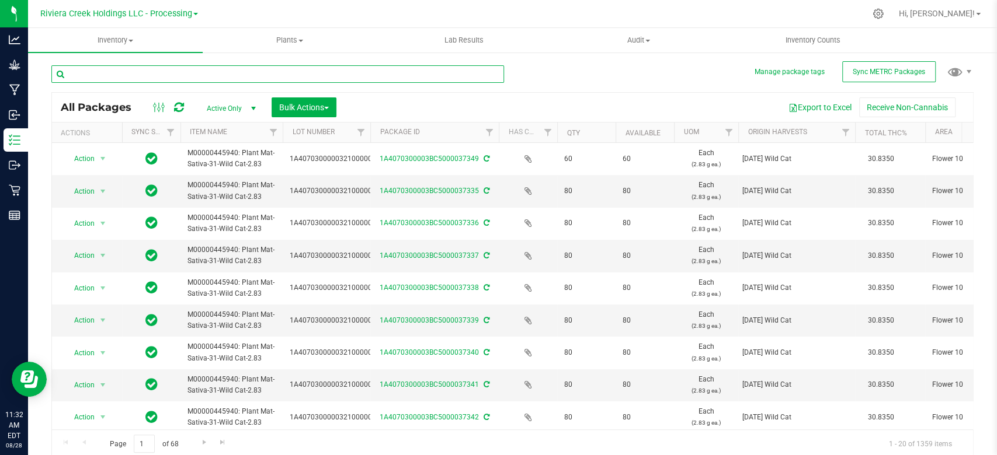
click at [98, 70] on input "text" at bounding box center [277, 74] width 452 height 18
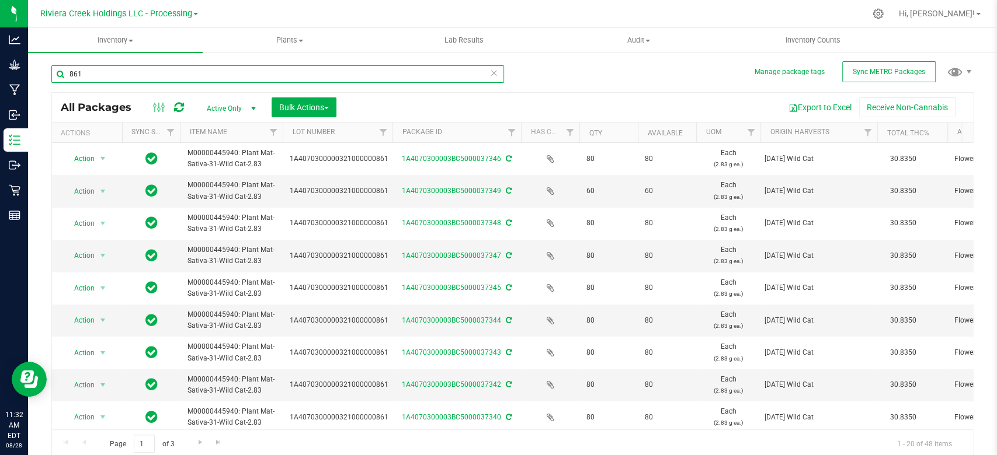
drag, startPoint x: 368, startPoint y: 133, endPoint x: 392, endPoint y: 135, distance: 24.0
click at [392, 135] on div "Actions Sync Status Item Name Lot Number Package ID Has COA Qty Available UOM O…" at bounding box center [507, 133] width 910 height 20
type input "861"
click at [323, 112] on button "Bulk Actions" at bounding box center [303, 107] width 65 height 20
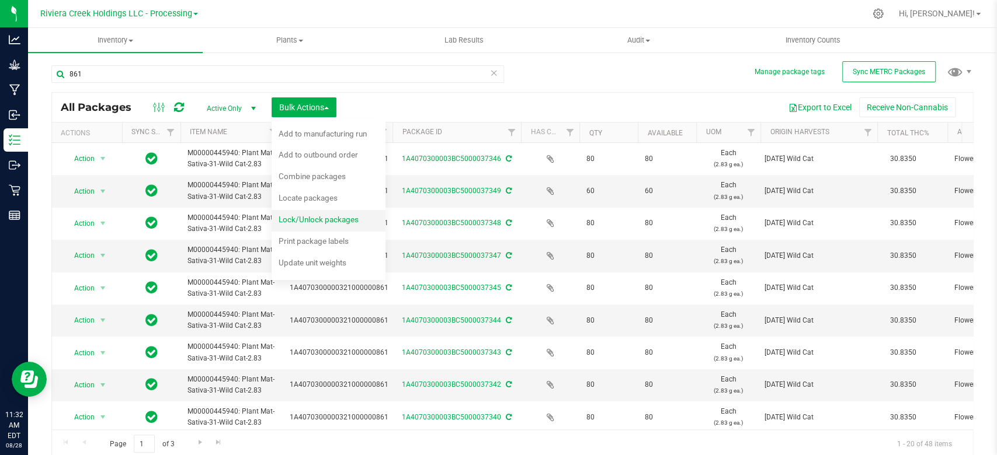
click at [297, 217] on span "Lock/Unlock packages" at bounding box center [318, 219] width 80 height 9
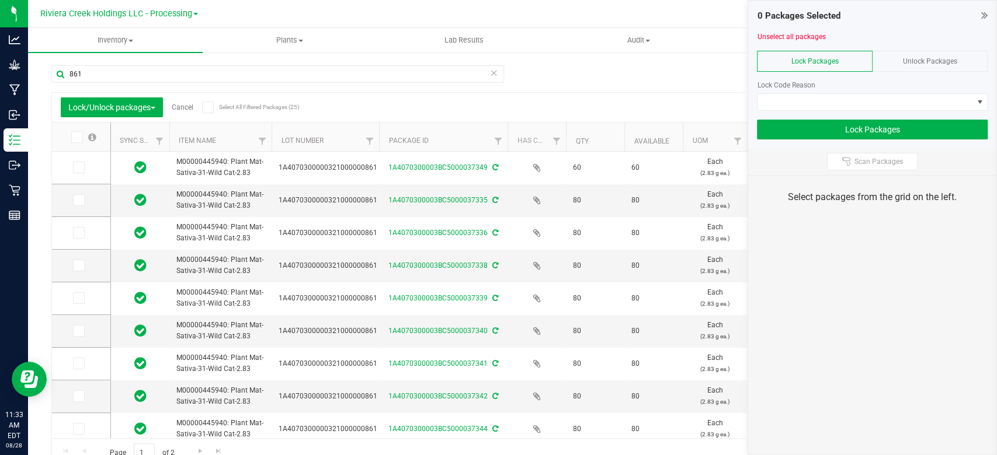
drag, startPoint x: 360, startPoint y: 134, endPoint x: 384, endPoint y: 133, distance: 23.4
click at [81, 168] on icon at bounding box center [78, 168] width 8 height 0
click at [0, 0] on input "checkbox" at bounding box center [0, 0] width 0 height 0
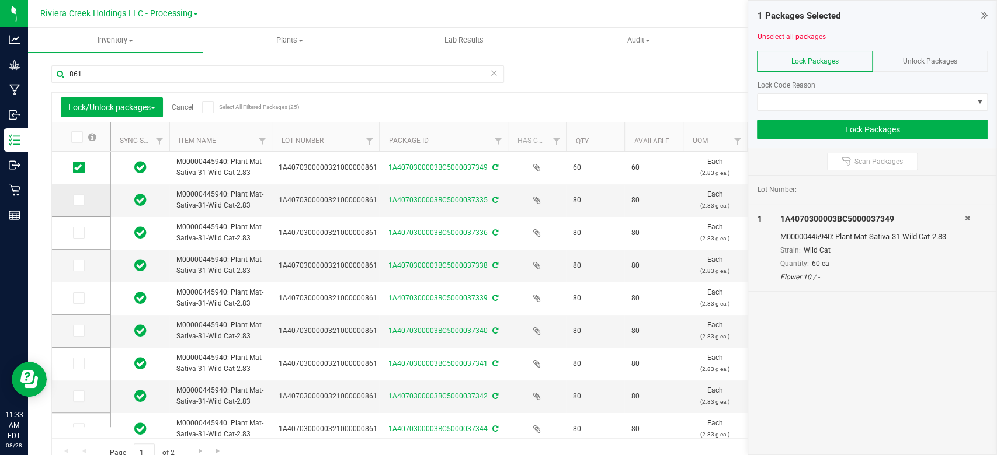
click at [79, 200] on icon at bounding box center [78, 200] width 8 height 0
click at [0, 0] on input "checkbox" at bounding box center [0, 0] width 0 height 0
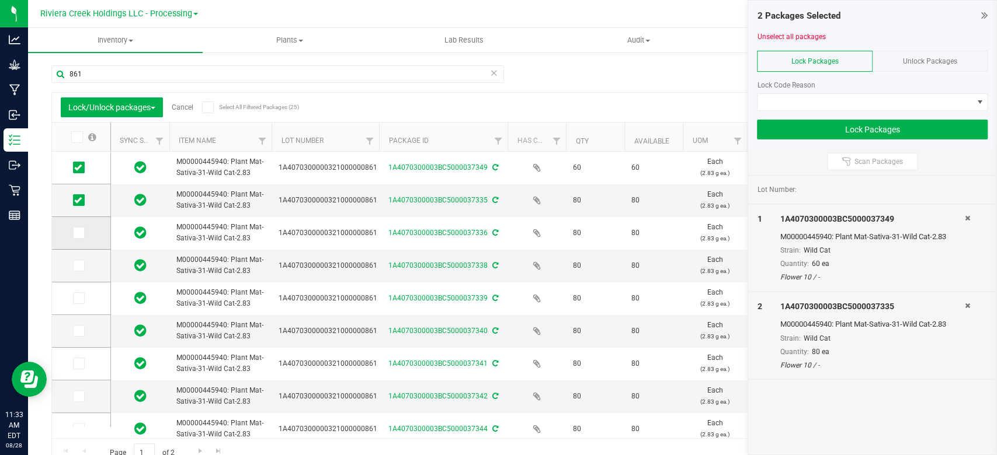
click at [79, 233] on icon at bounding box center [78, 233] width 8 height 0
click at [0, 0] on input "checkbox" at bounding box center [0, 0] width 0 height 0
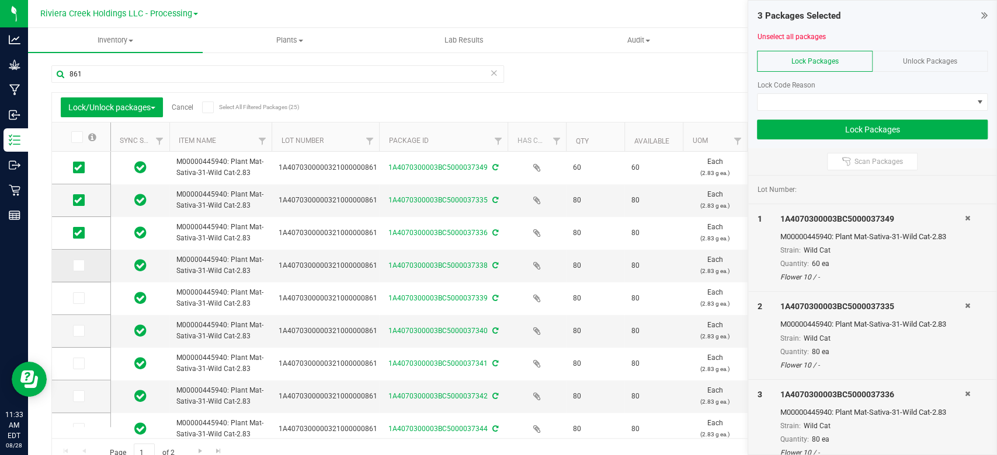
click at [79, 266] on icon at bounding box center [78, 266] width 8 height 0
click at [0, 0] on input "checkbox" at bounding box center [0, 0] width 0 height 0
click at [79, 298] on icon at bounding box center [78, 298] width 8 height 0
click at [0, 0] on input "checkbox" at bounding box center [0, 0] width 0 height 0
click at [78, 331] on icon at bounding box center [78, 331] width 8 height 0
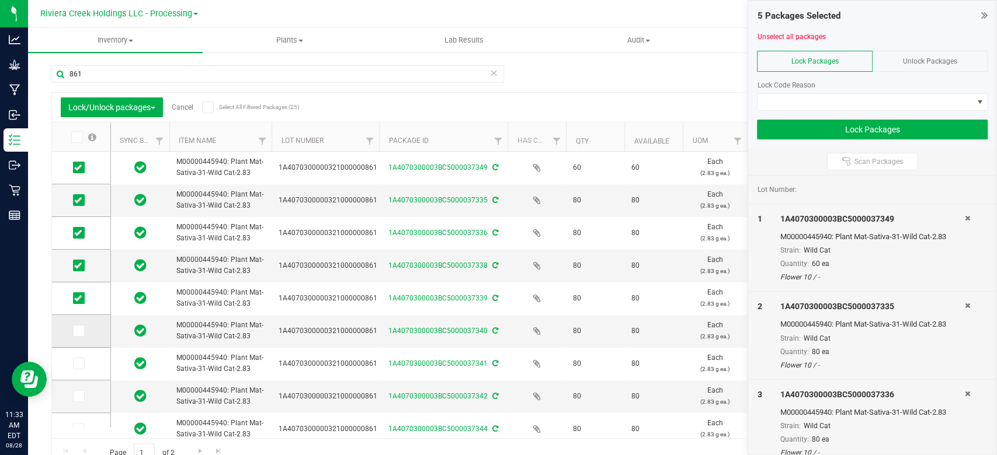
click at [0, 0] on input "checkbox" at bounding box center [0, 0] width 0 height 0
click at [78, 368] on span at bounding box center [79, 364] width 12 height 12
click at [0, 0] on input "checkbox" at bounding box center [0, 0] width 0 height 0
click at [79, 396] on icon at bounding box center [78, 396] width 8 height 0
click at [0, 0] on input "checkbox" at bounding box center [0, 0] width 0 height 0
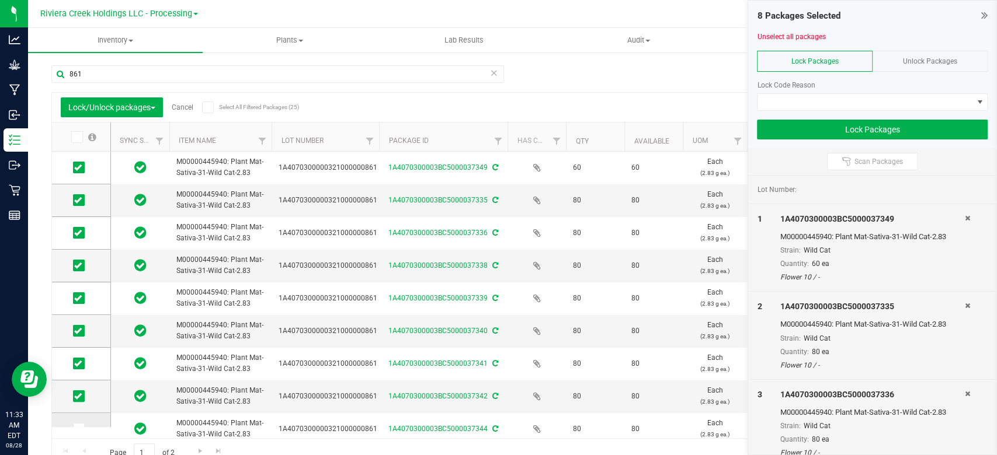
click at [77, 429] on icon at bounding box center [78, 429] width 8 height 0
click at [0, 0] on input "checkbox" at bounding box center [0, 0] width 0 height 0
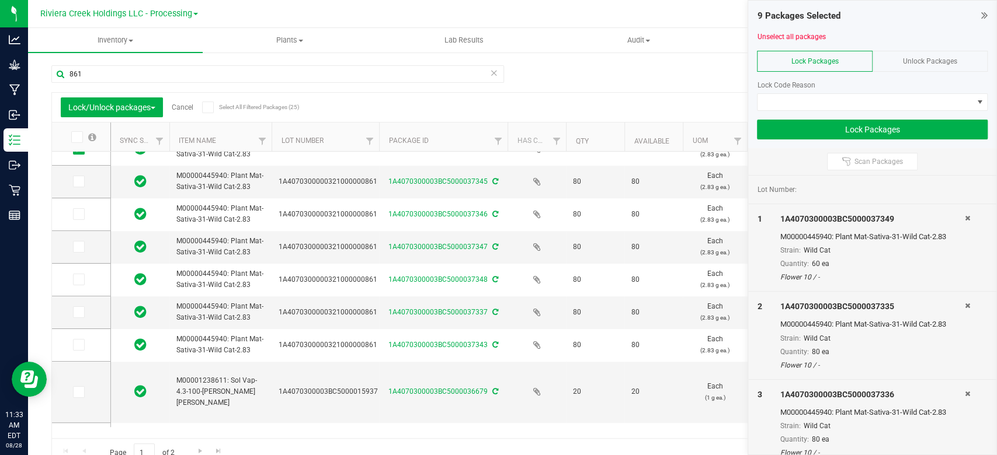
scroll to position [187, 0]
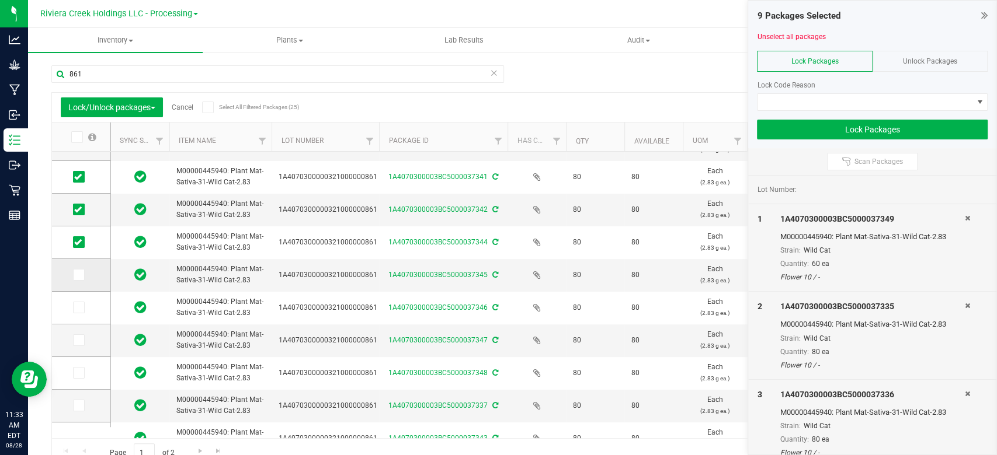
click at [75, 275] on icon at bounding box center [78, 275] width 8 height 0
click at [0, 0] on input "checkbox" at bounding box center [0, 0] width 0 height 0
click at [79, 302] on span at bounding box center [79, 308] width 12 height 12
click at [0, 0] on input "checkbox" at bounding box center [0, 0] width 0 height 0
click at [75, 340] on icon at bounding box center [78, 340] width 8 height 0
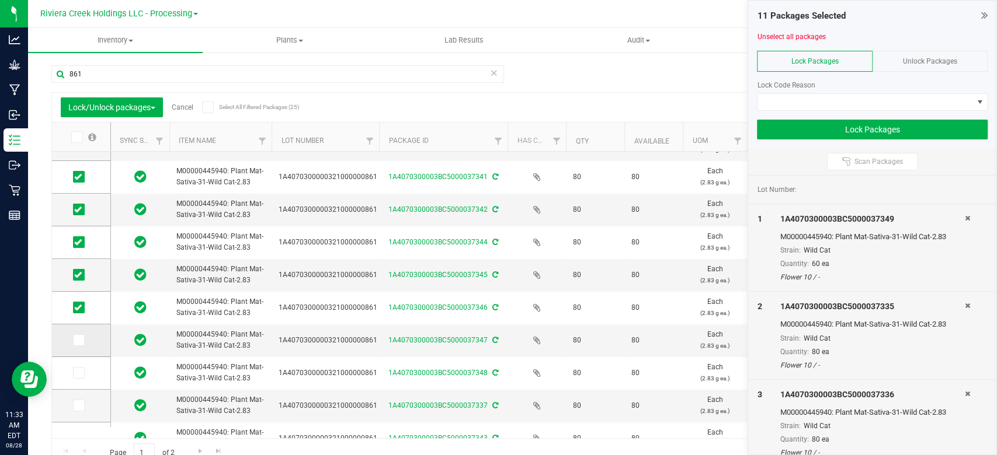
click at [0, 0] on input "checkbox" at bounding box center [0, 0] width 0 height 0
drag, startPoint x: 77, startPoint y: 372, endPoint x: 82, endPoint y: 393, distance: 22.2
click at [78, 373] on icon at bounding box center [78, 373] width 8 height 0
click at [0, 0] on input "checkbox" at bounding box center [0, 0] width 0 height 0
click at [80, 406] on icon at bounding box center [78, 406] width 8 height 0
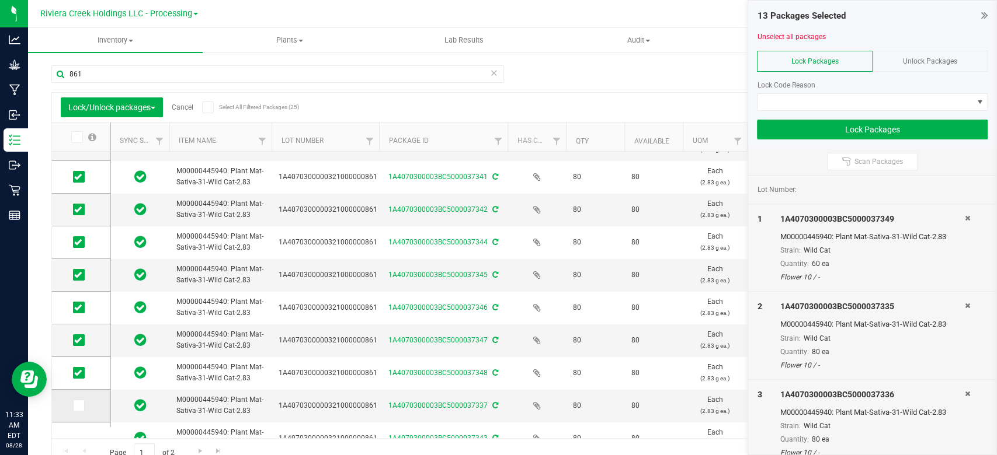
click at [0, 0] on input "checkbox" at bounding box center [0, 0] width 0 height 0
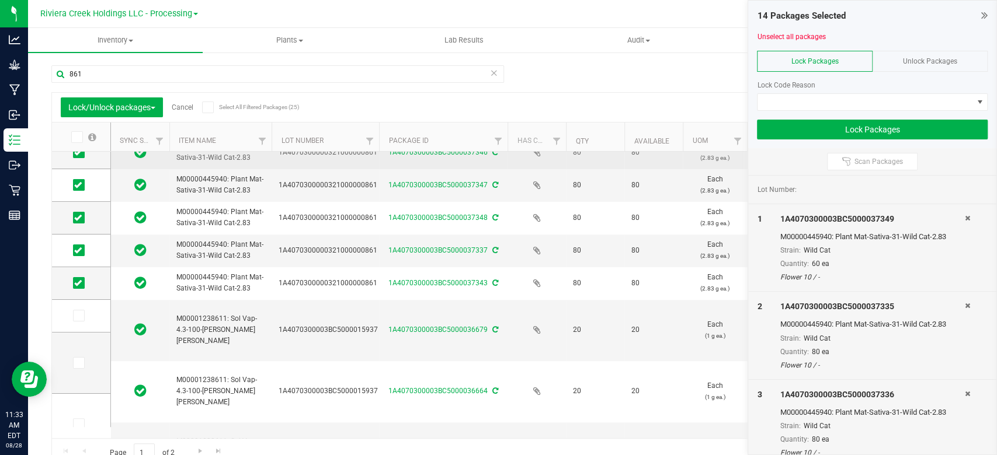
scroll to position [342, 0]
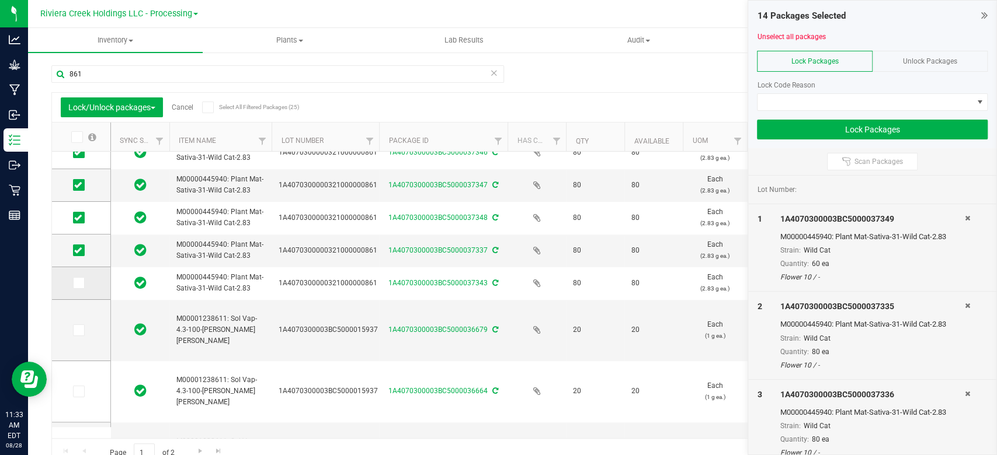
click at [78, 290] on td at bounding box center [81, 283] width 58 height 33
click at [79, 283] on icon at bounding box center [78, 283] width 8 height 0
click at [0, 0] on input "checkbox" at bounding box center [0, 0] width 0 height 0
click at [818, 94] on span at bounding box center [864, 102] width 215 height 16
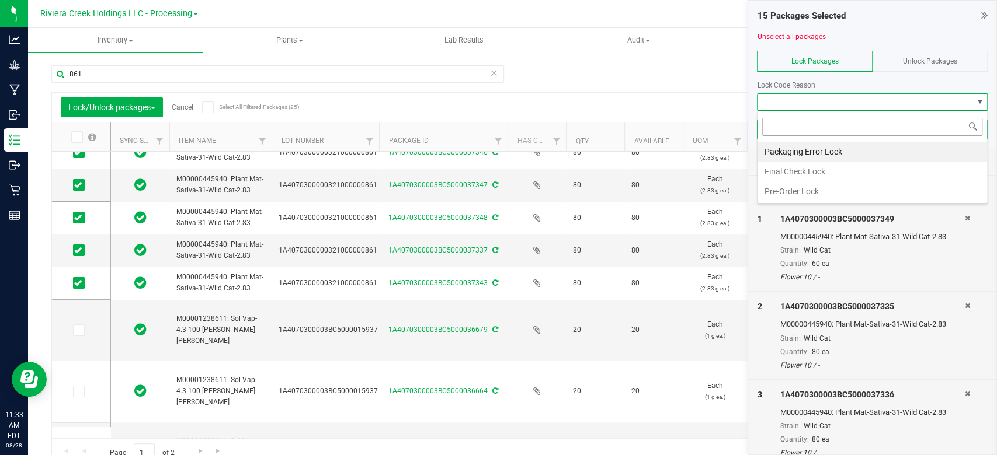
scroll to position [17, 231]
click at [794, 163] on li "Final Check Lock" at bounding box center [871, 172] width 229 height 20
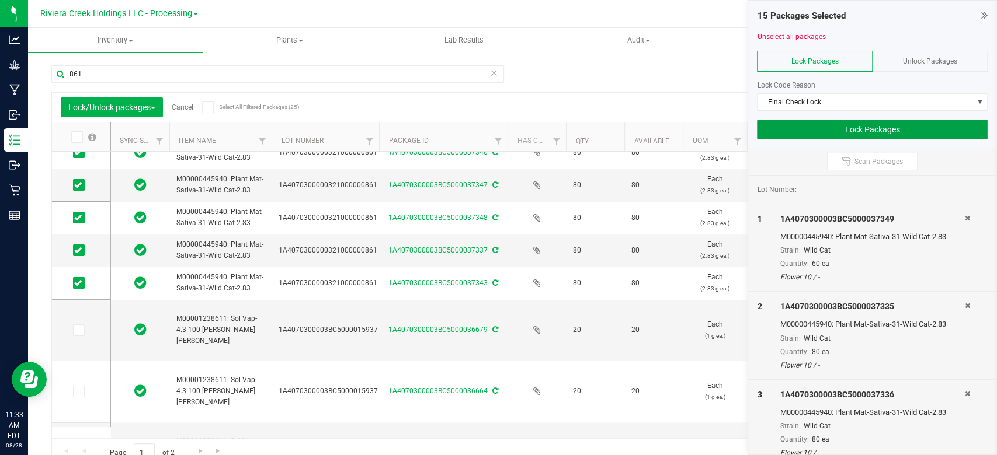
click at [837, 126] on button "Lock Packages" at bounding box center [872, 130] width 231 height 20
